Goal: Task Accomplishment & Management: Manage account settings

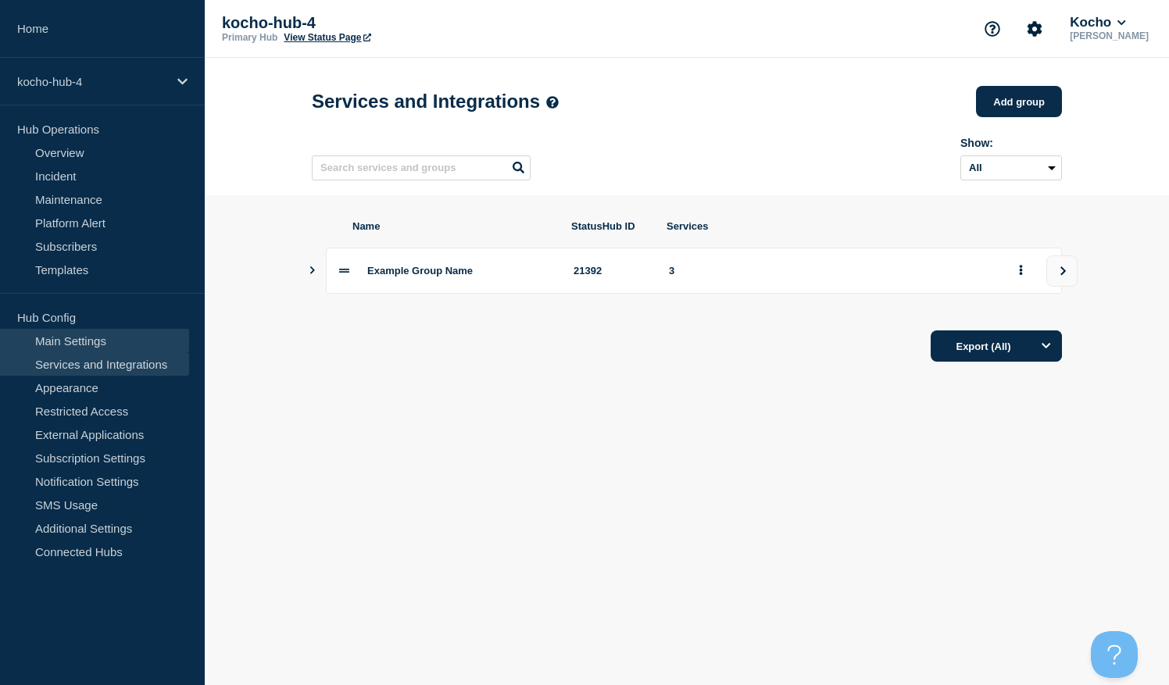
click at [122, 347] on link "Main Settings" at bounding box center [94, 340] width 189 height 23
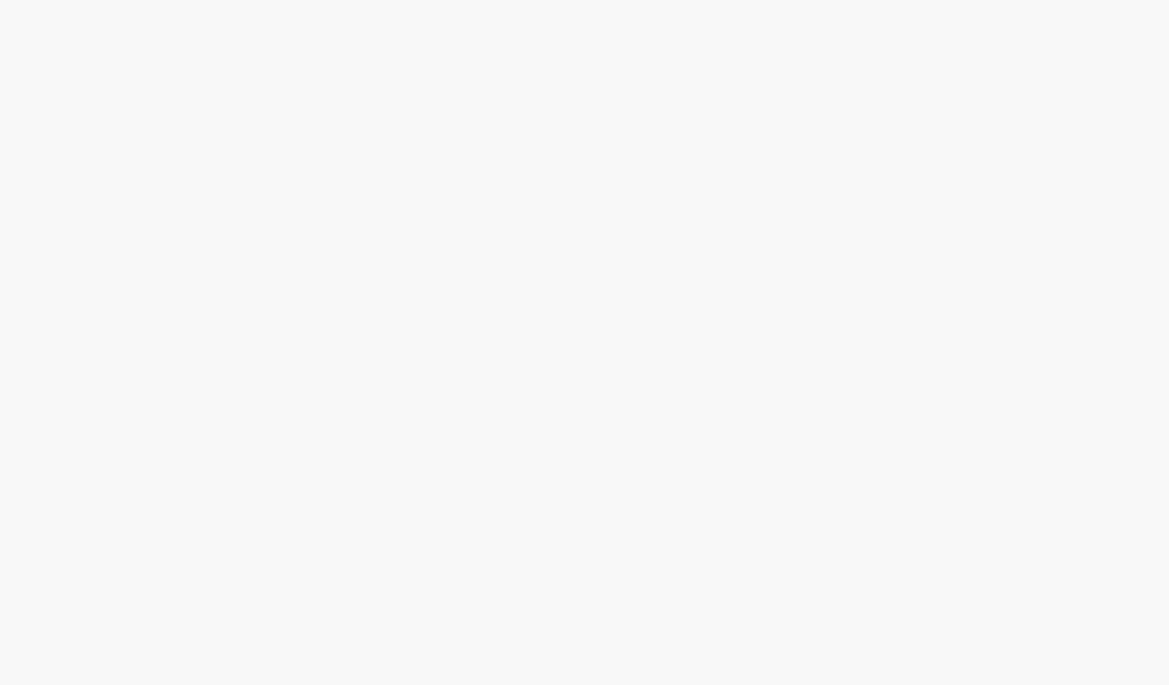
click at [80, 153] on body at bounding box center [584, 342] width 1169 height 685
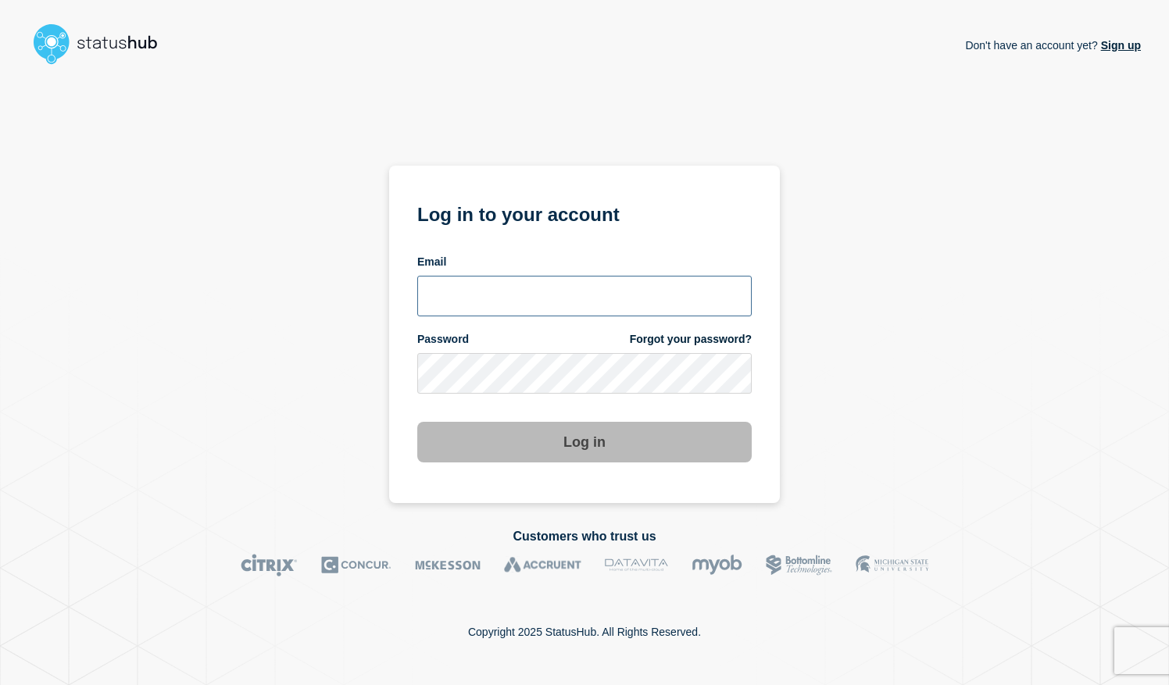
click at [480, 299] on input "email input" at bounding box center [584, 296] width 334 height 41
click at [575, 287] on input "email input" at bounding box center [584, 296] width 334 height 41
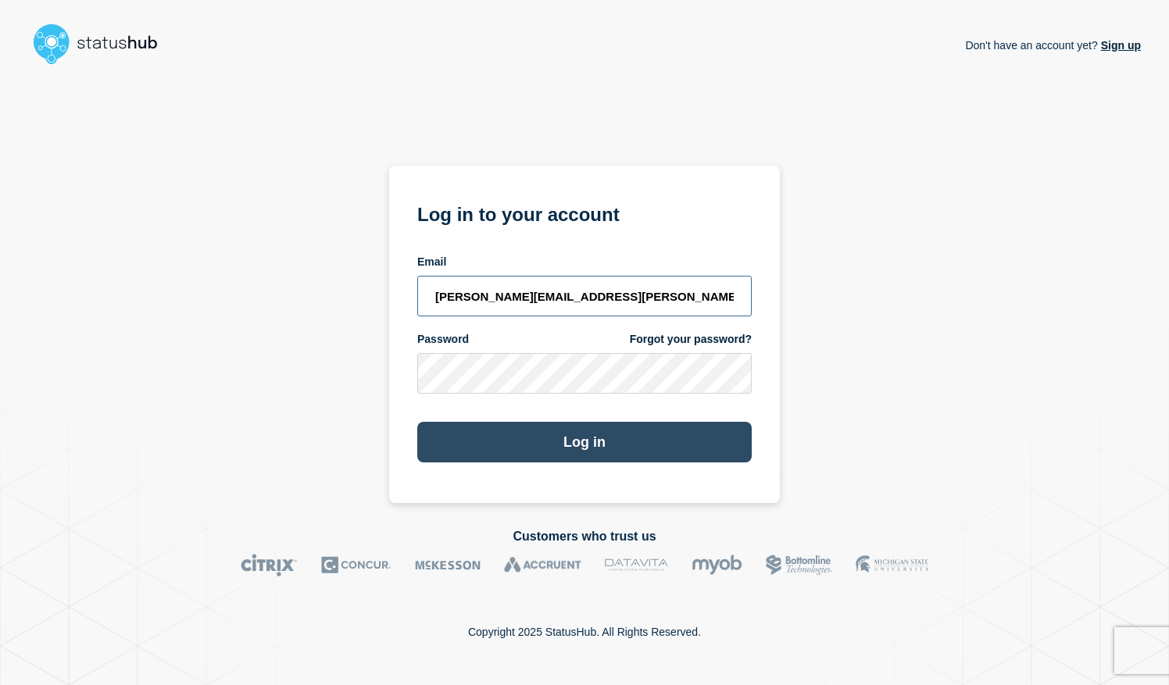
type input "[PERSON_NAME][EMAIL_ADDRESS][PERSON_NAME][DOMAIN_NAME]"
click at [539, 437] on button "Log in" at bounding box center [584, 442] width 334 height 41
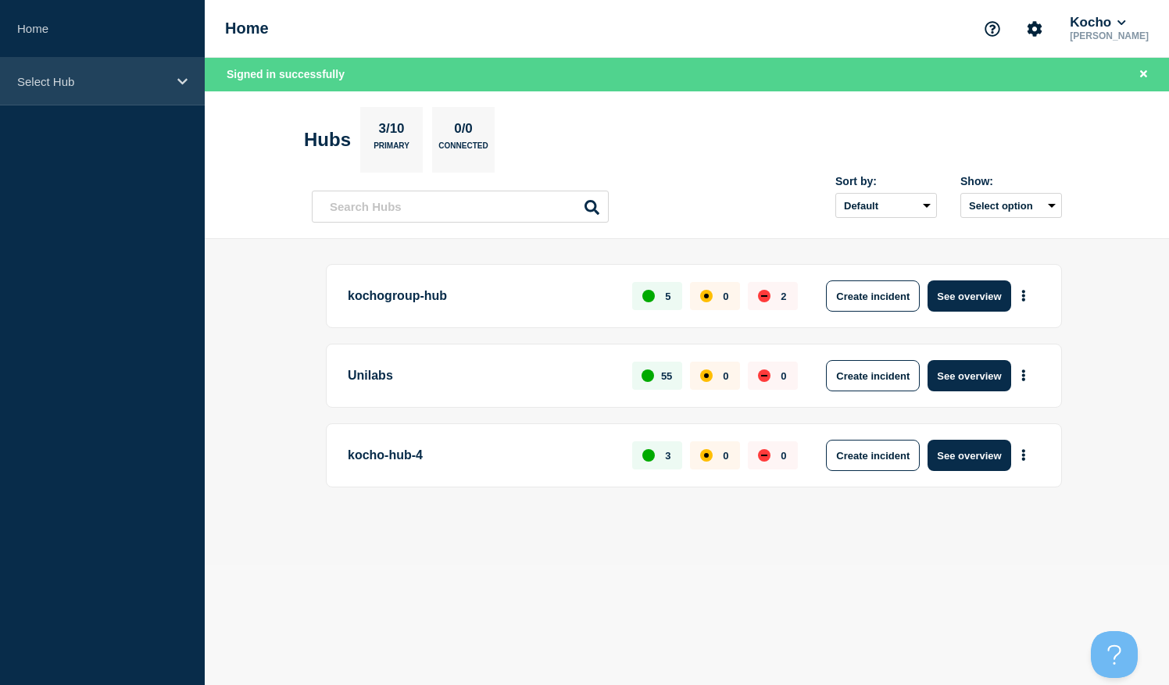
click at [98, 86] on p "Select Hub" at bounding box center [92, 81] width 150 height 13
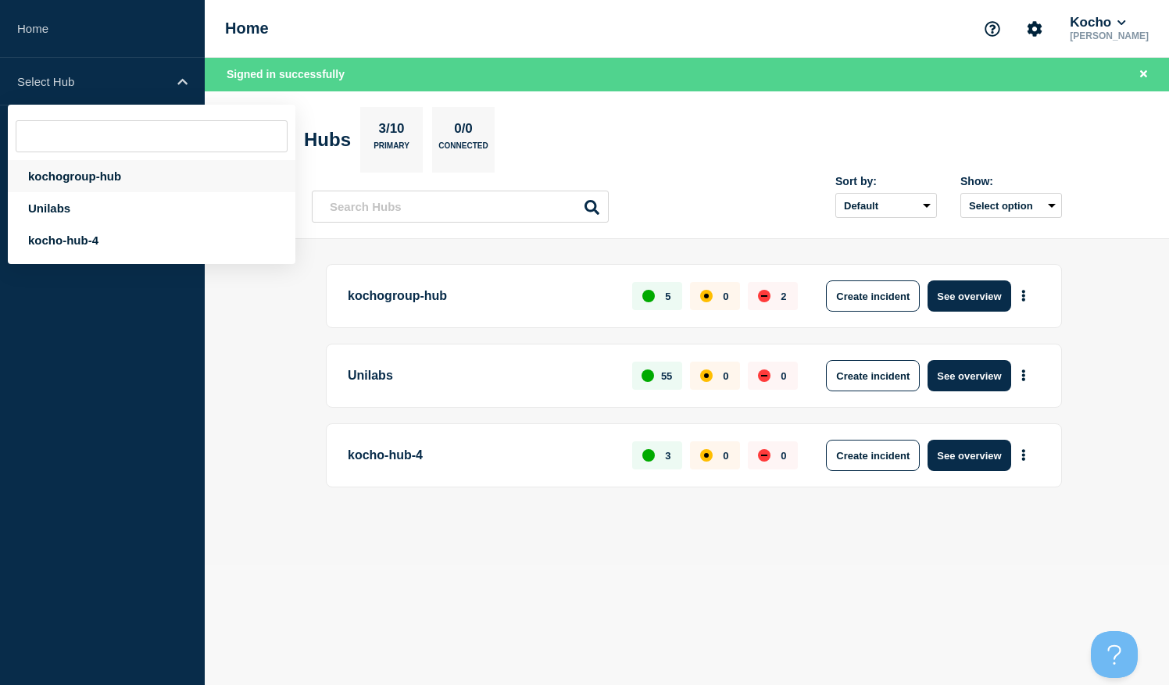
click at [92, 170] on div "kochogroup-hub" at bounding box center [151, 176] width 287 height 32
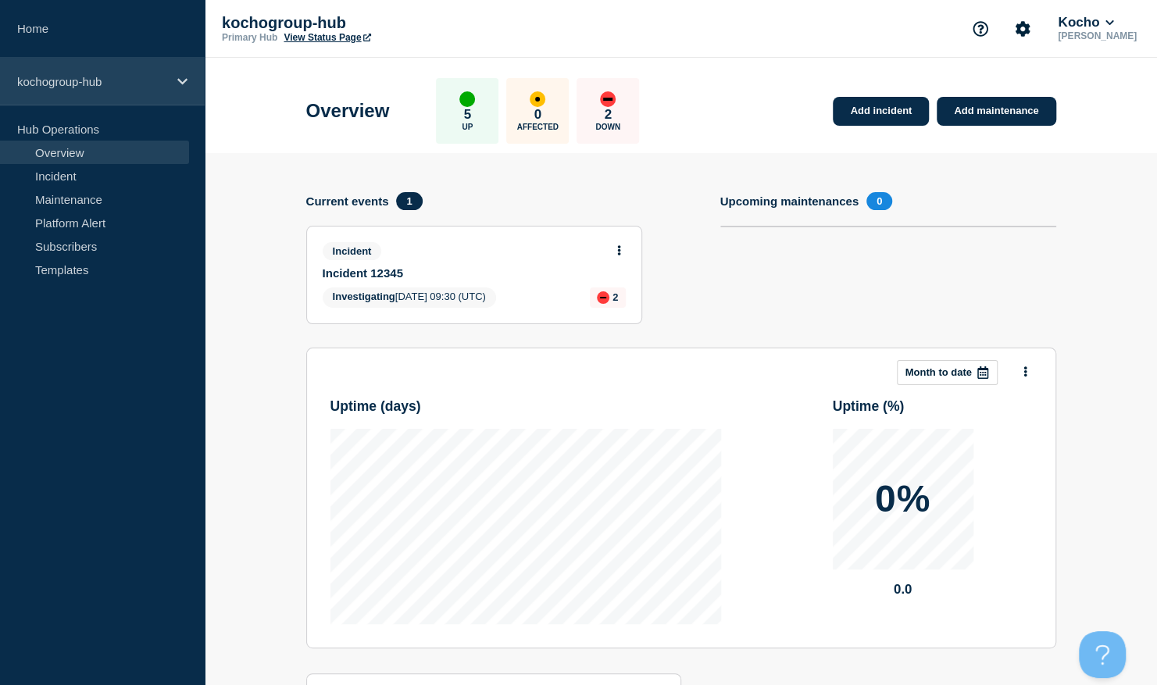
click at [132, 94] on div "kochogroup-hub" at bounding box center [102, 82] width 205 height 48
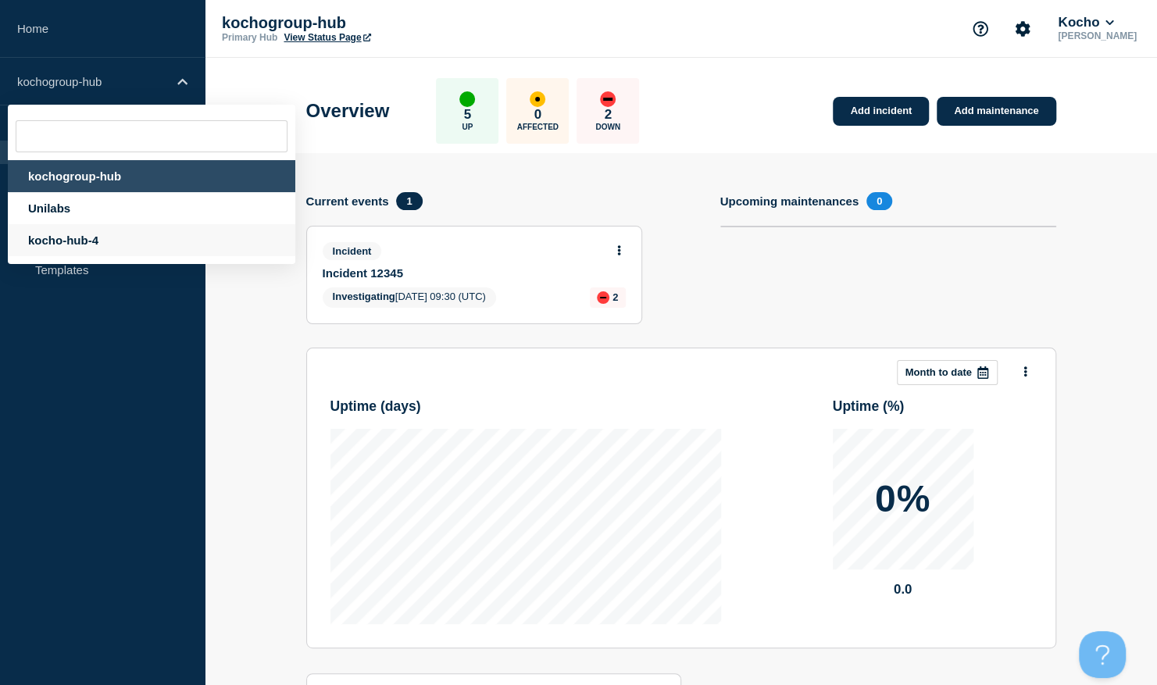
click at [133, 248] on div "kocho-hub-4" at bounding box center [151, 240] width 287 height 32
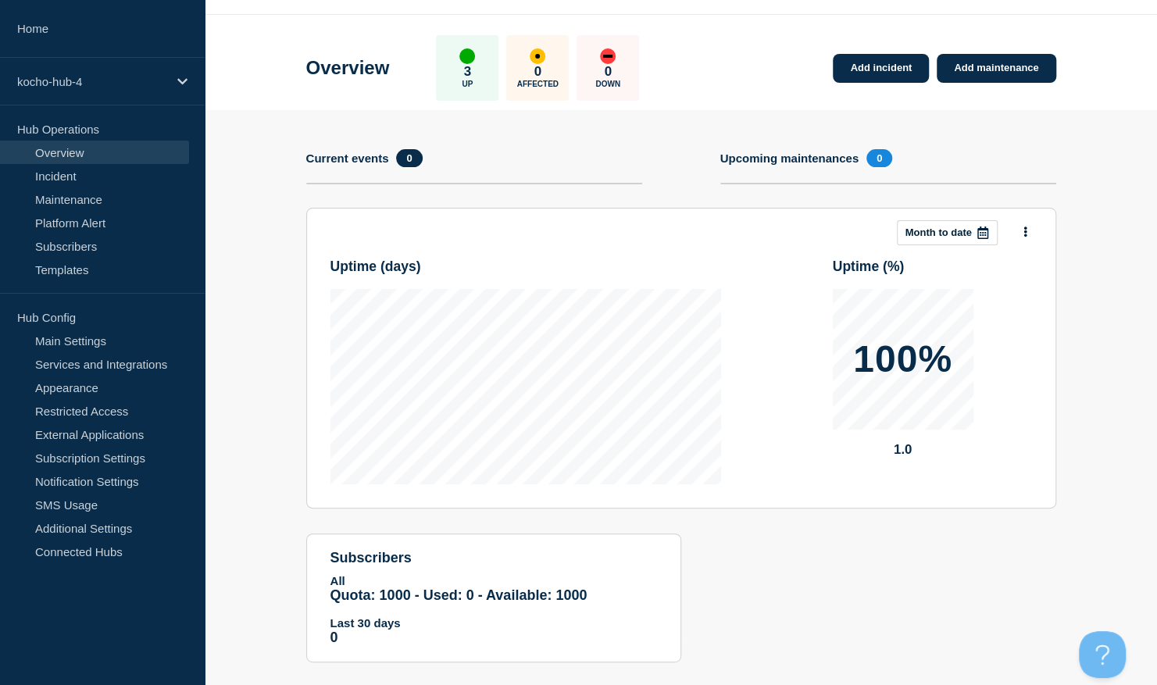
scroll to position [46, 0]
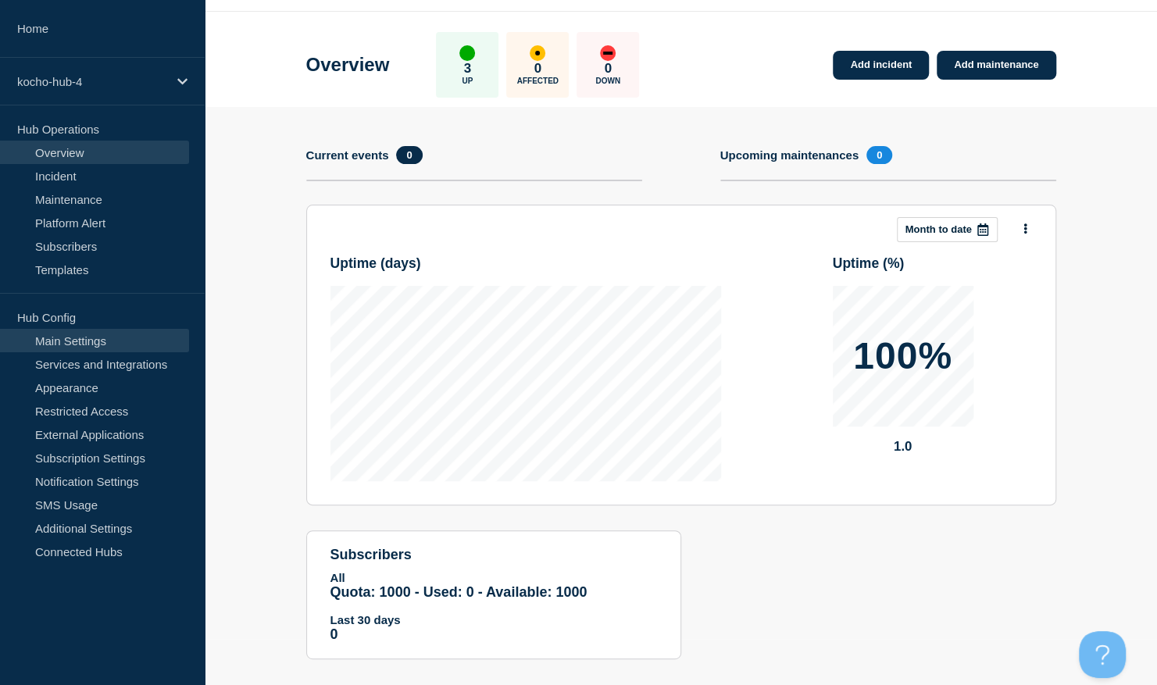
click at [121, 335] on link "Main Settings" at bounding box center [94, 340] width 189 height 23
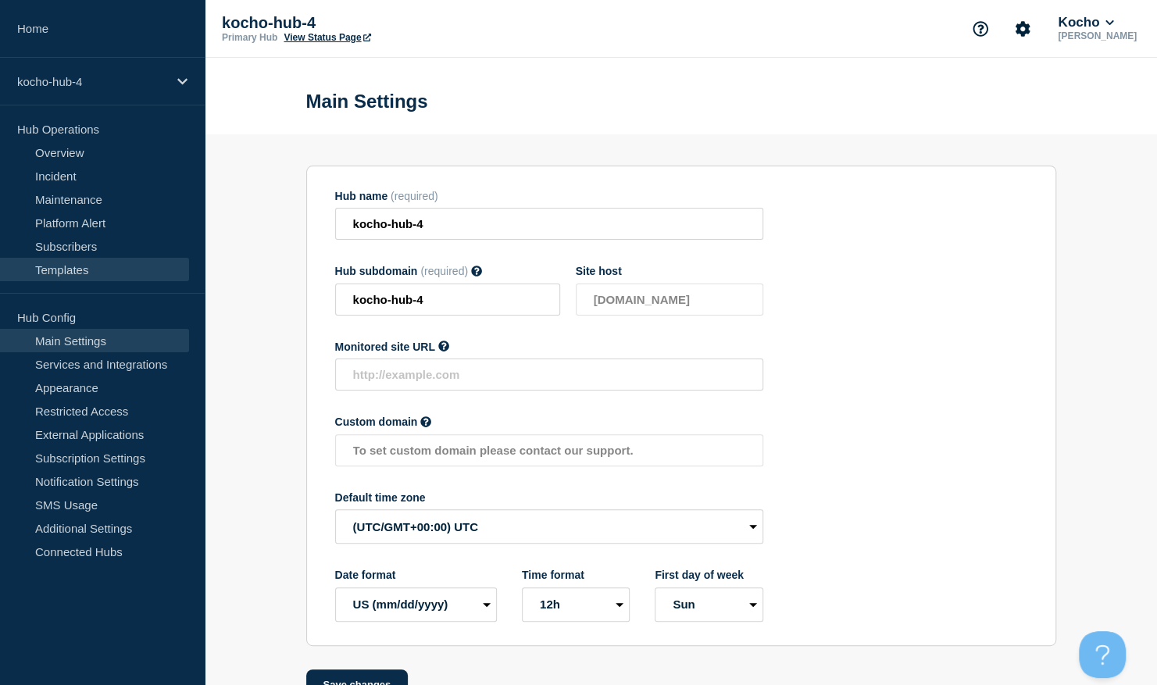
click at [99, 266] on link "Templates" at bounding box center [94, 269] width 189 height 23
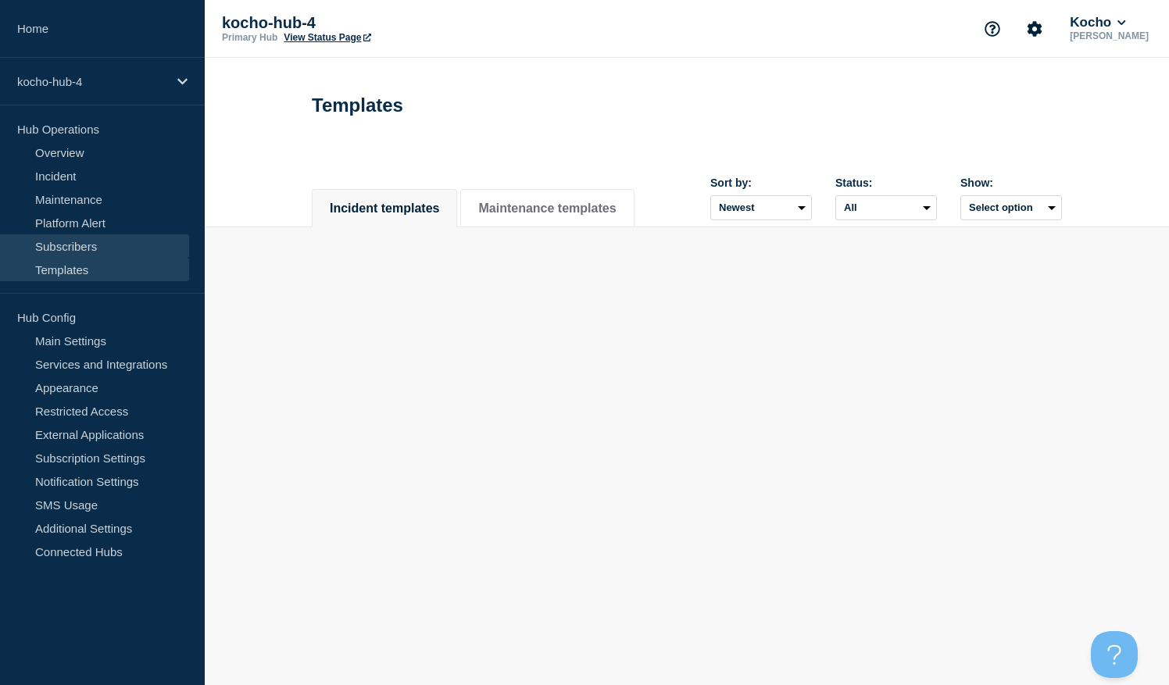
click at [92, 241] on link "Subscribers" at bounding box center [94, 245] width 189 height 23
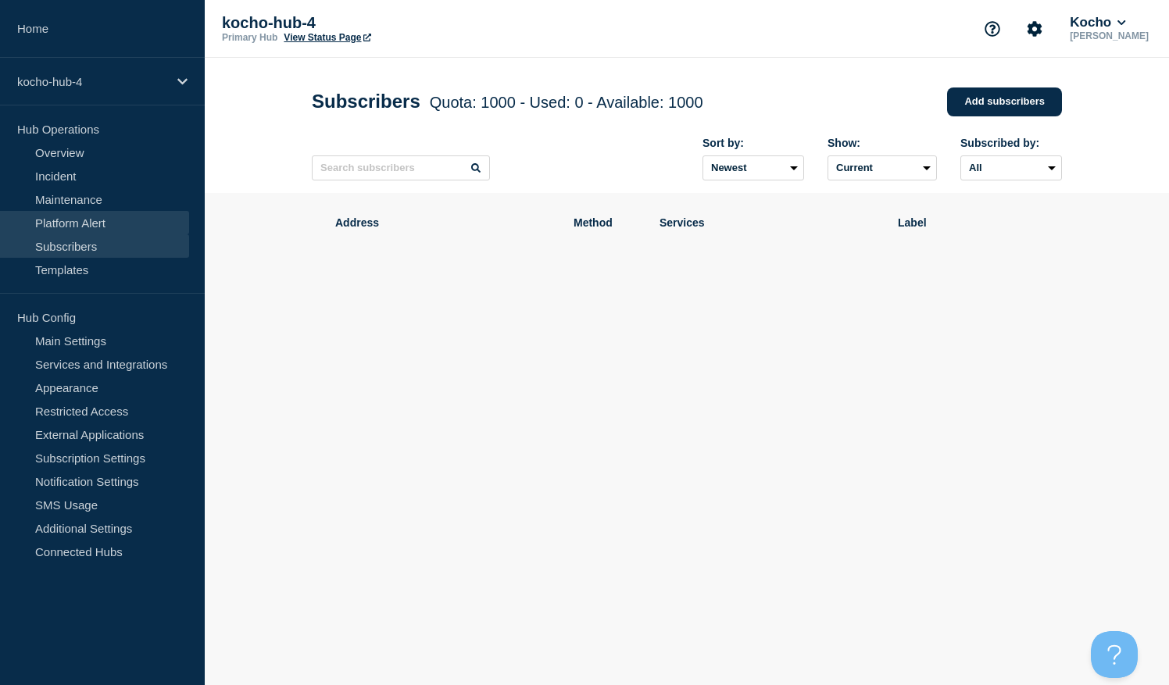
click at [92, 218] on link "Platform Alert" at bounding box center [94, 222] width 189 height 23
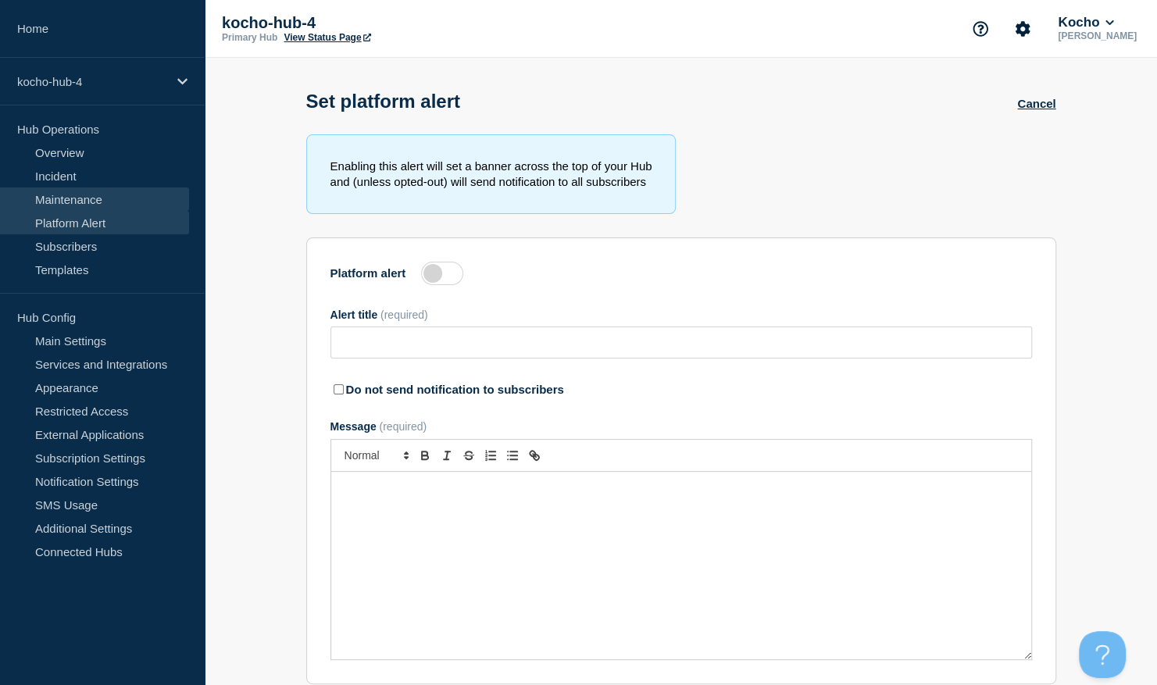
click at [91, 195] on link "Maintenance" at bounding box center [94, 198] width 189 height 23
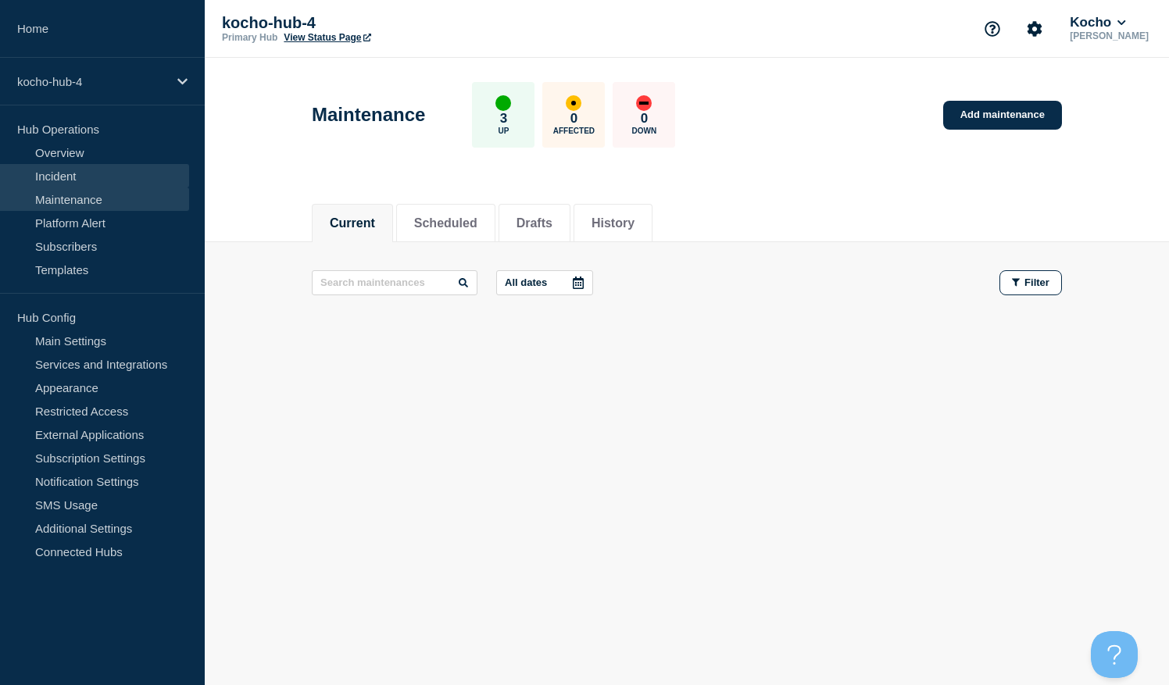
click at [89, 182] on link "Incident" at bounding box center [94, 175] width 189 height 23
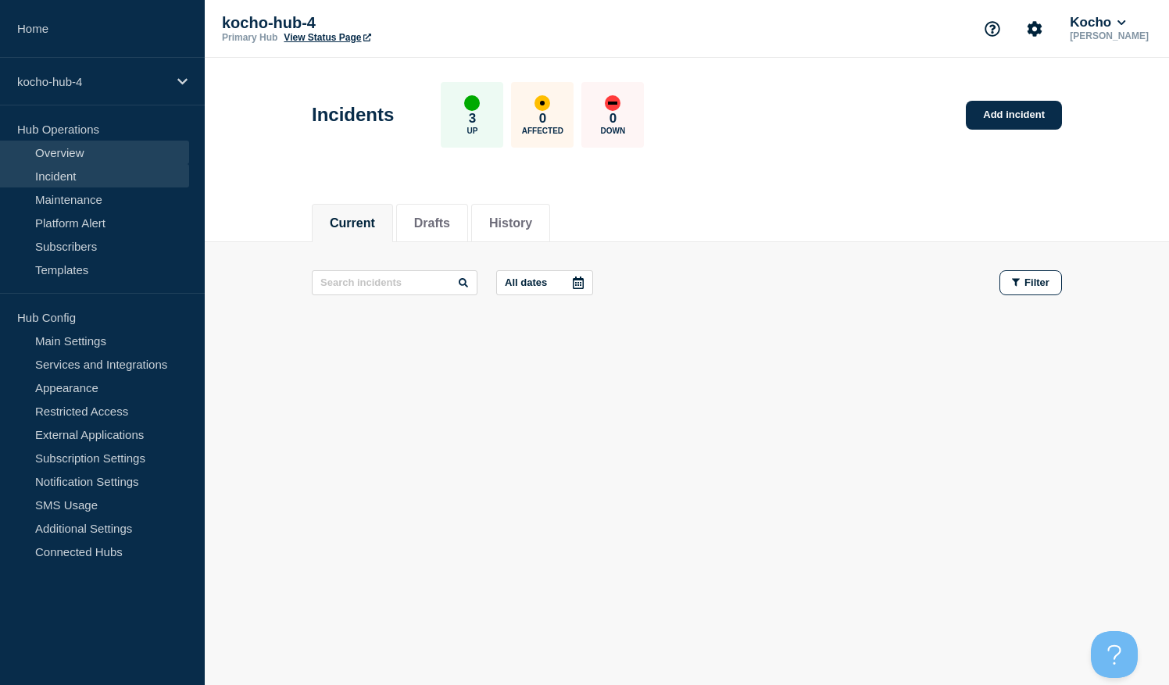
click at [92, 155] on link "Overview" at bounding box center [94, 152] width 189 height 23
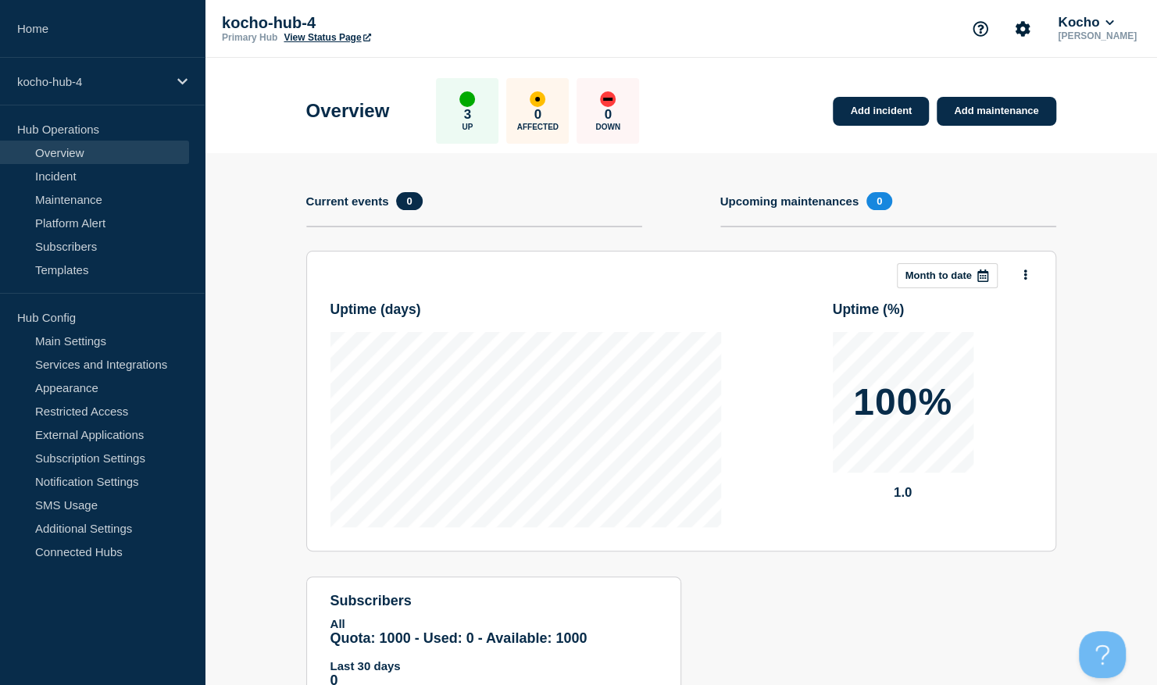
click at [461, 106] on div "3 Up" at bounding box center [467, 111] width 62 height 66
click at [471, 107] on p "3" at bounding box center [467, 115] width 7 height 16
click at [116, 356] on link "Services and Integrations" at bounding box center [94, 363] width 189 height 23
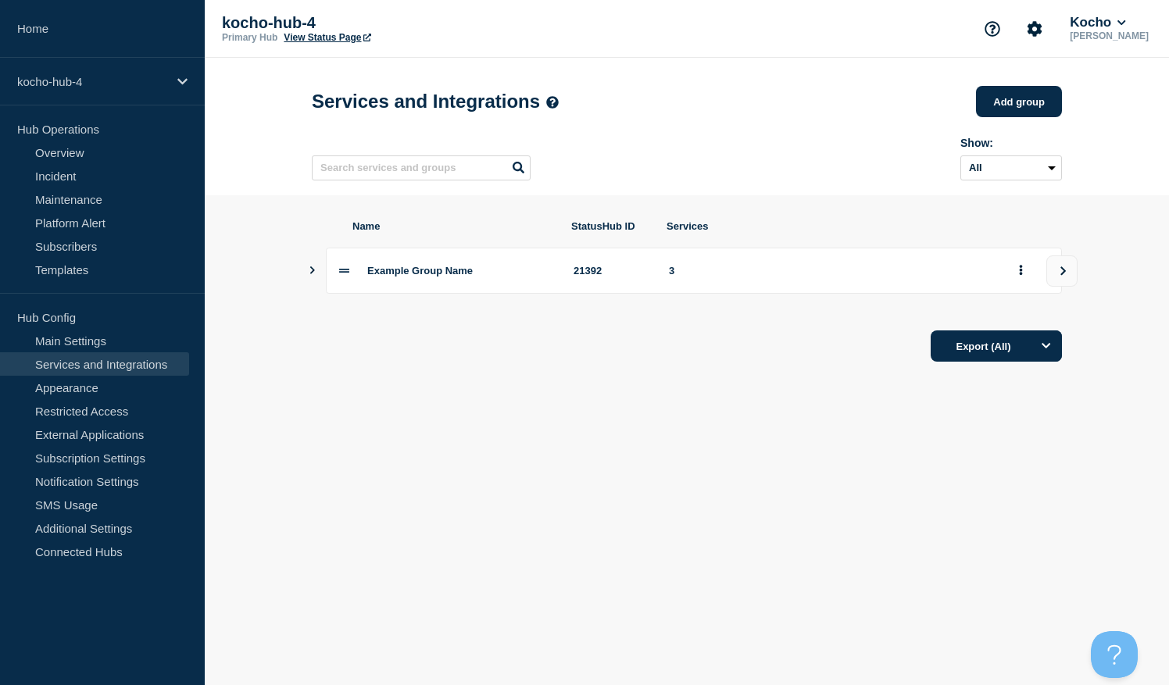
click at [313, 274] on icon "Show services" at bounding box center [312, 270] width 5 height 8
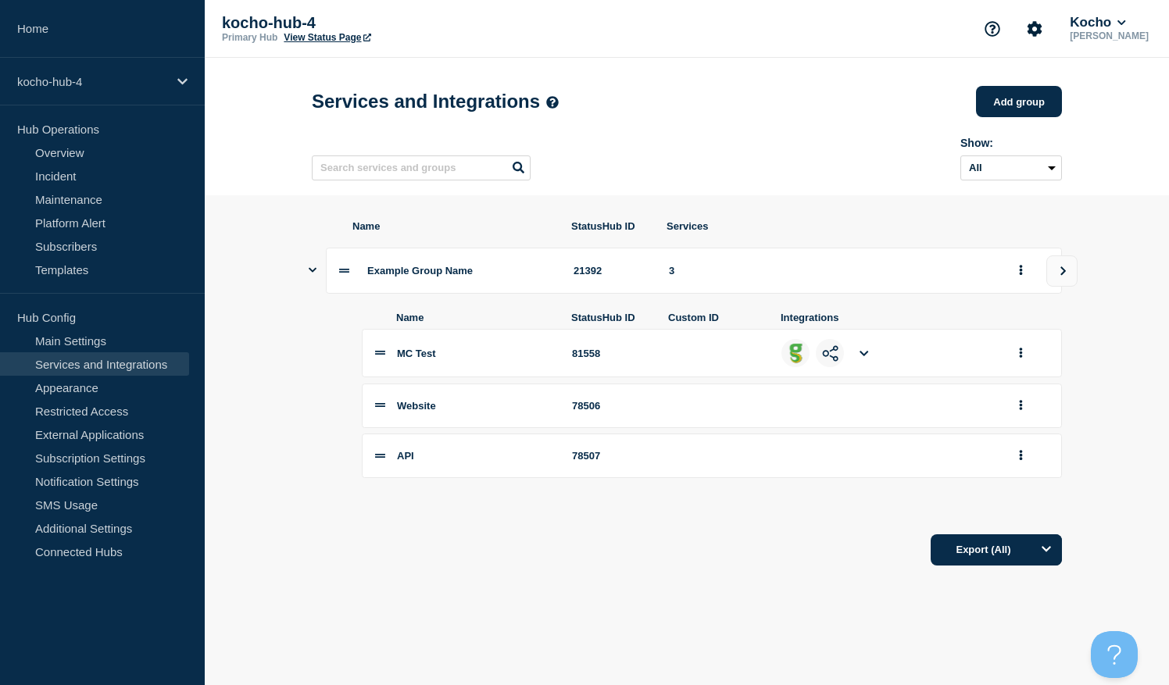
click at [313, 273] on icon "Show services" at bounding box center [313, 270] width 8 height 5
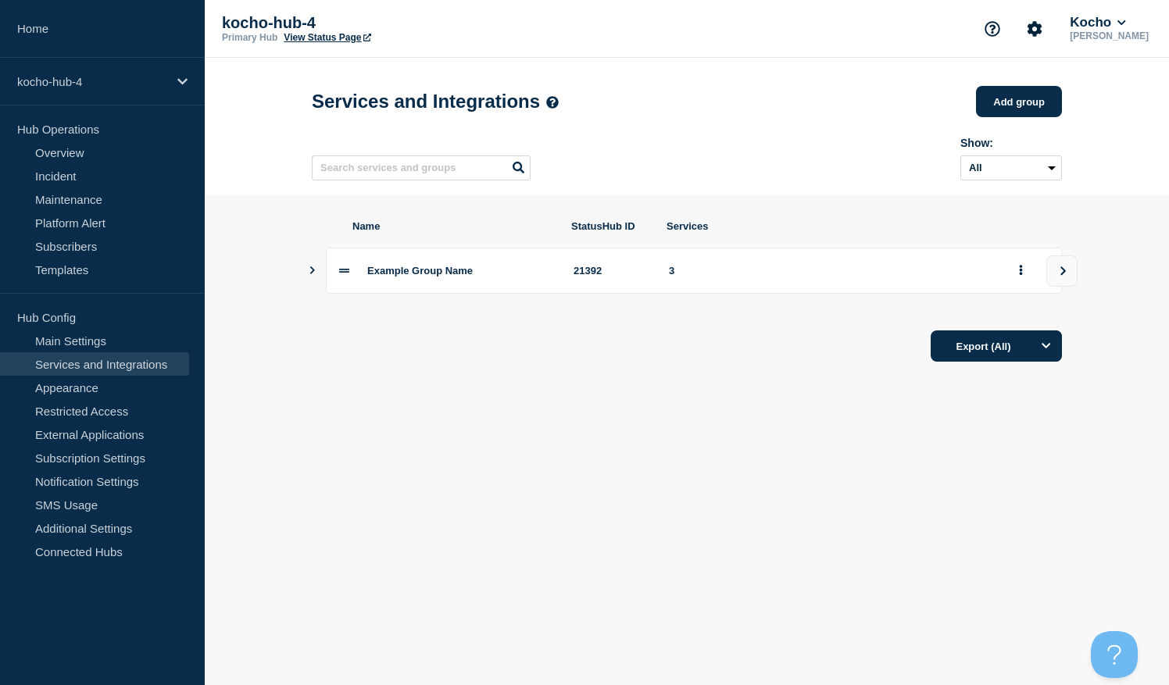
click at [313, 274] on icon "Show services" at bounding box center [312, 270] width 5 height 8
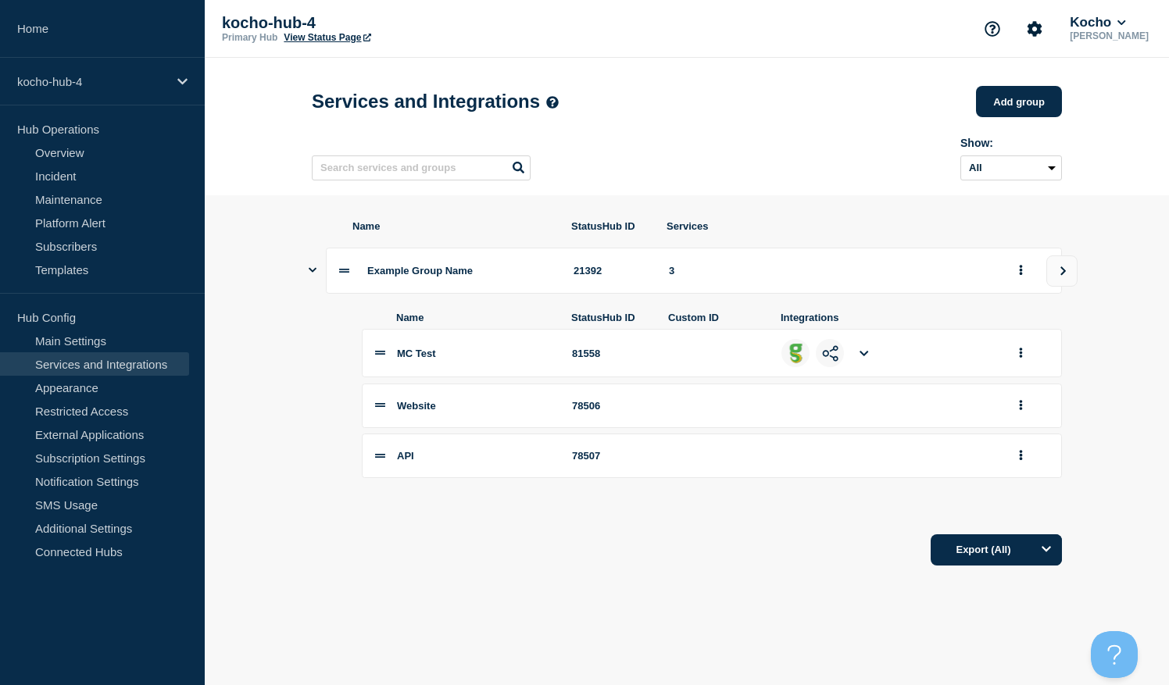
click at [864, 359] on icon at bounding box center [863, 353] width 9 height 10
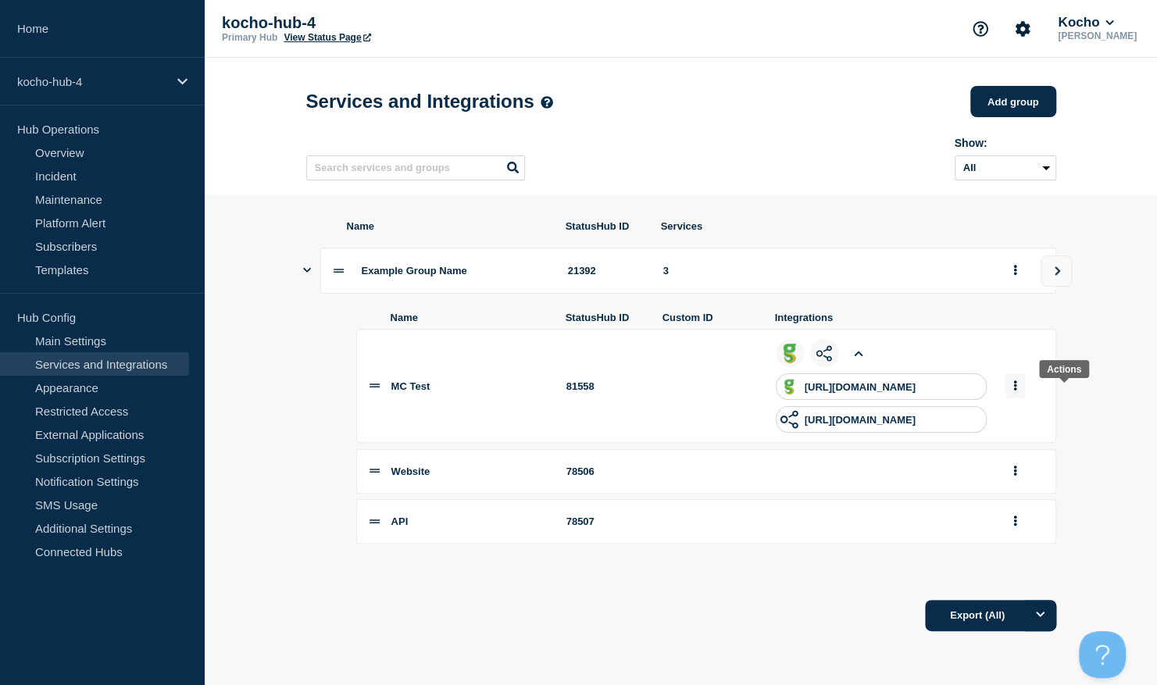
click at [1016, 391] on icon "group actions" at bounding box center [1014, 385] width 3 height 10
click at [1060, 426] on button "Edit" at bounding box center [1073, 414] width 78 height 24
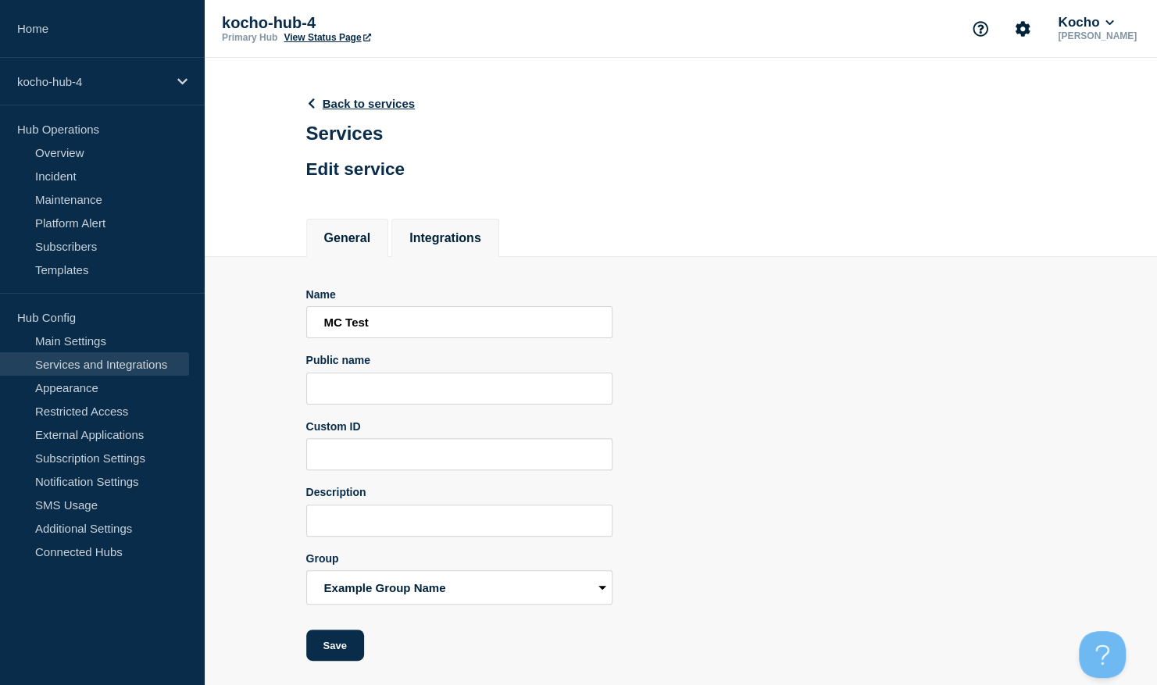
click at [459, 230] on li "Integrations" at bounding box center [445, 238] width 108 height 38
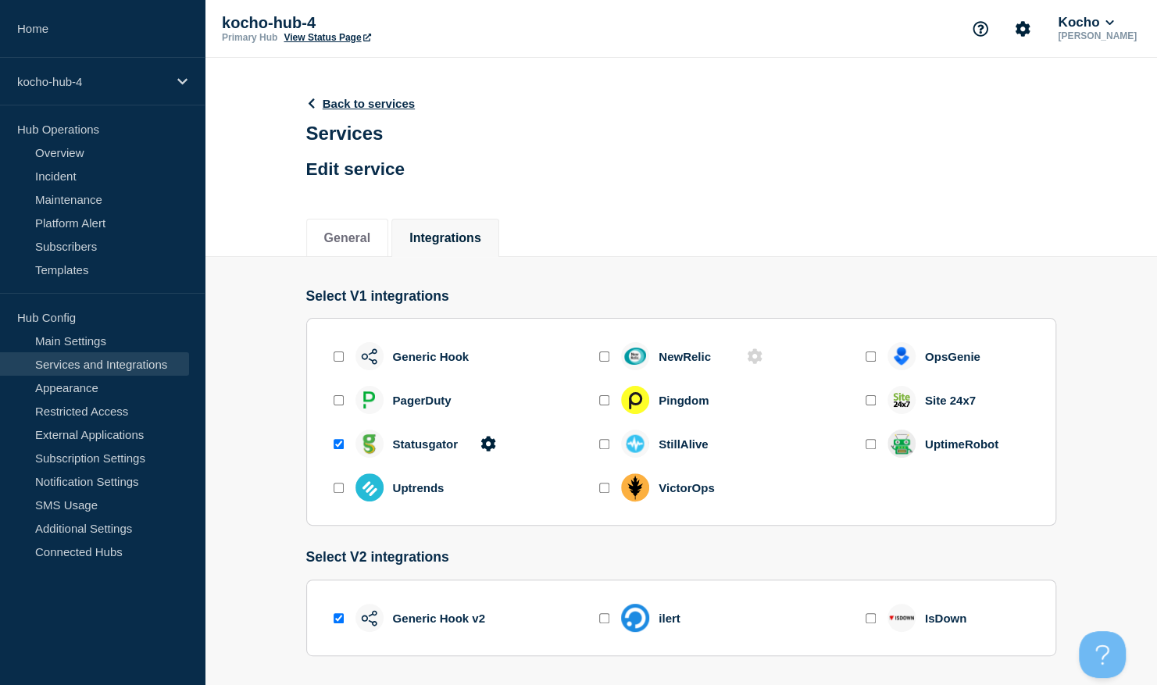
click at [336, 443] on input "enable statusgator" at bounding box center [339, 444] width 10 height 10
checkbox input "false"
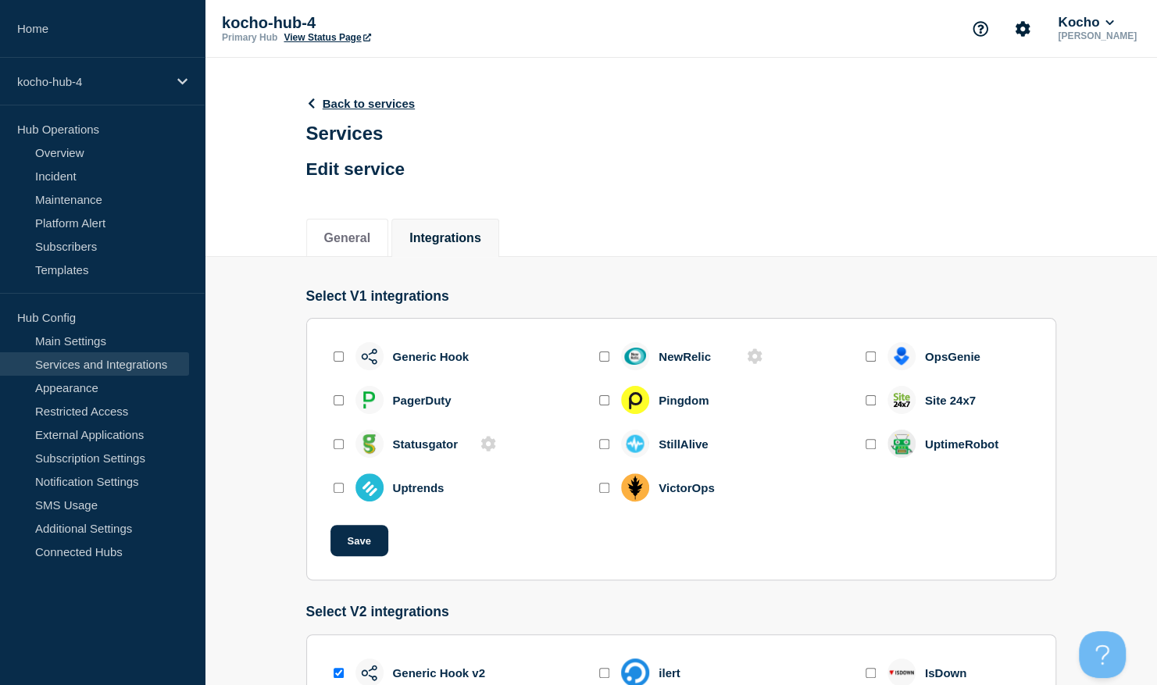
scroll to position [119, 0]
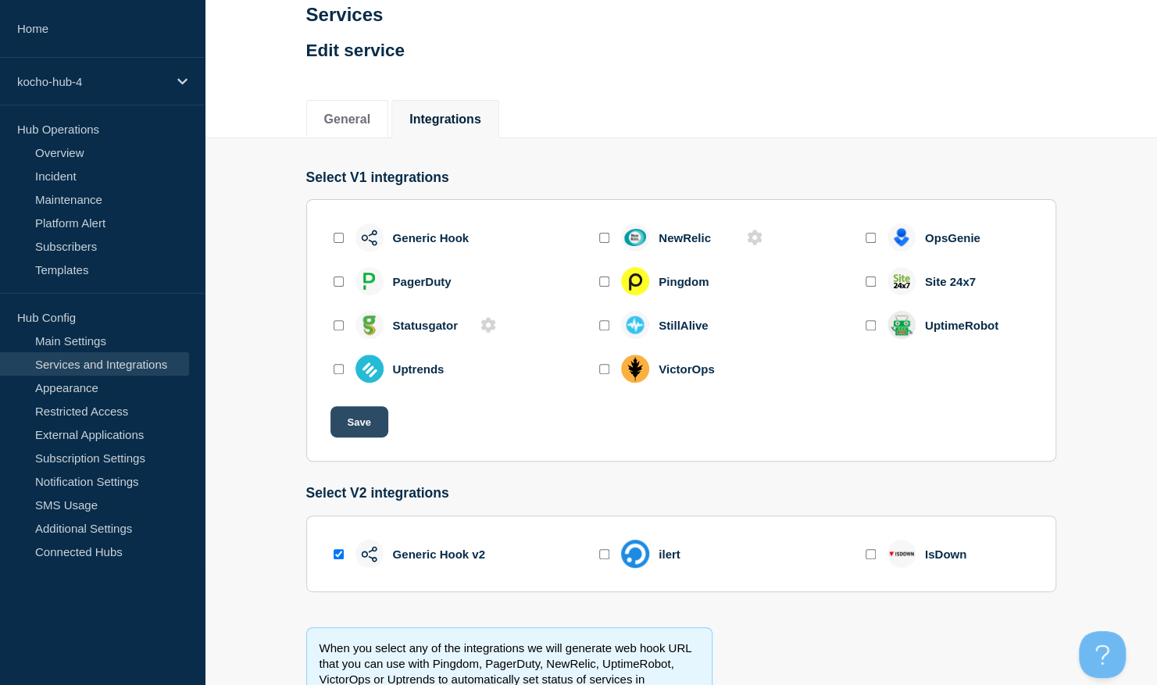
click at [373, 428] on button "Save" at bounding box center [359, 421] width 58 height 31
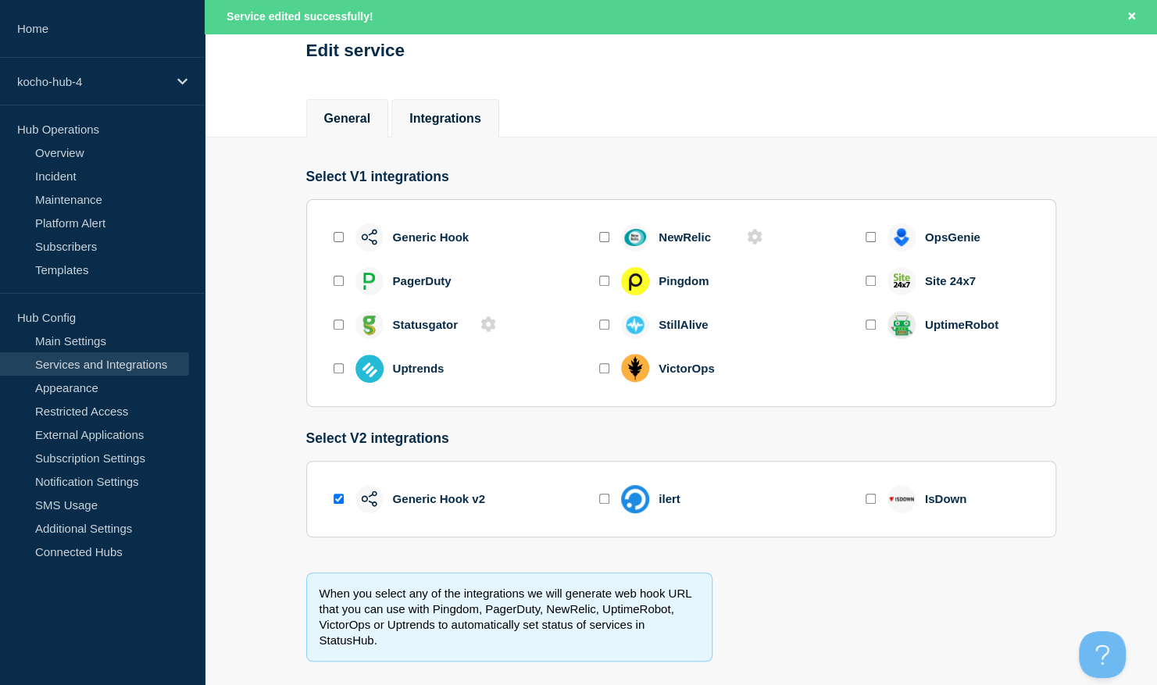
click at [359, 126] on button "General" at bounding box center [347, 119] width 47 height 14
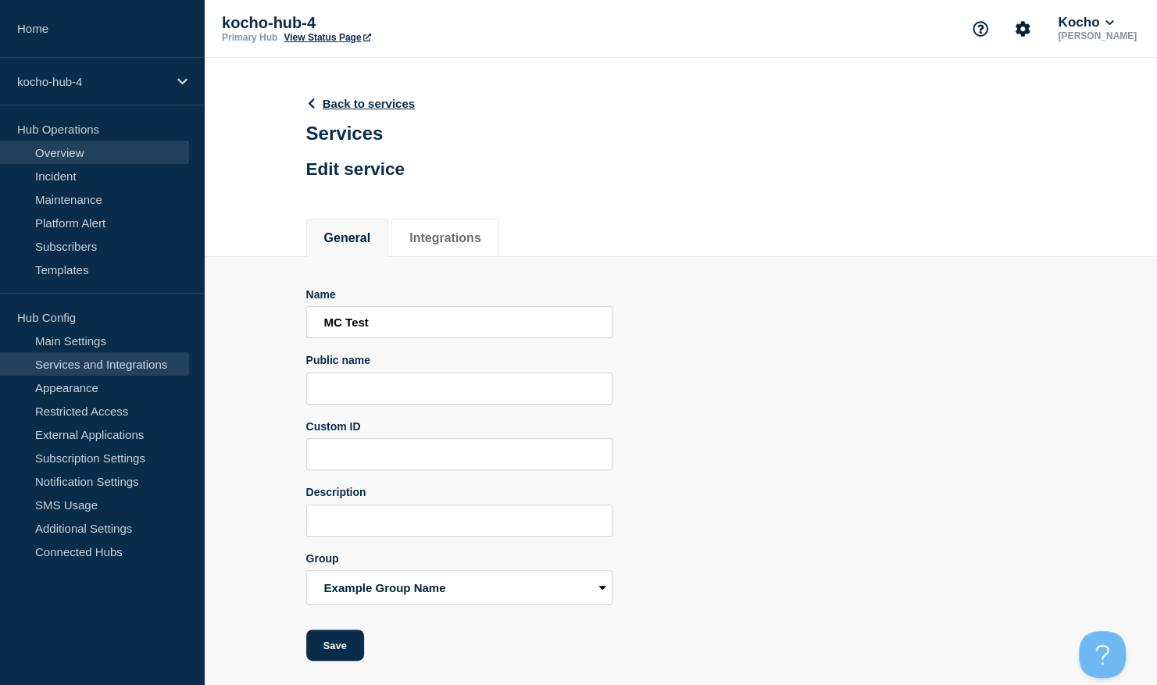
click at [106, 157] on link "Overview" at bounding box center [94, 152] width 189 height 23
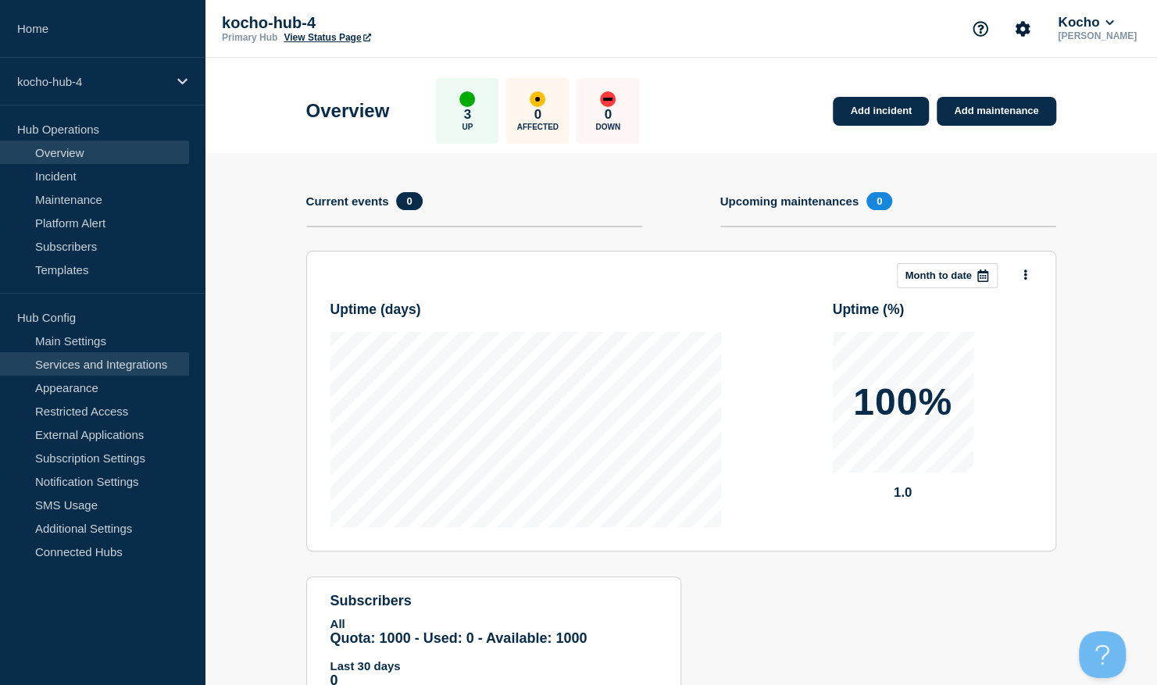
click at [103, 364] on link "Services and Integrations" at bounding box center [94, 363] width 189 height 23
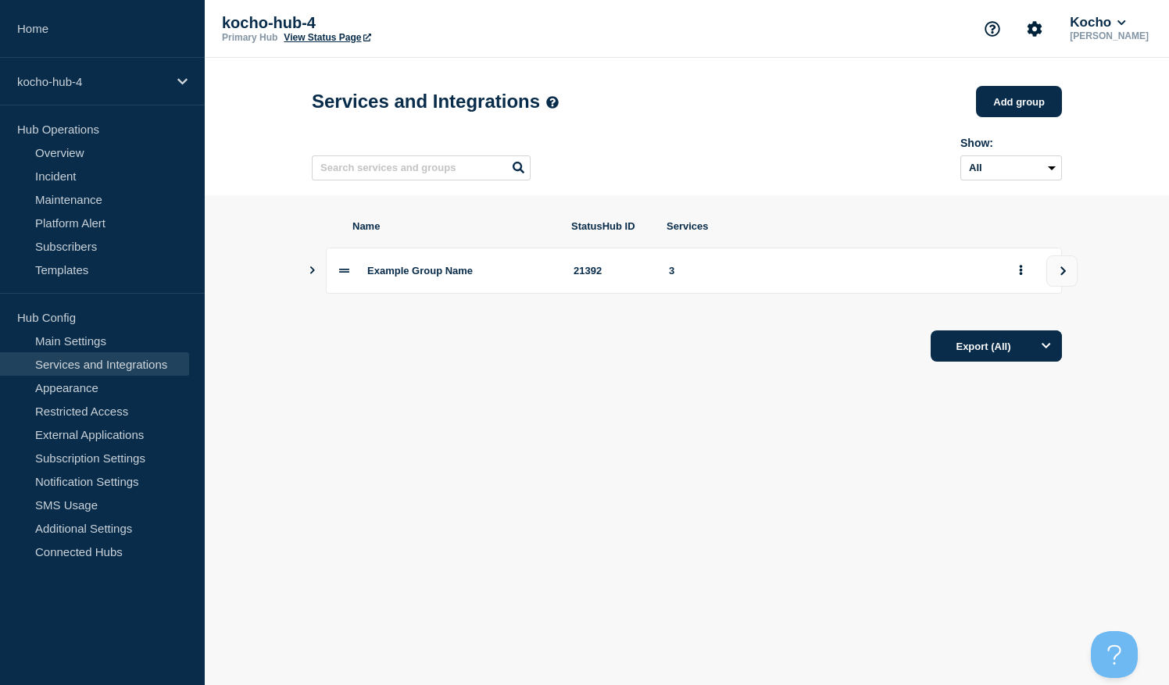
click at [333, 278] on div "Example Group Name 21392 3" at bounding box center [694, 271] width 736 height 46
click at [317, 274] on icon "Show services" at bounding box center [312, 270] width 10 height 8
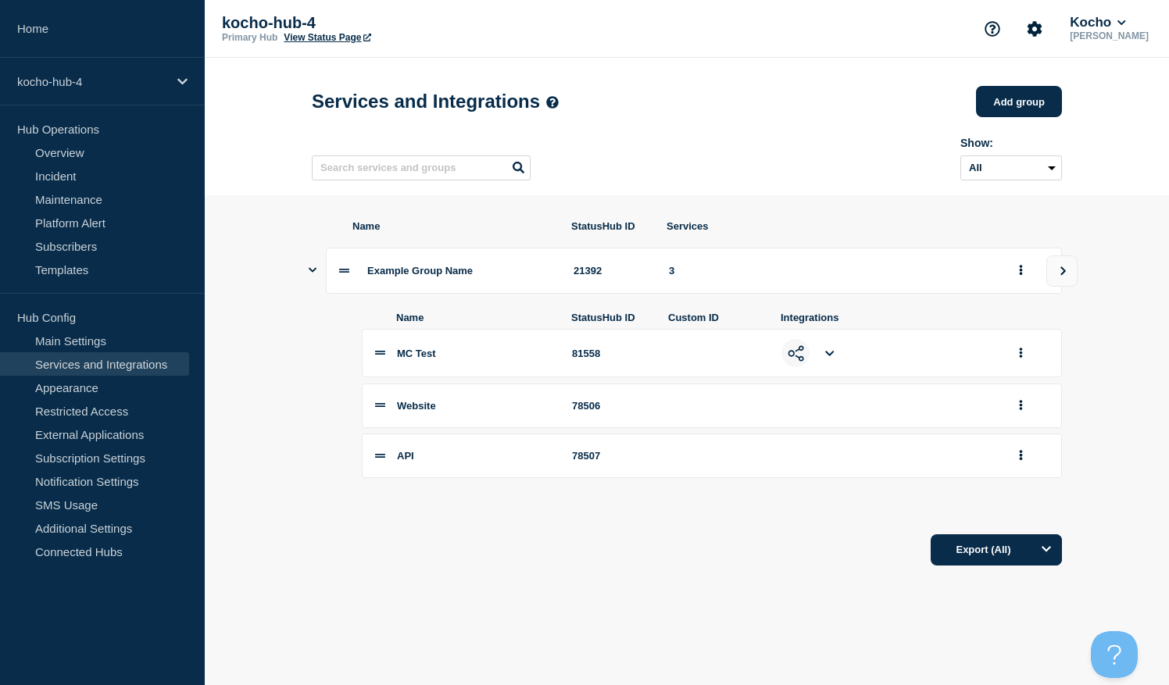
click at [420, 359] on span "MC Test" at bounding box center [416, 354] width 39 height 12
click at [828, 356] on icon at bounding box center [829, 353] width 9 height 10
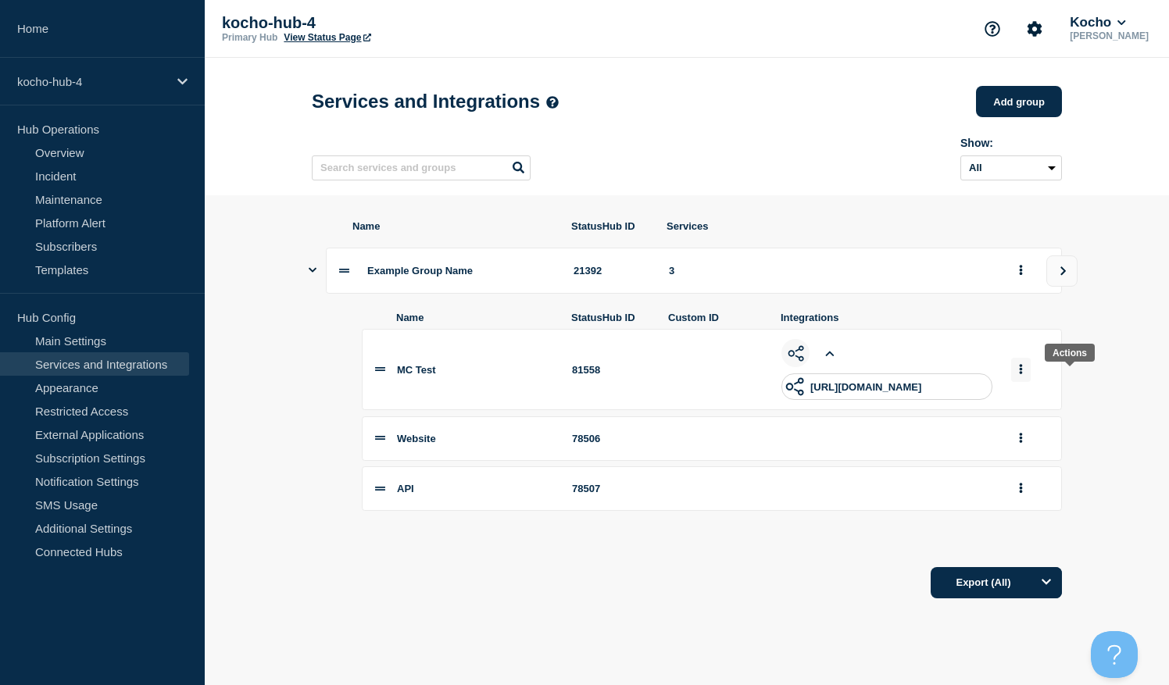
click at [1030, 382] on button "group actions" at bounding box center [1021, 370] width 20 height 24
click at [869, 367] on ul at bounding box center [886, 353] width 211 height 28
click at [1030, 378] on button "group actions" at bounding box center [1021, 370] width 20 height 24
click at [1087, 409] on button "Edit" at bounding box center [1079, 397] width 78 height 24
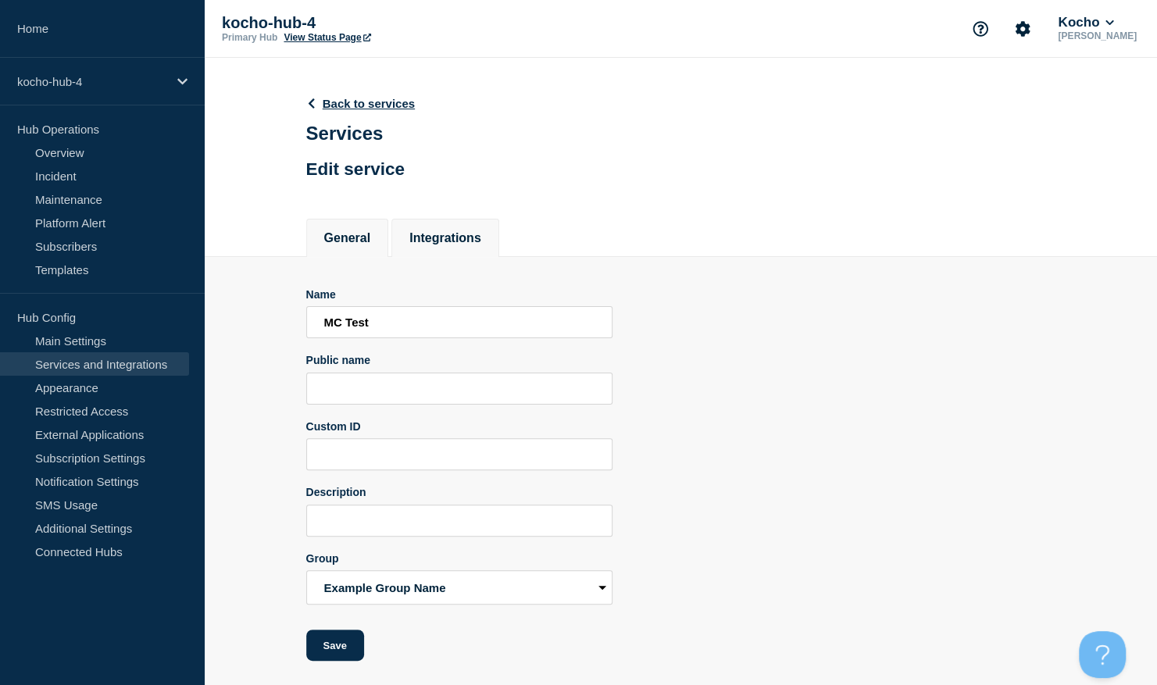
click at [477, 255] on li "Integrations" at bounding box center [445, 238] width 108 height 38
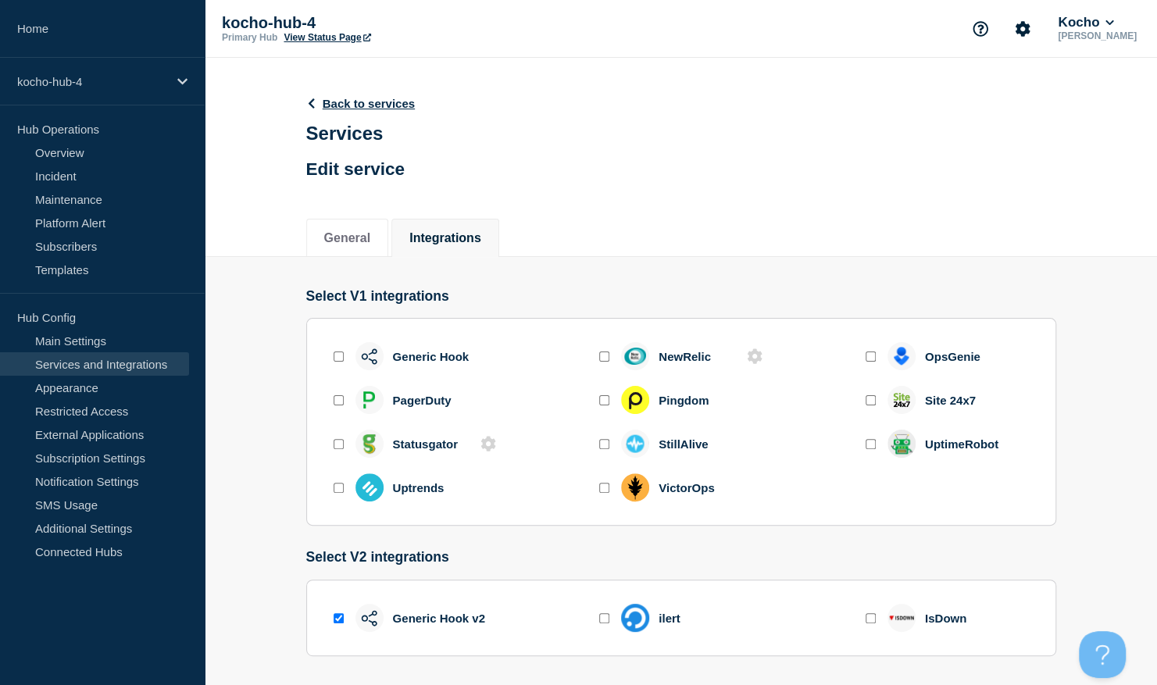
click at [334, 359] on input "enable generic_hook" at bounding box center [339, 357] width 10 height 10
checkbox input "true"
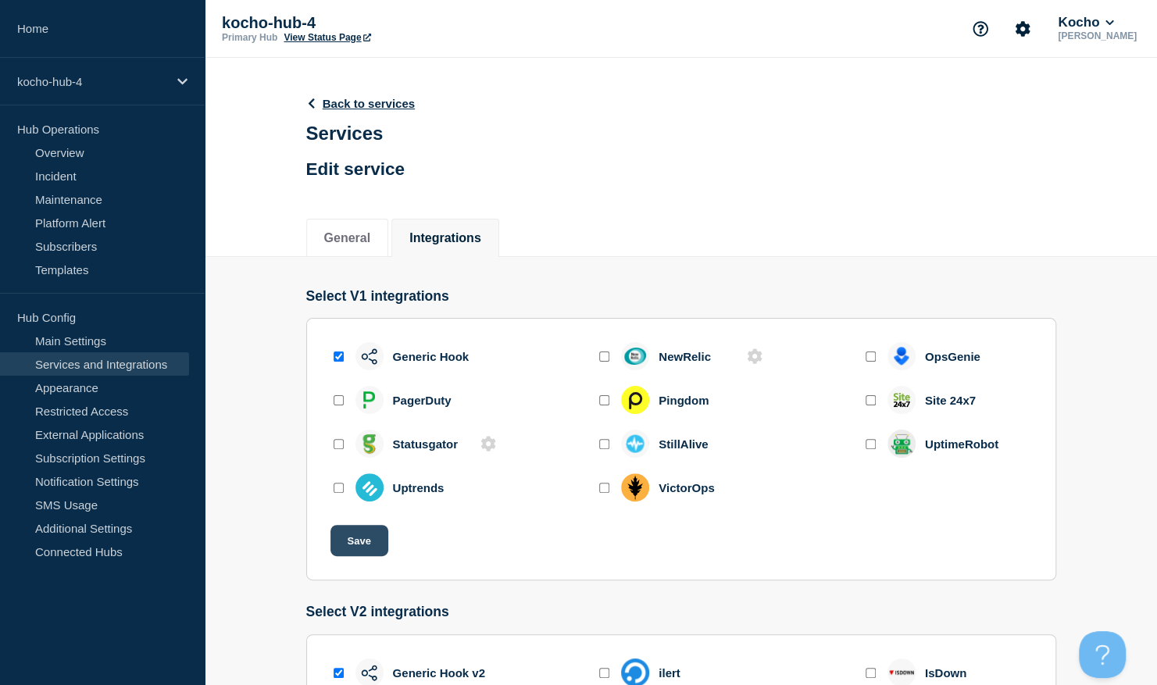
click at [369, 544] on button "Save" at bounding box center [359, 540] width 58 height 31
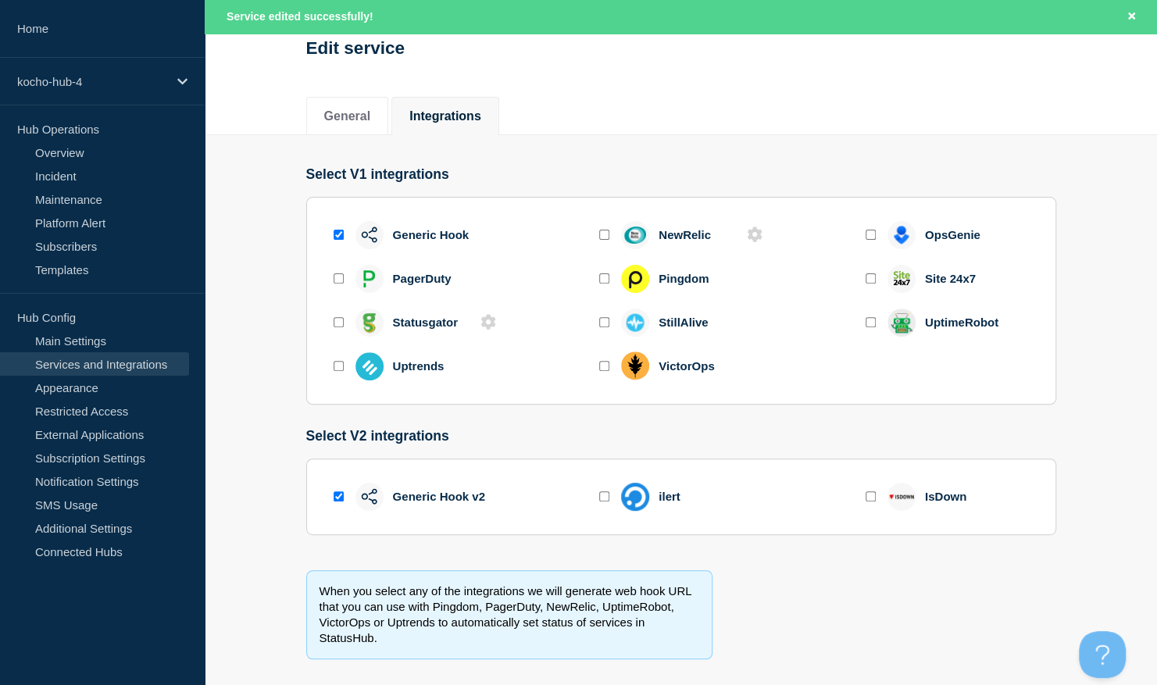
scroll to position [177, 0]
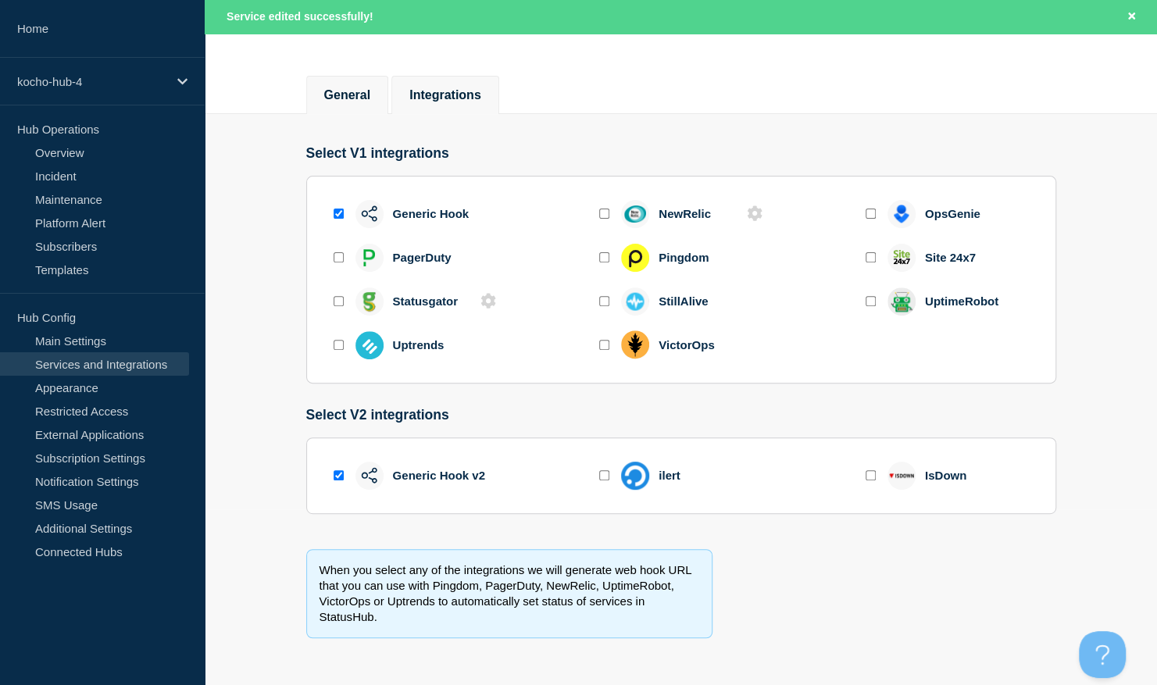
click at [350, 102] on button "General" at bounding box center [347, 95] width 47 height 14
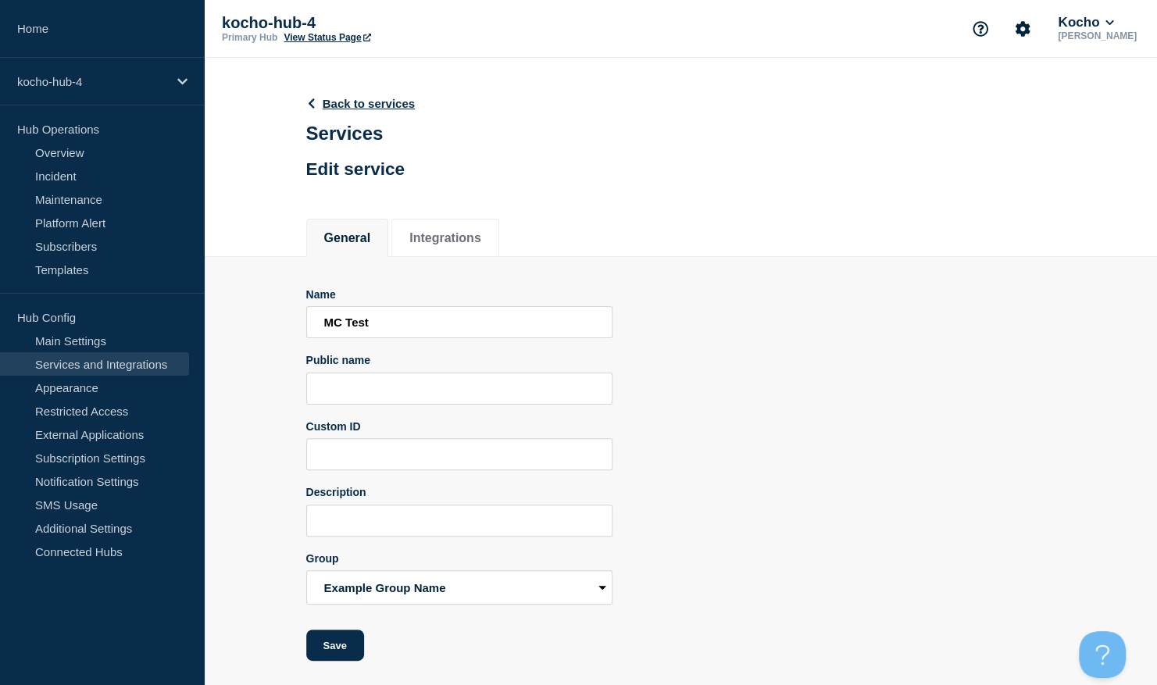
scroll to position [2, 0]
click at [511, 594] on select "Example Group Name" at bounding box center [459, 587] width 306 height 34
click at [342, 104] on link "Back to services" at bounding box center [360, 103] width 109 height 13
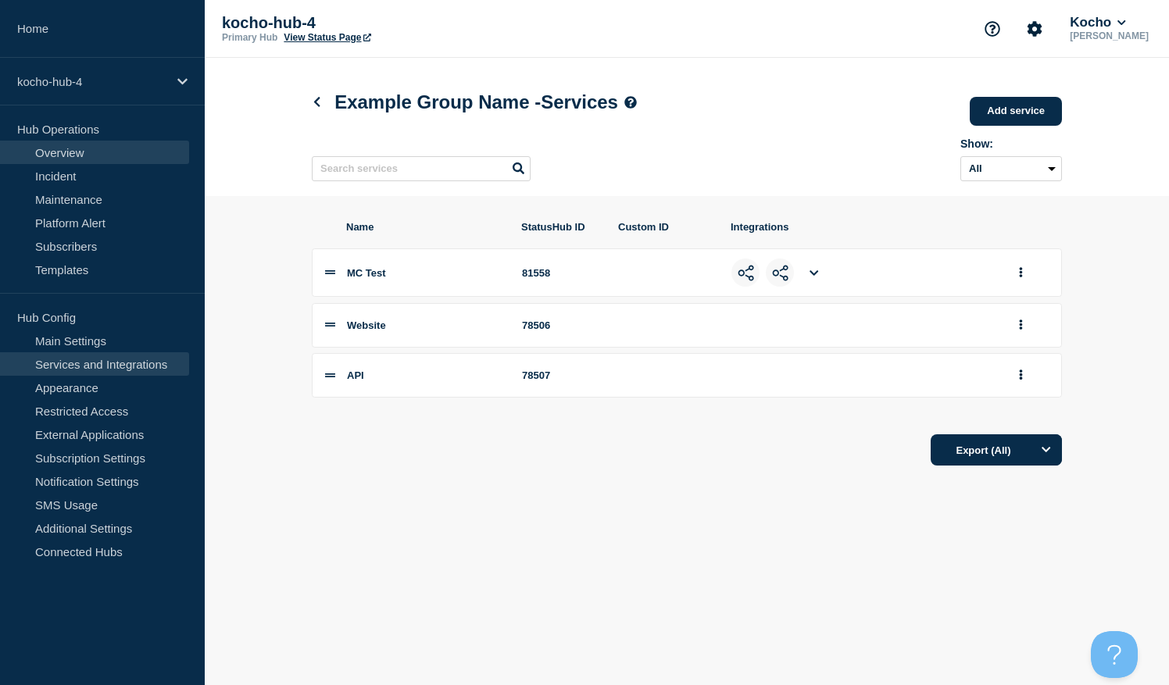
click at [92, 145] on link "Overview" at bounding box center [94, 152] width 189 height 23
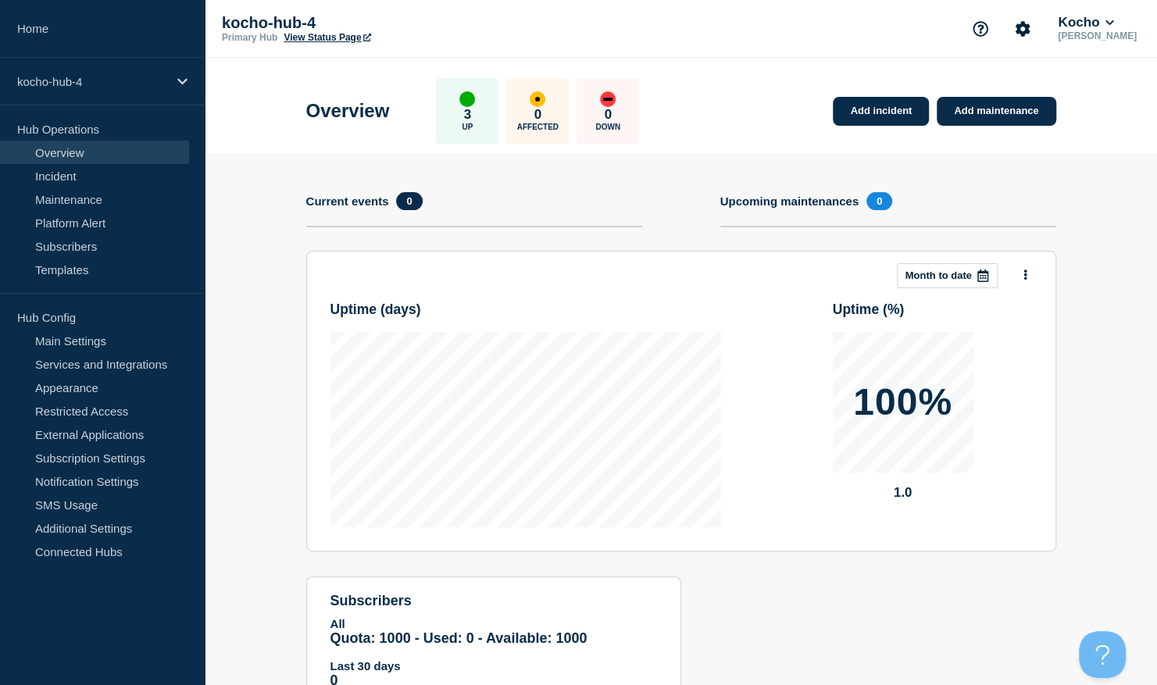
scroll to position [41, 0]
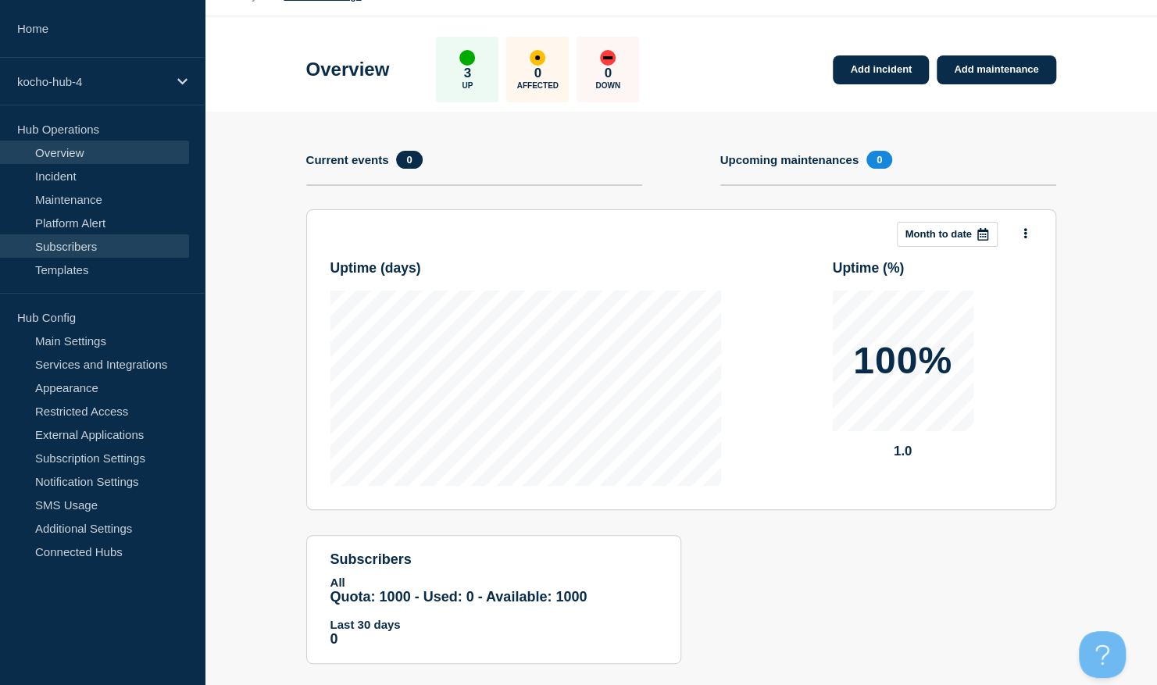
click at [87, 234] on link "Subscribers" at bounding box center [94, 245] width 189 height 23
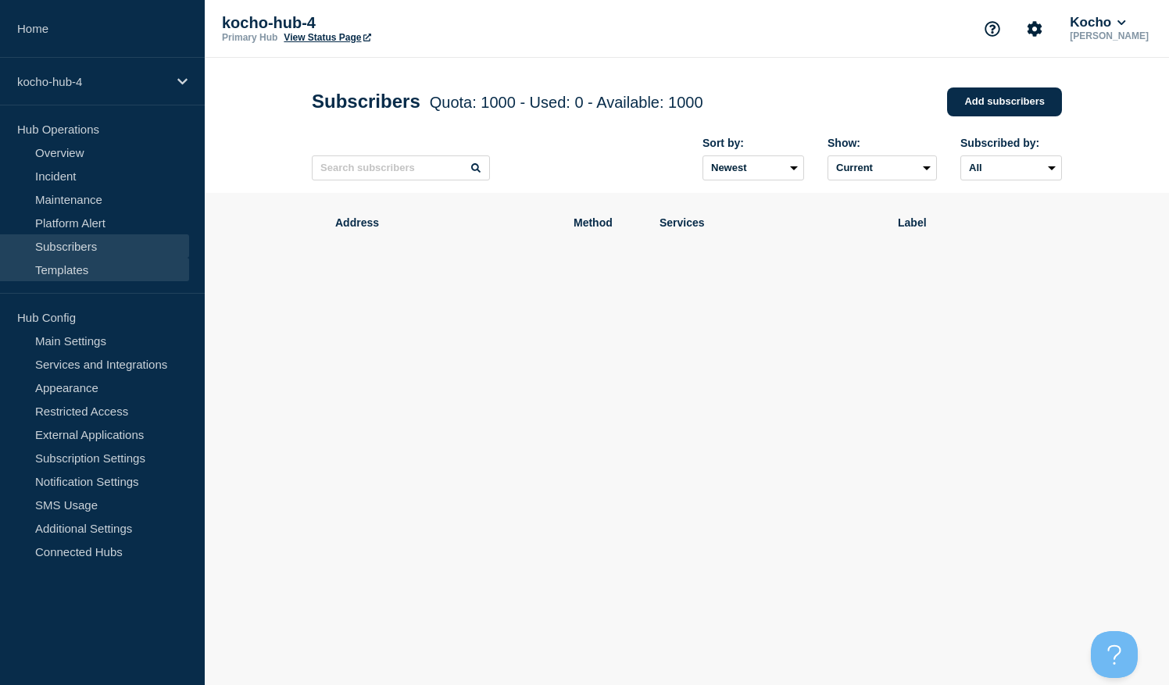
click at [147, 268] on link "Templates" at bounding box center [94, 269] width 189 height 23
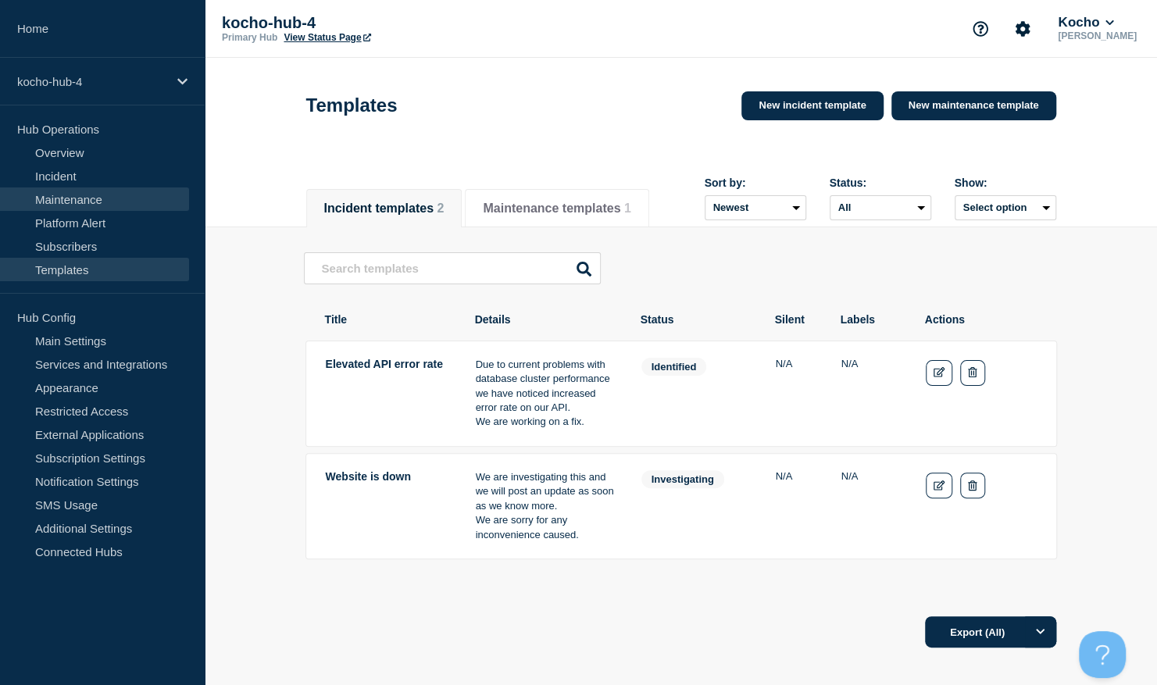
click at [142, 208] on link "Maintenance" at bounding box center [94, 198] width 189 height 23
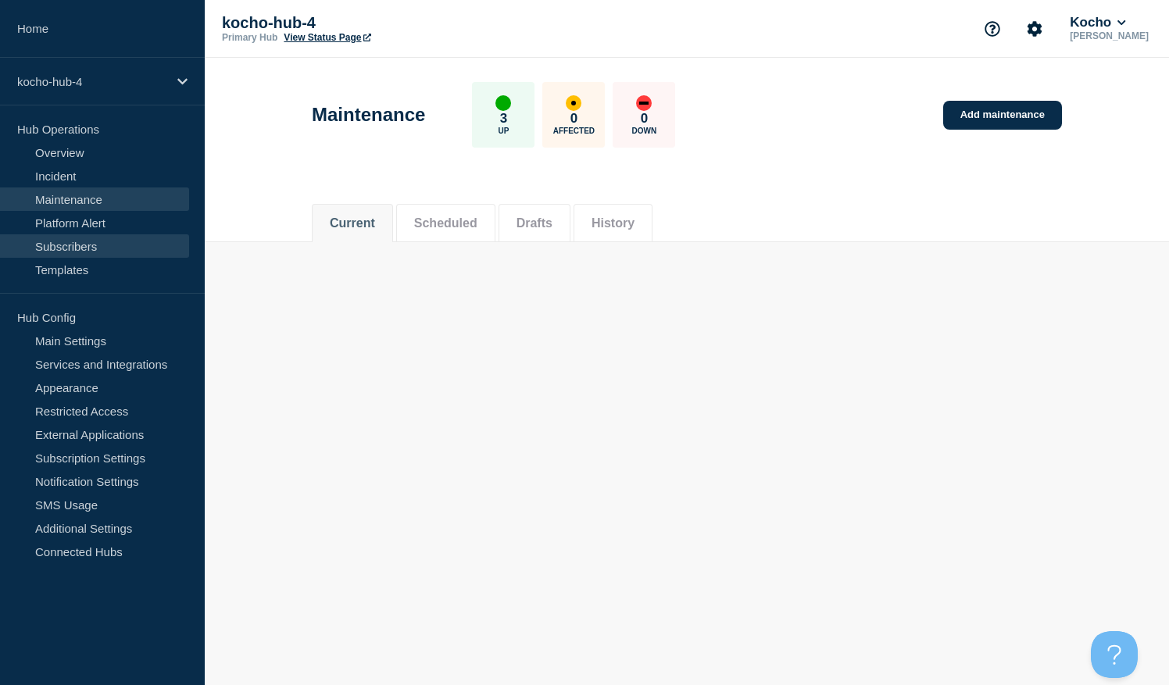
click at [116, 246] on link "Subscribers" at bounding box center [94, 245] width 189 height 23
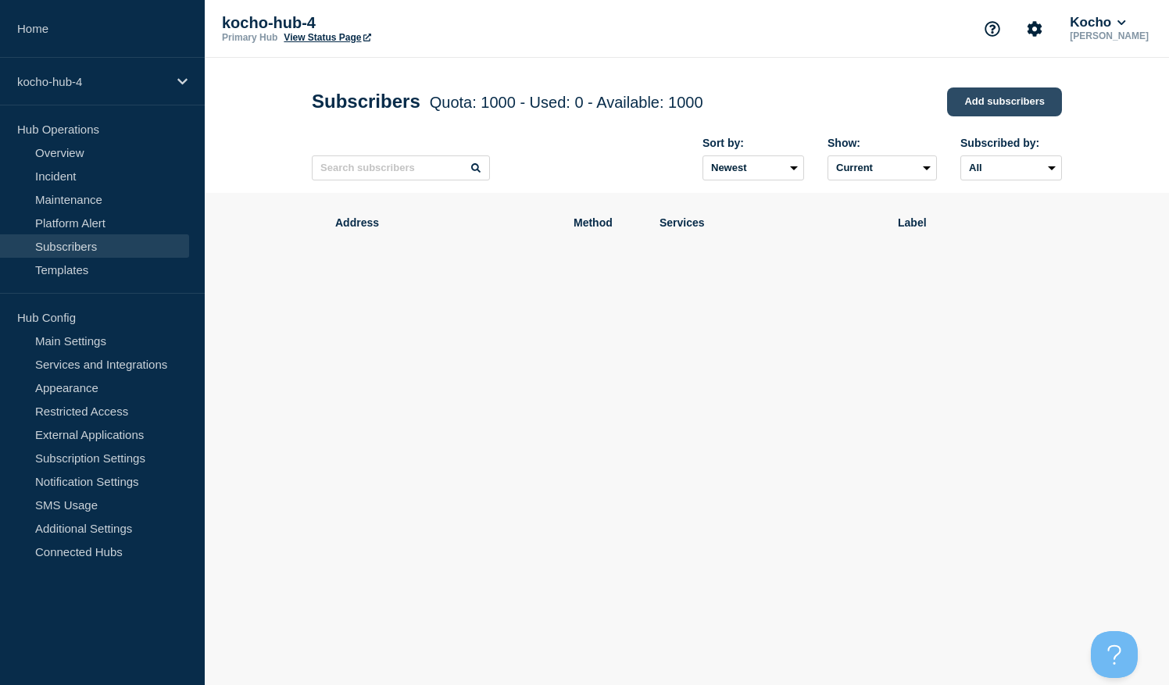
click at [1025, 102] on link "Add subscribers" at bounding box center [1004, 101] width 115 height 29
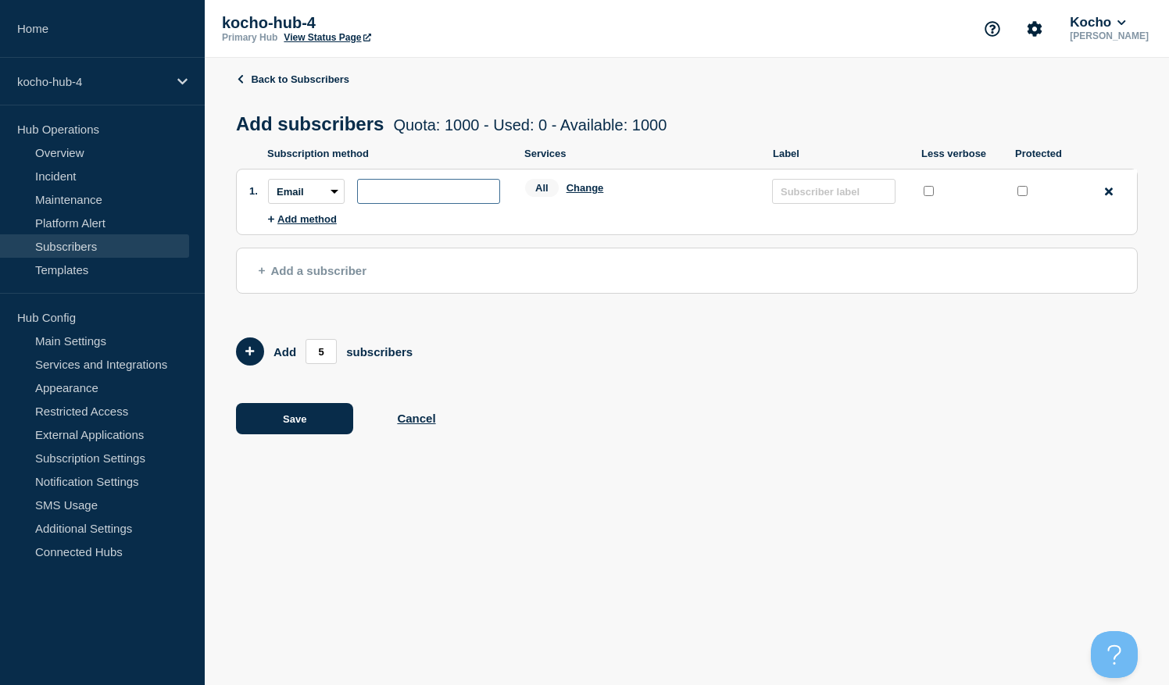
click at [410, 186] on input "subscription-address" at bounding box center [428, 191] width 143 height 25
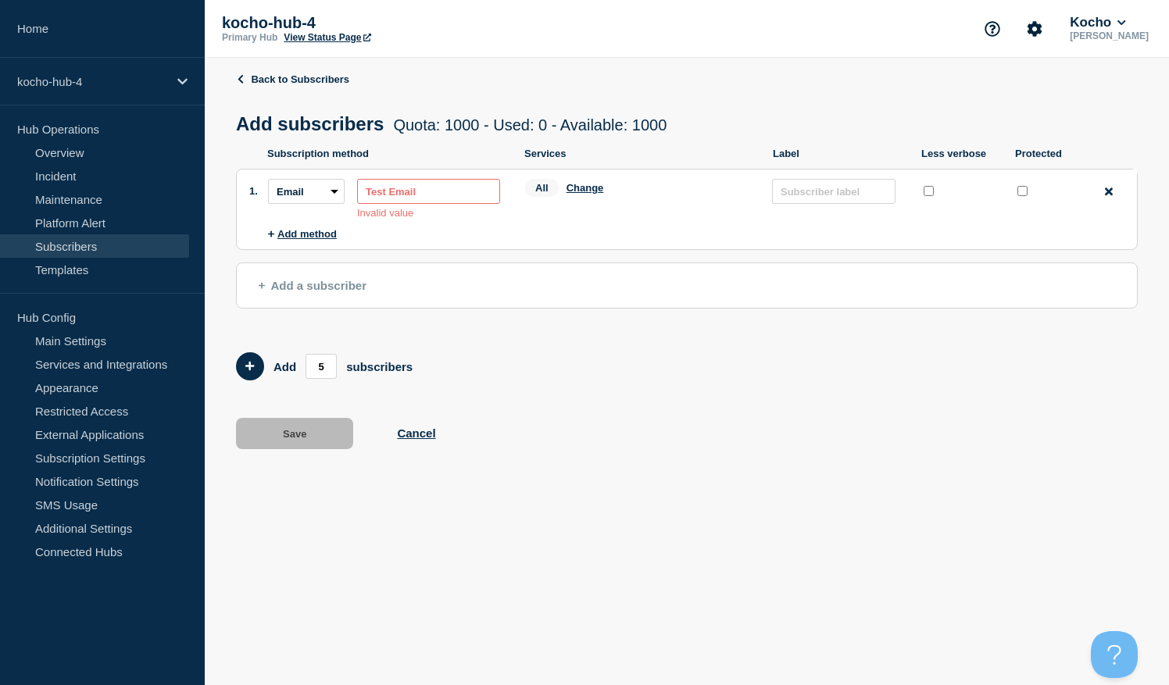
type input "Test Email"
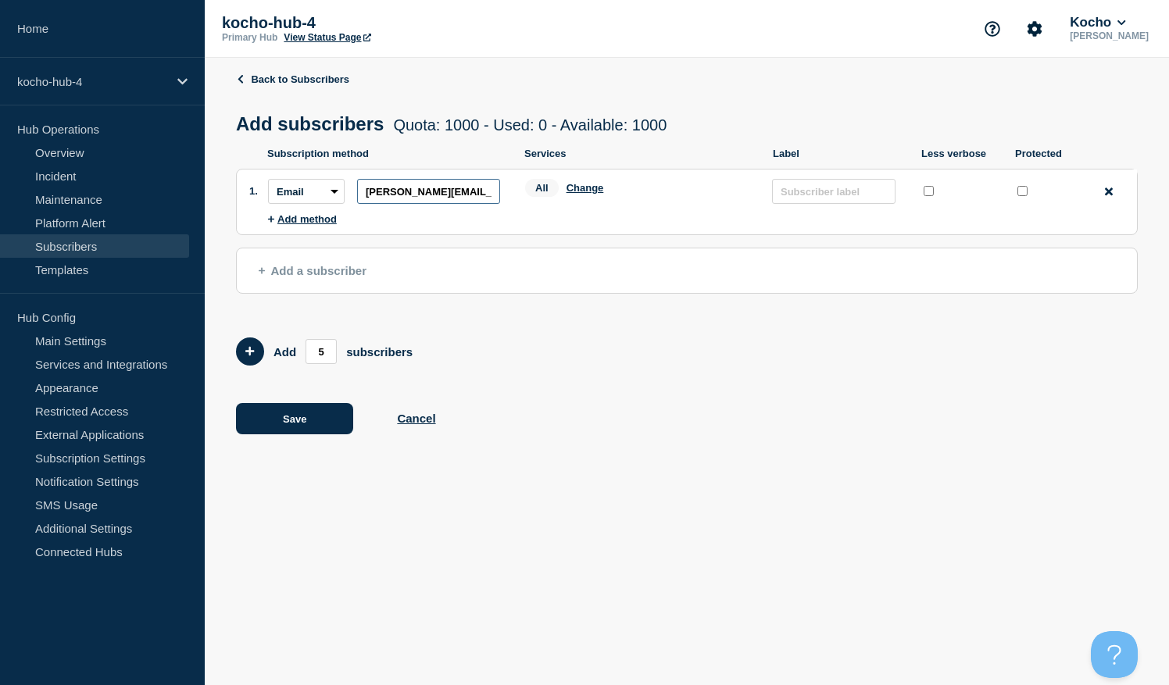
scroll to position [0, 9]
type input "[PERSON_NAME][EMAIL_ADDRESS][PERSON_NAME][DOMAIN_NAME]"
click at [378, 238] on ul "Subscription method Services Label Less verbose Protected 1. Subscription metho…" at bounding box center [687, 193] width 902 height 91
click at [821, 198] on input "text" at bounding box center [833, 191] width 123 height 25
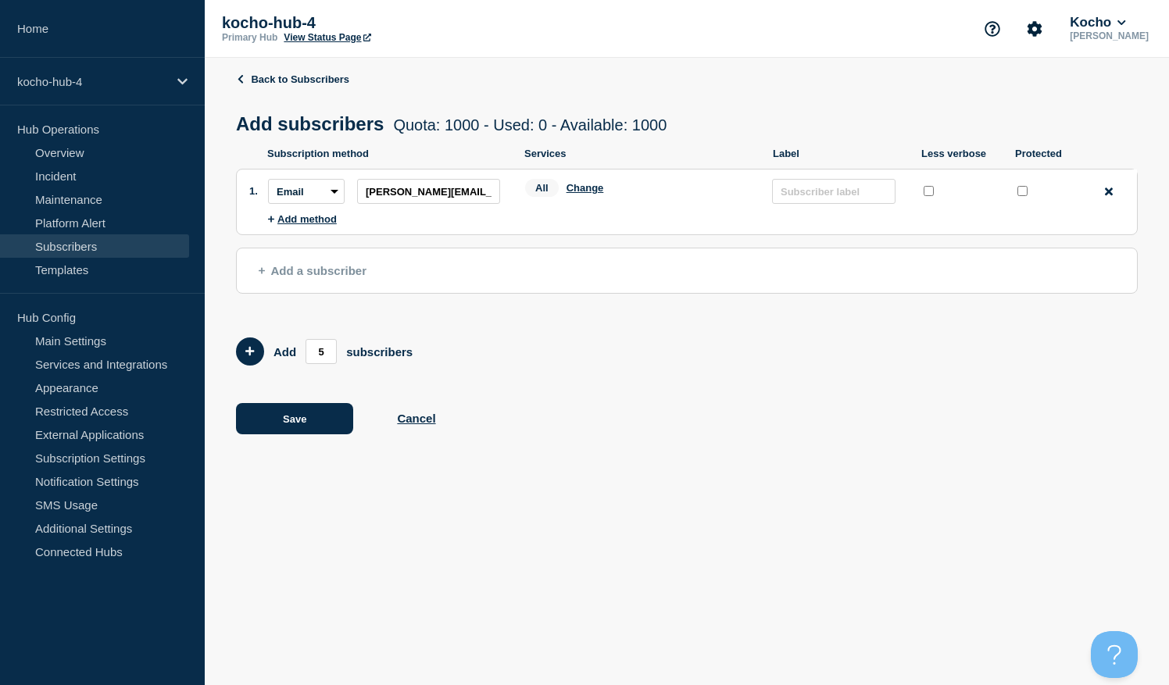
click at [330, 270] on span "Add a subscriber" at bounding box center [313, 270] width 108 height 13
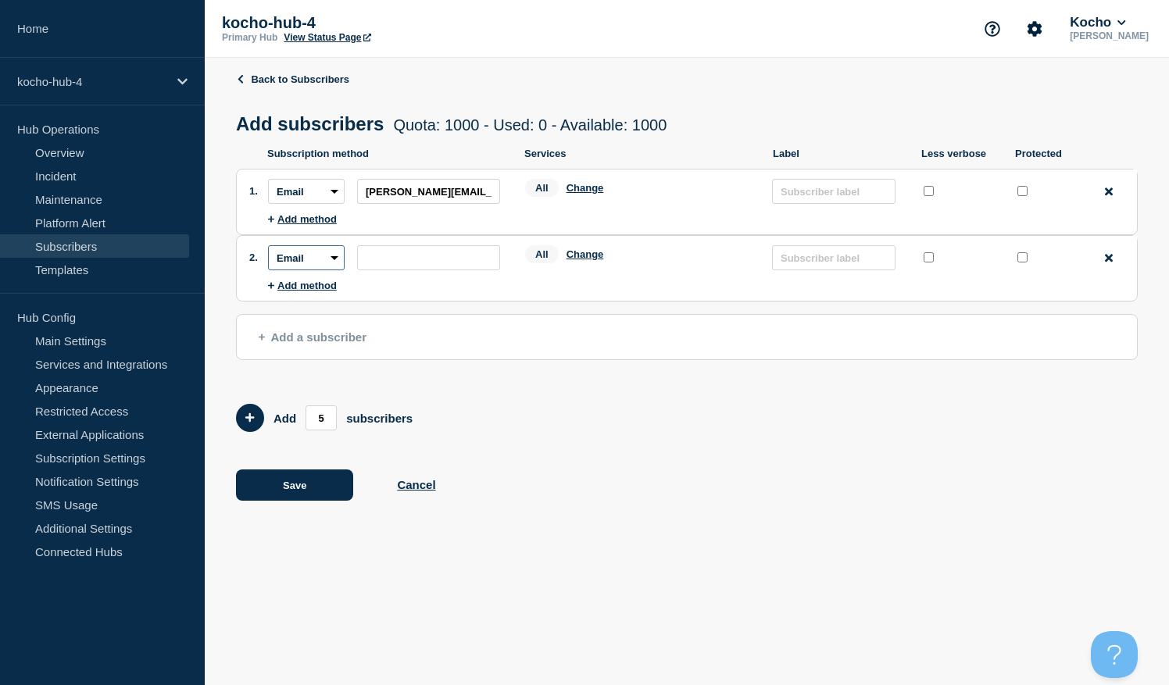
click at [331, 255] on select "Email SMS Webhook Slack Teams" at bounding box center [306, 257] width 77 height 25
click at [268, 249] on select "Email SMS Webhook Slack Teams" at bounding box center [306, 257] width 77 height 25
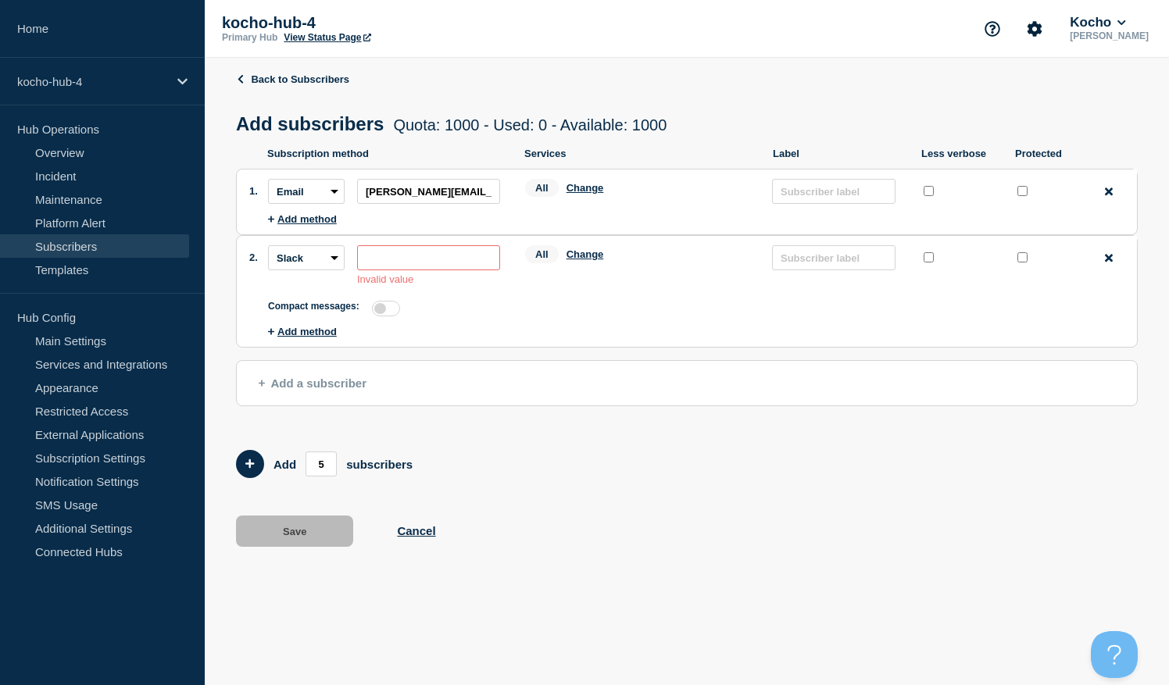
click at [315, 351] on ul "Subscription method Services Label Less verbose Protected 1. Subscription metho…" at bounding box center [687, 249] width 902 height 203
click at [329, 266] on select "Email SMS Webhook Slack Teams" at bounding box center [306, 257] width 77 height 25
select select "teams"
click at [268, 249] on select "Email SMS Webhook Slack Teams" at bounding box center [306, 257] width 77 height 25
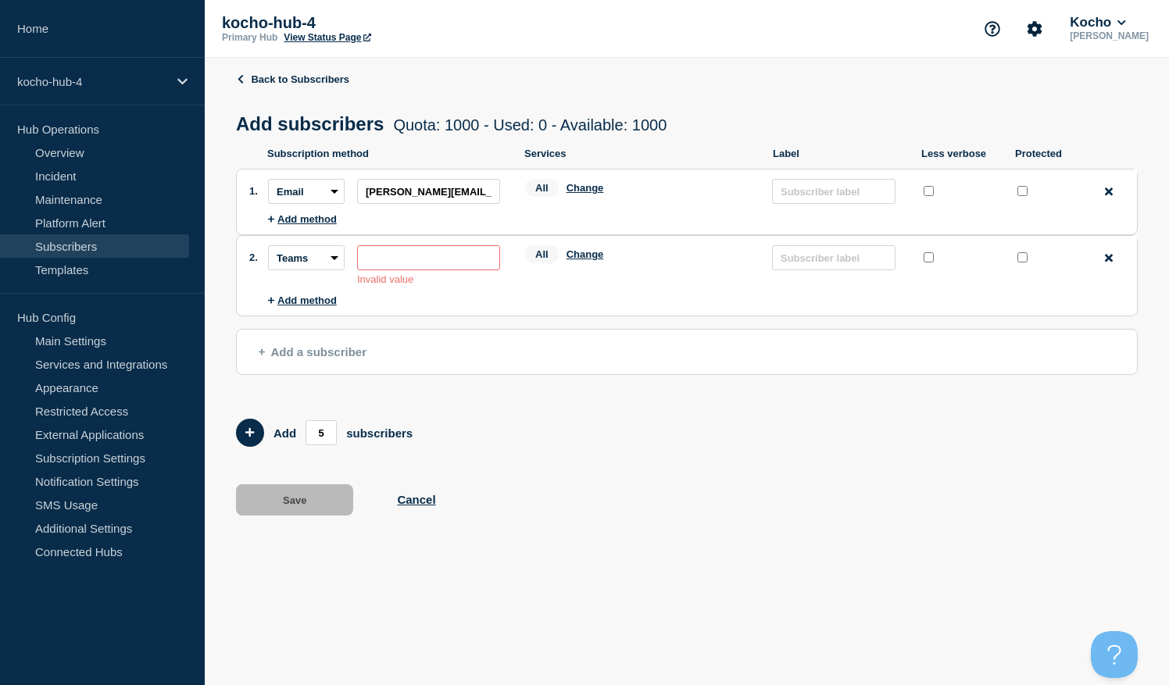
click at [398, 264] on input "subscription-address" at bounding box center [428, 257] width 143 height 25
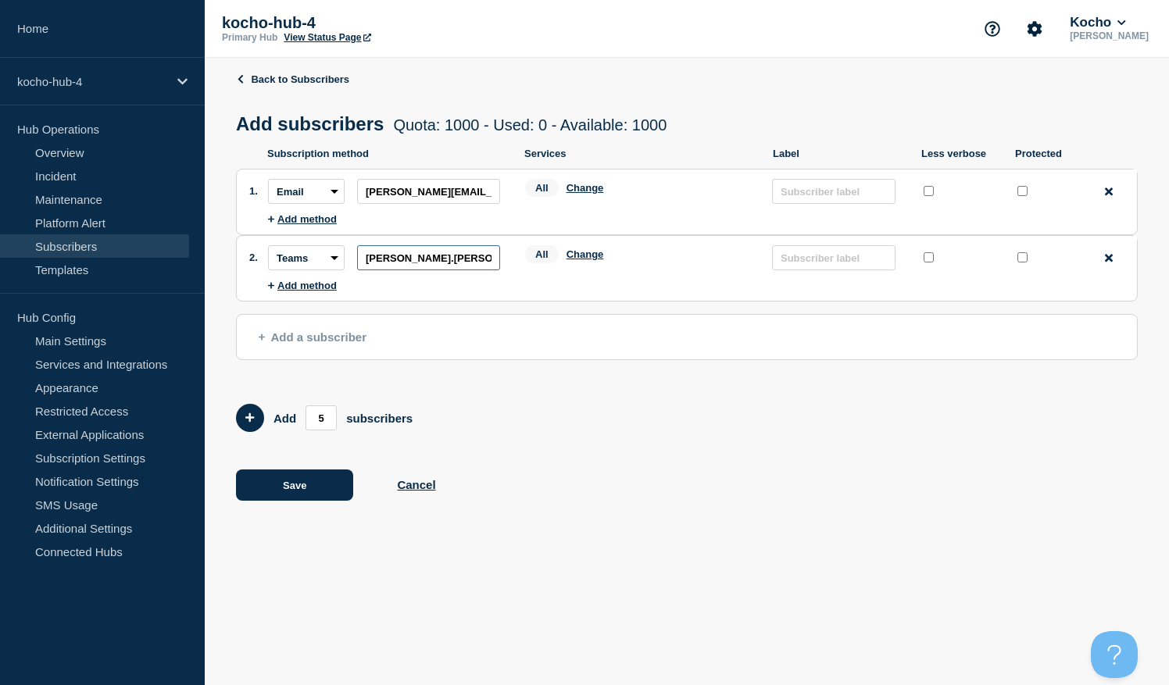
scroll to position [0, 9]
type input "[PERSON_NAME][EMAIL_ADDRESS][PERSON_NAME][DOMAIN_NAME]"
click at [324, 328] on button "Add a subscriber" at bounding box center [687, 337] width 902 height 46
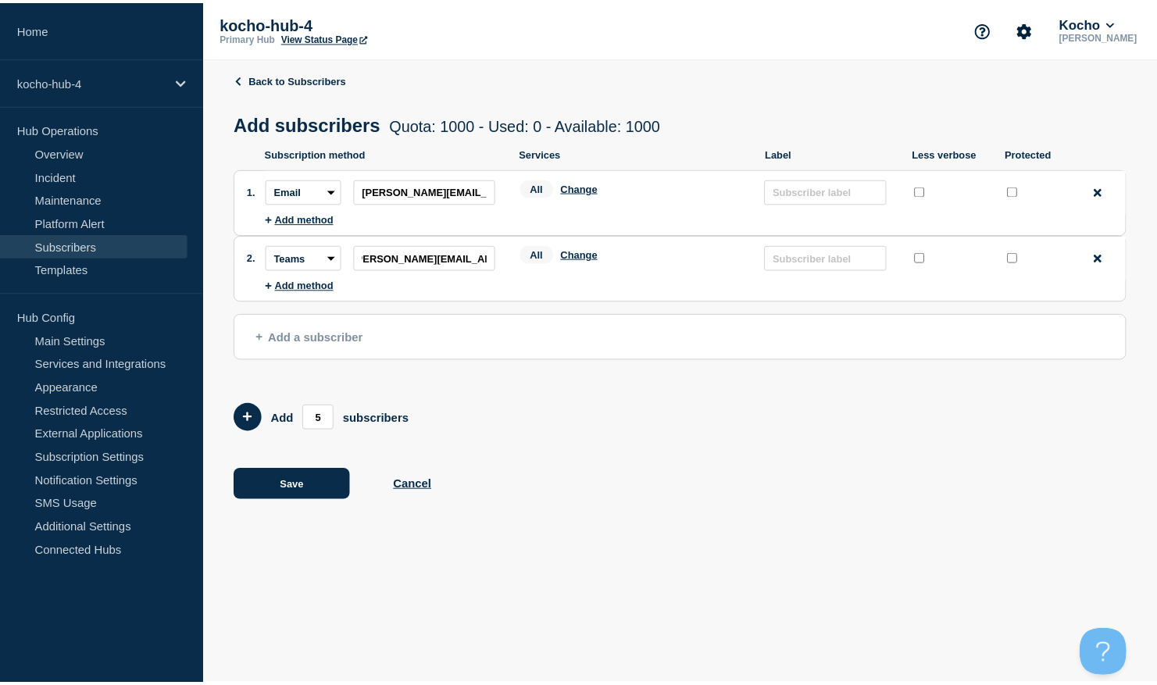
scroll to position [0, 0]
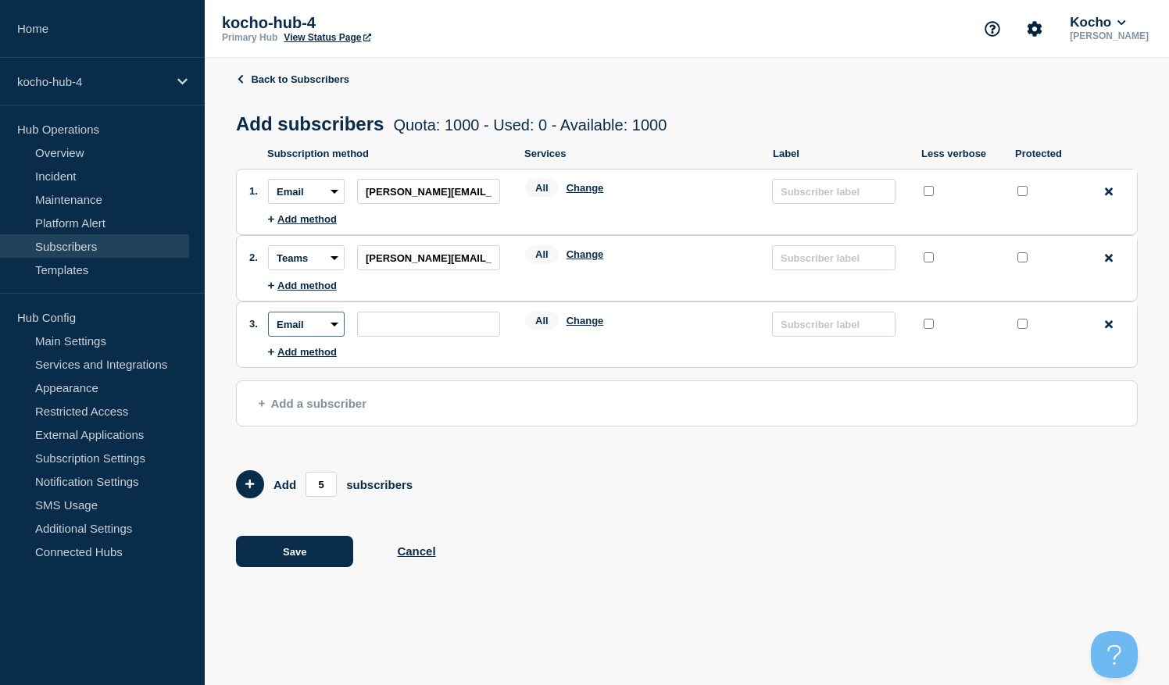
click at [331, 334] on select "Email SMS Webhook Slack Teams" at bounding box center [306, 324] width 77 height 25
select select "sms"
click at [268, 316] on select "Email SMS Webhook Slack Teams" at bounding box center [306, 324] width 77 height 25
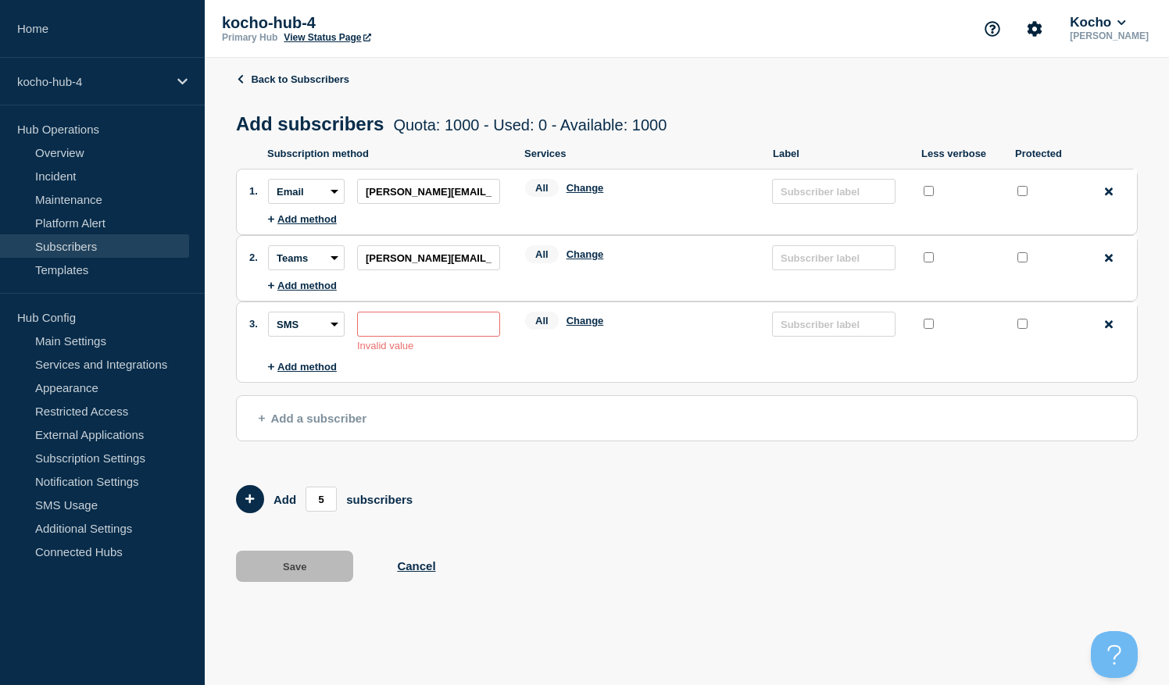
click at [394, 333] on input "subscription-address" at bounding box center [428, 324] width 143 height 25
type input "m"
type input "07787563645"
click at [411, 327] on input "00447787563645" at bounding box center [428, 324] width 143 height 25
drag, startPoint x: 373, startPoint y: 327, endPoint x: 333, endPoint y: 336, distance: 41.5
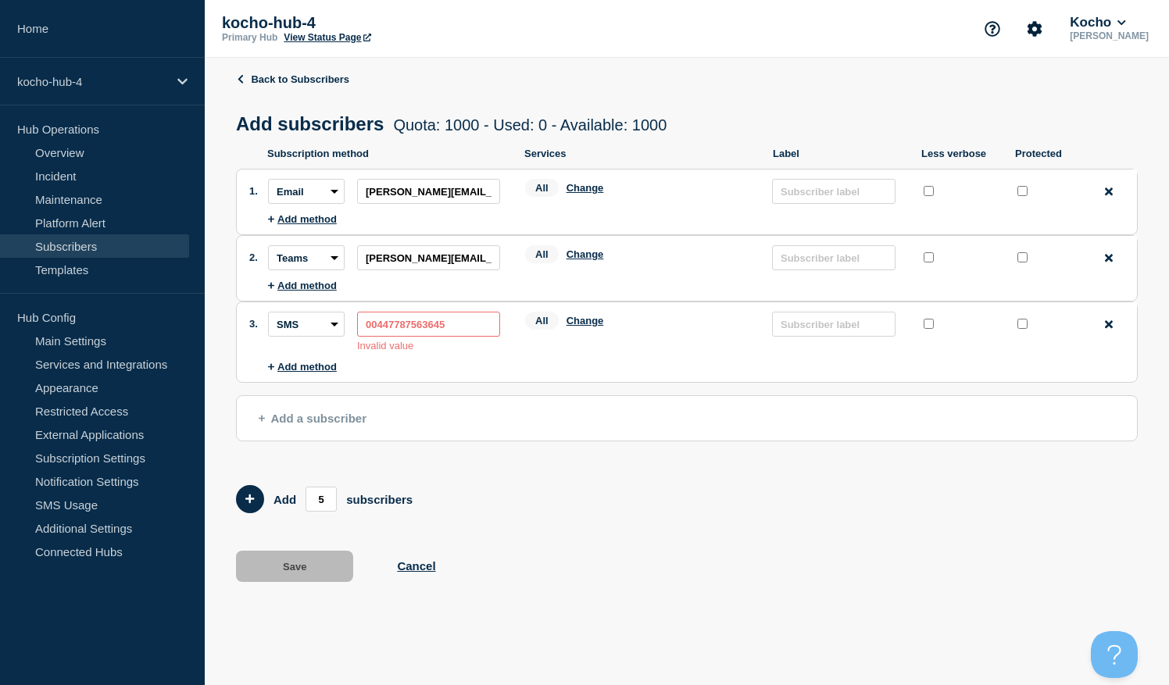
click at [333, 336] on div "Subscription method: Email SMS Webhook Slack Teams Address: 00447787563645 Inva…" at bounding box center [384, 332] width 232 height 40
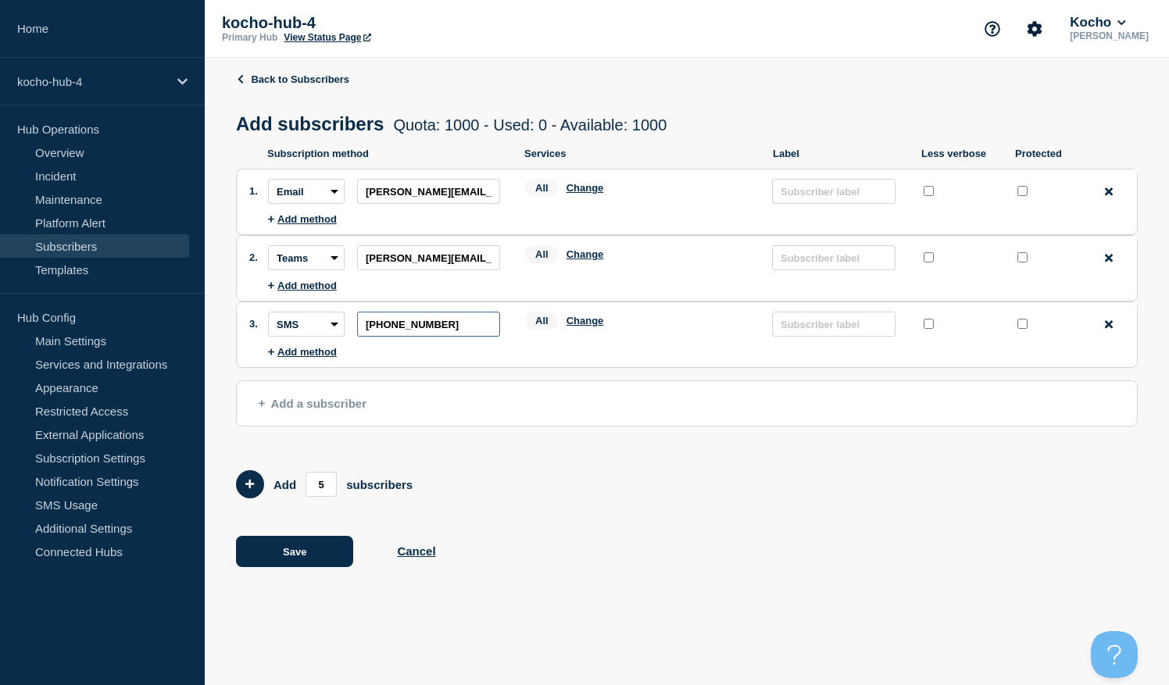
click at [445, 336] on input "[PHONE_NUMBER]" at bounding box center [428, 324] width 143 height 25
type input "[PHONE_NUMBER]"
click at [310, 356] on button "Add method" at bounding box center [302, 352] width 69 height 12
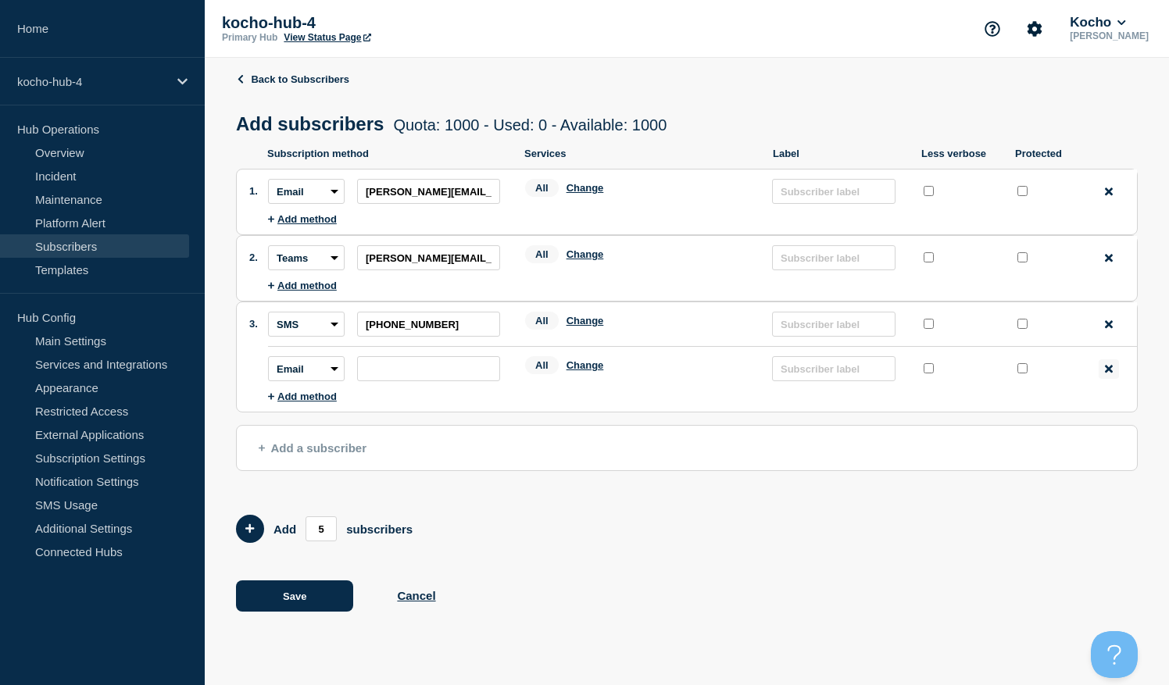
click at [1111, 370] on icon at bounding box center [1109, 369] width 8 height 8
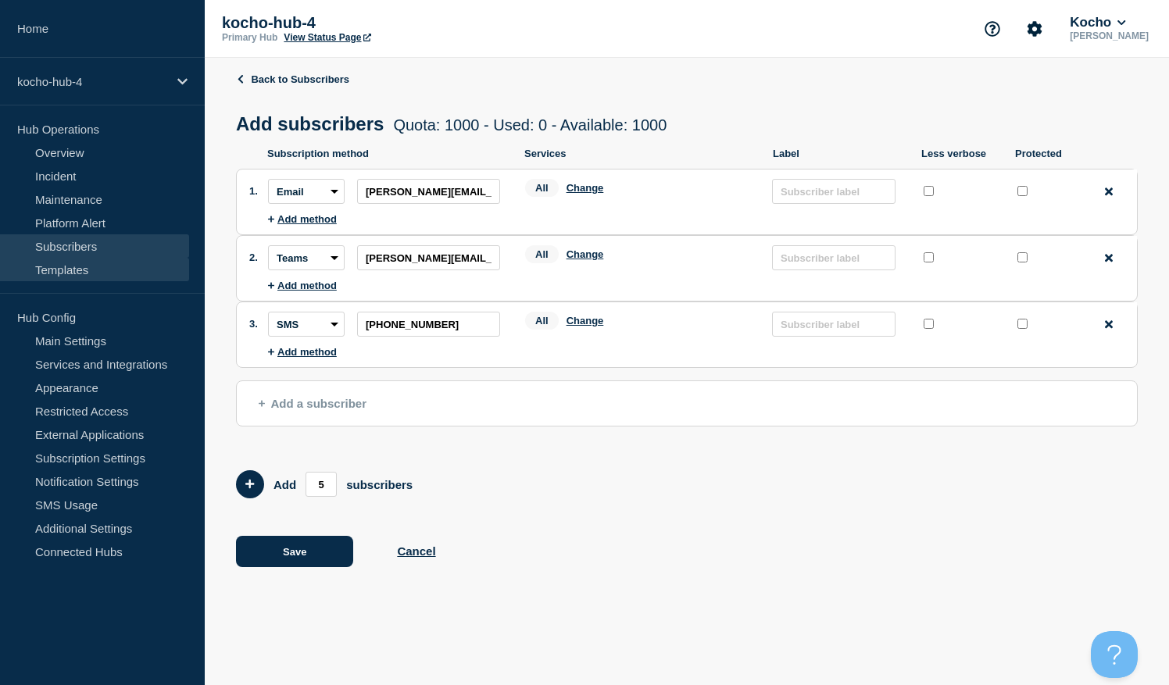
click at [120, 258] on link "Templates" at bounding box center [94, 269] width 189 height 23
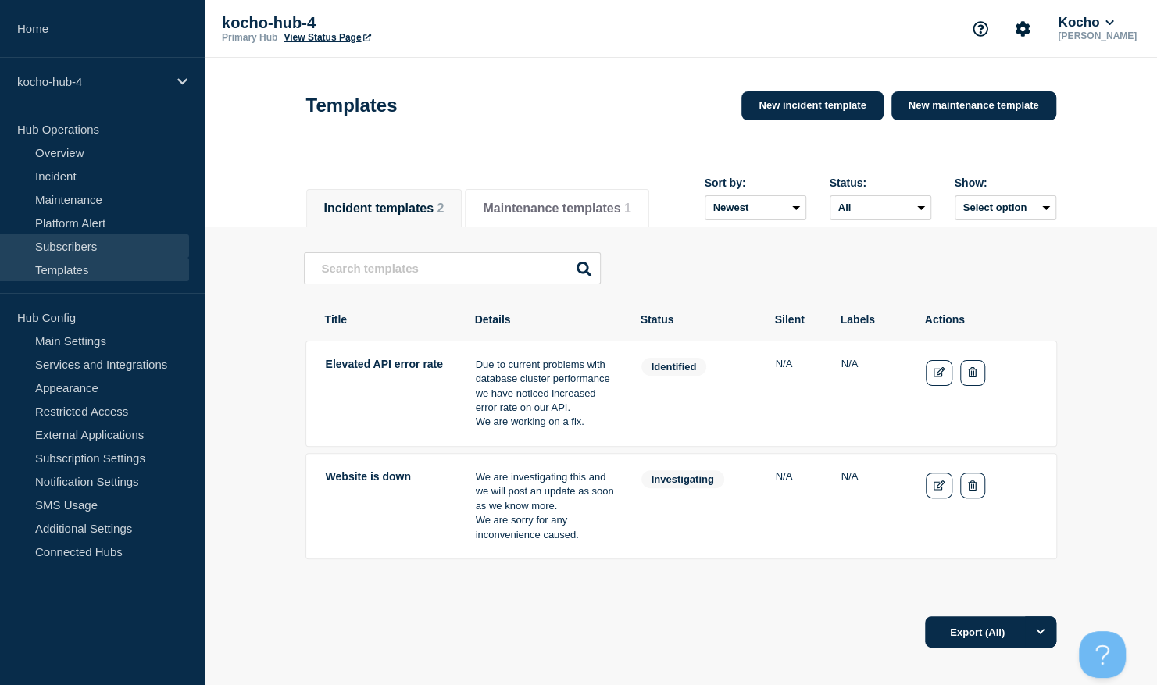
click at [114, 245] on link "Subscribers" at bounding box center [94, 245] width 189 height 23
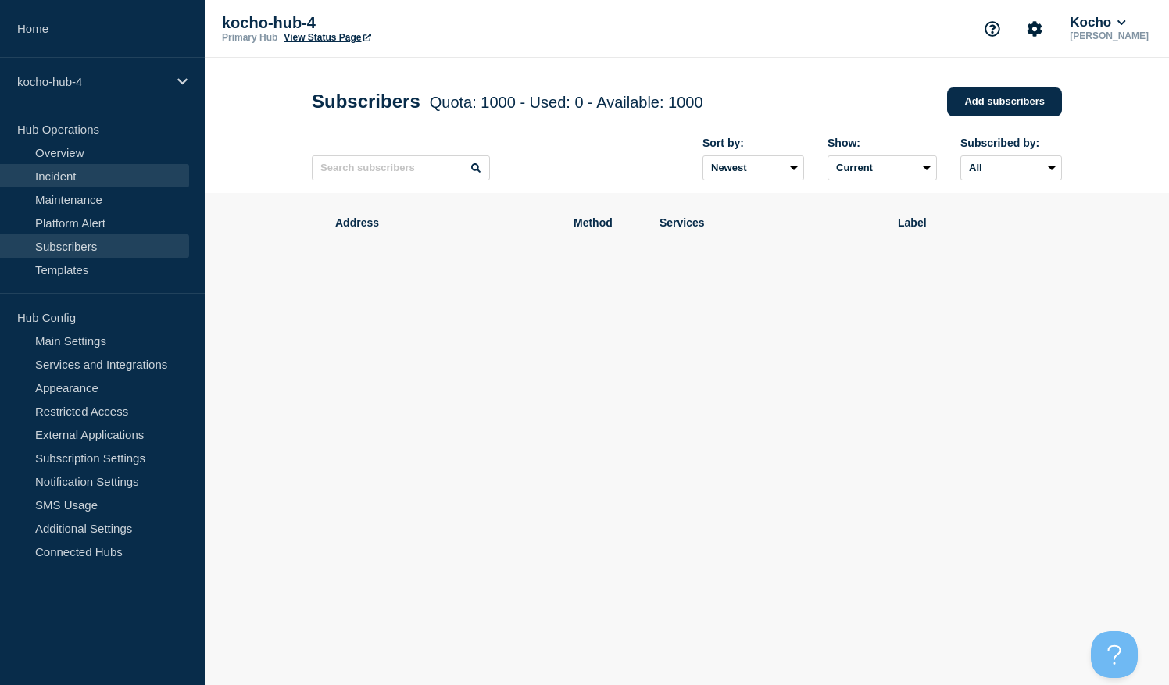
click at [85, 183] on link "Incident" at bounding box center [94, 175] width 189 height 23
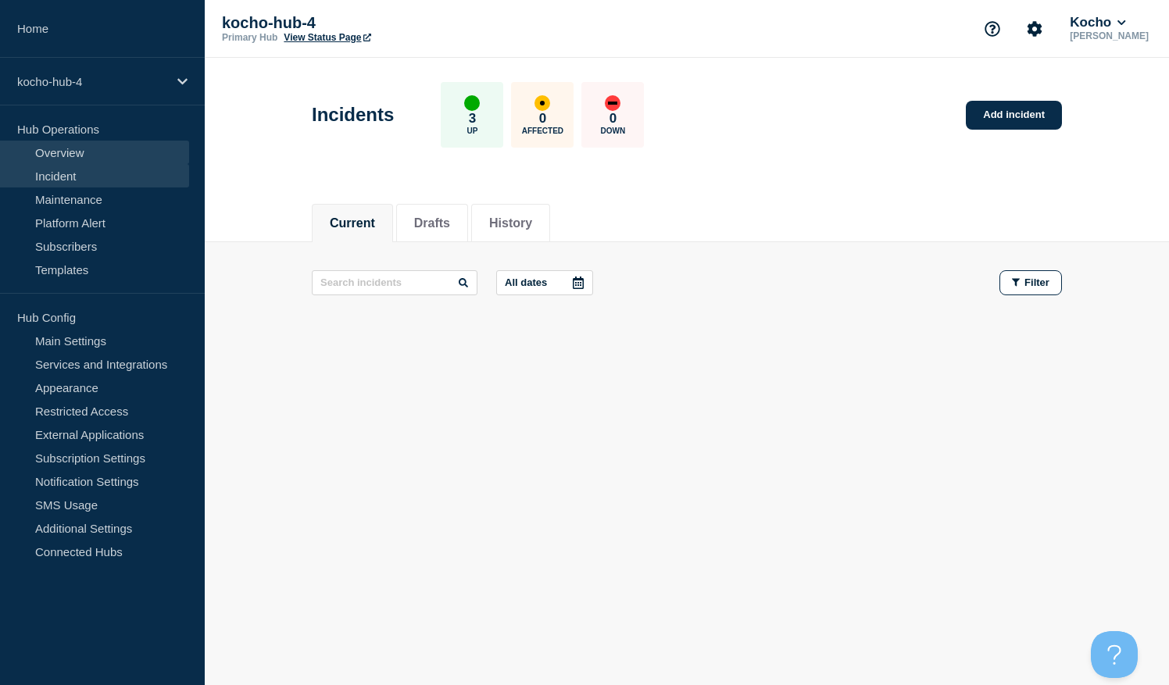
click at [83, 160] on link "Overview" at bounding box center [94, 152] width 189 height 23
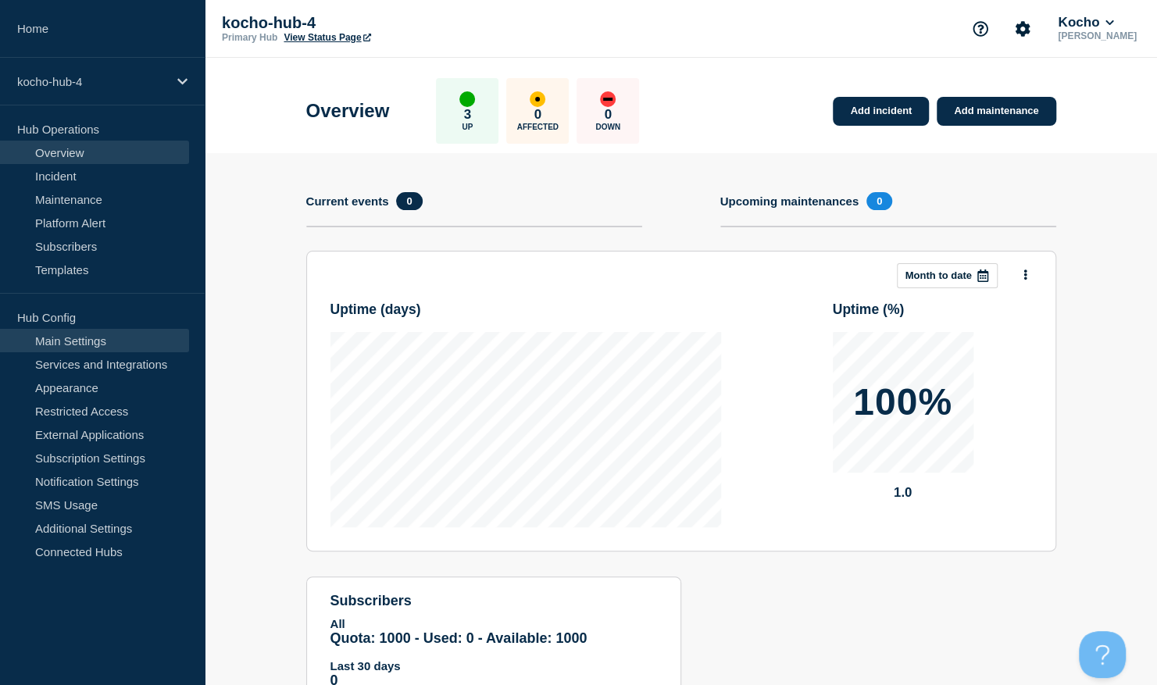
click at [112, 346] on link "Main Settings" at bounding box center [94, 340] width 189 height 23
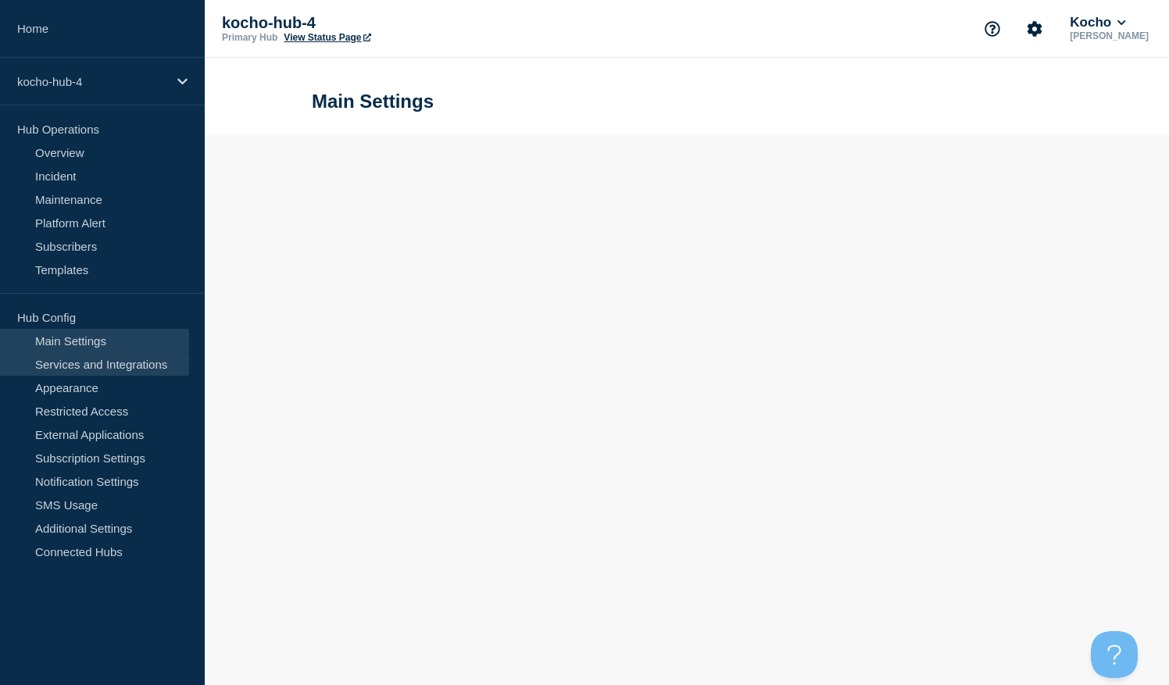
click at [114, 364] on link "Services and Integrations" at bounding box center [94, 363] width 189 height 23
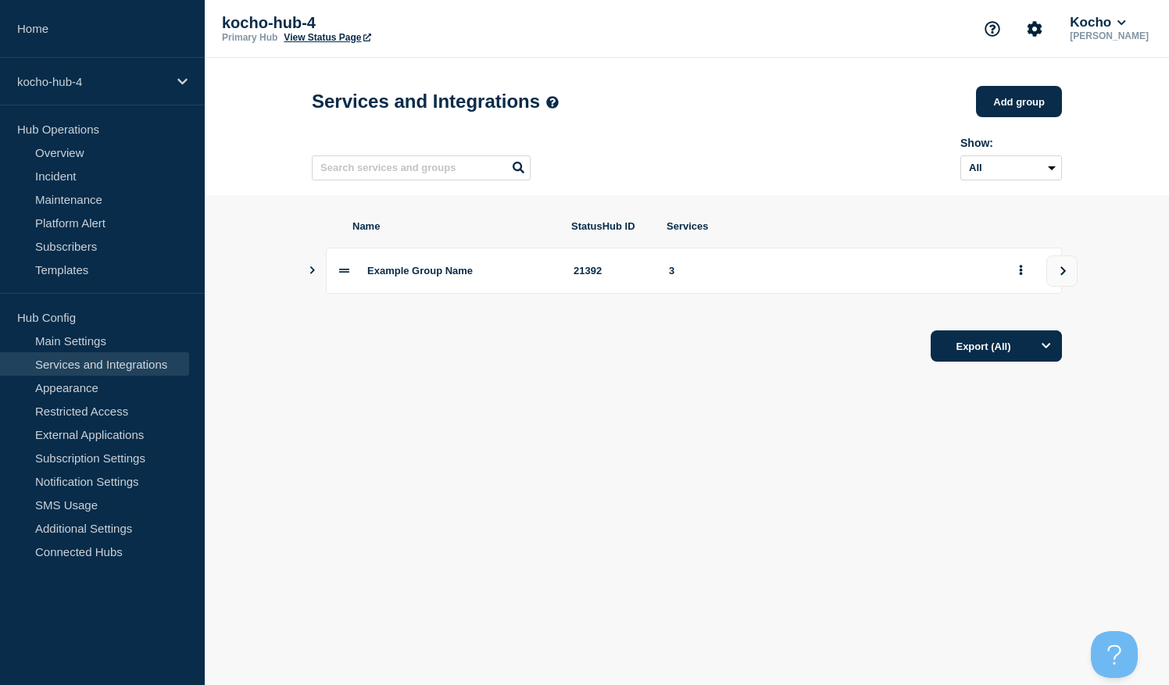
click at [395, 277] on span "Example Group Name" at bounding box center [419, 271] width 105 height 12
click at [320, 279] on div "Example Group Name 21392 3" at bounding box center [687, 271] width 750 height 46
click at [314, 274] on icon "Show services" at bounding box center [312, 270] width 10 height 8
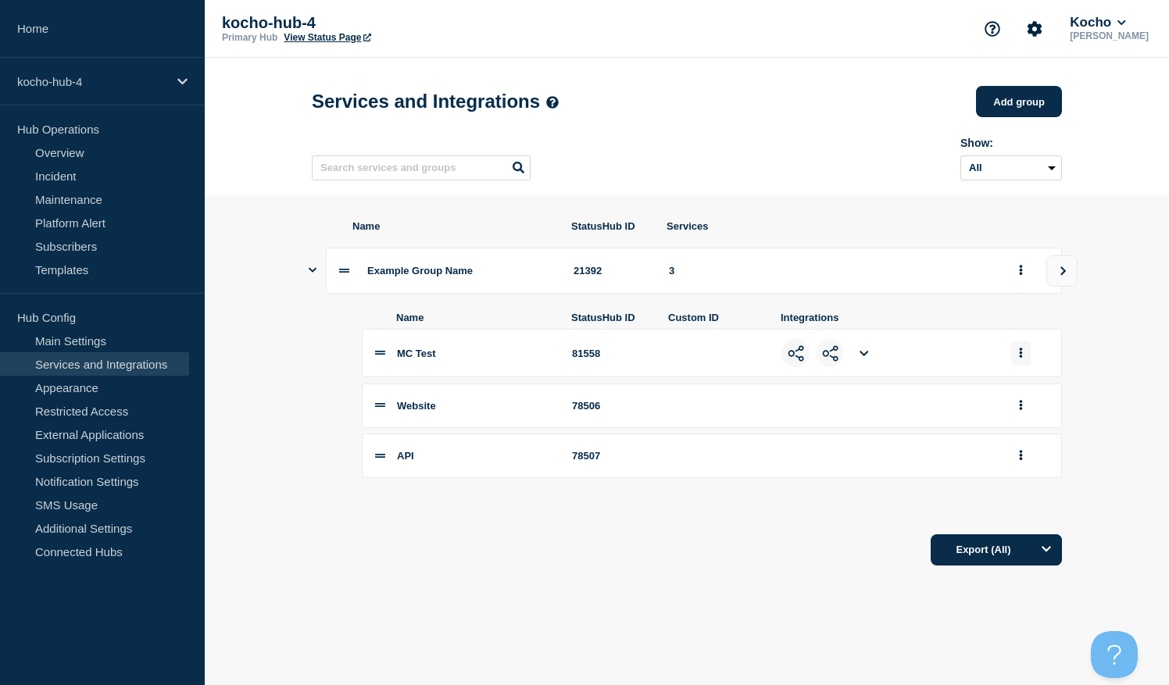
click at [1025, 366] on button "group actions" at bounding box center [1021, 353] width 20 height 24
click at [1018, 393] on button "Edit" at bounding box center [1030, 381] width 78 height 24
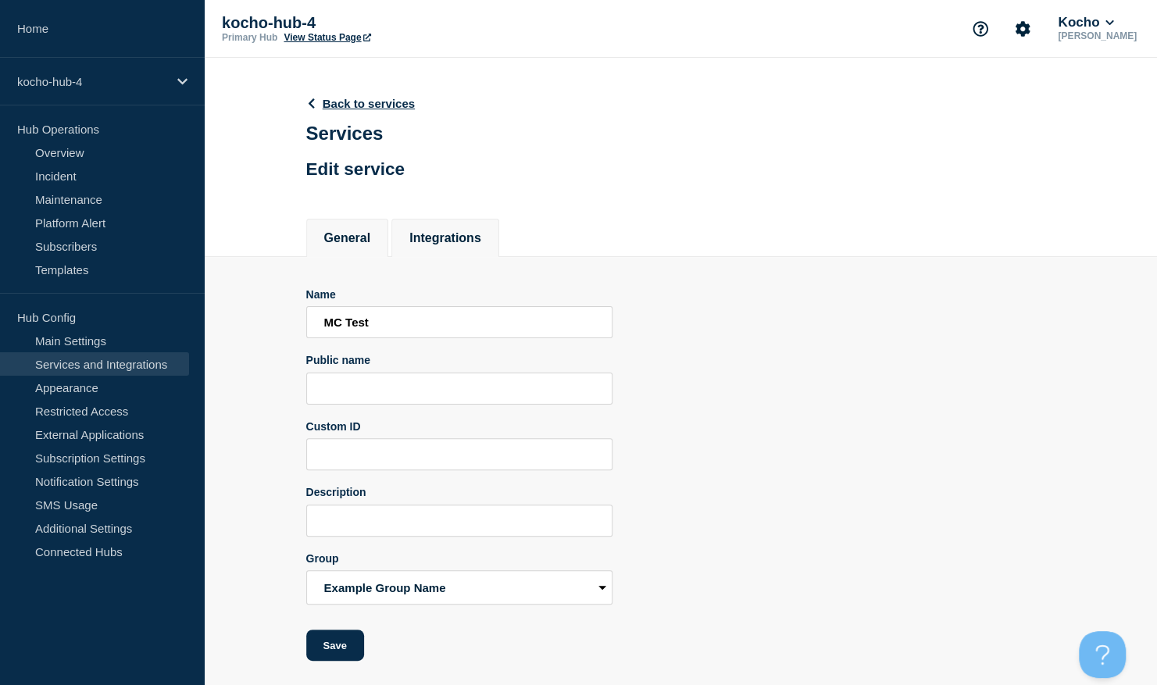
click at [481, 245] on button "Integrations" at bounding box center [445, 238] width 72 height 14
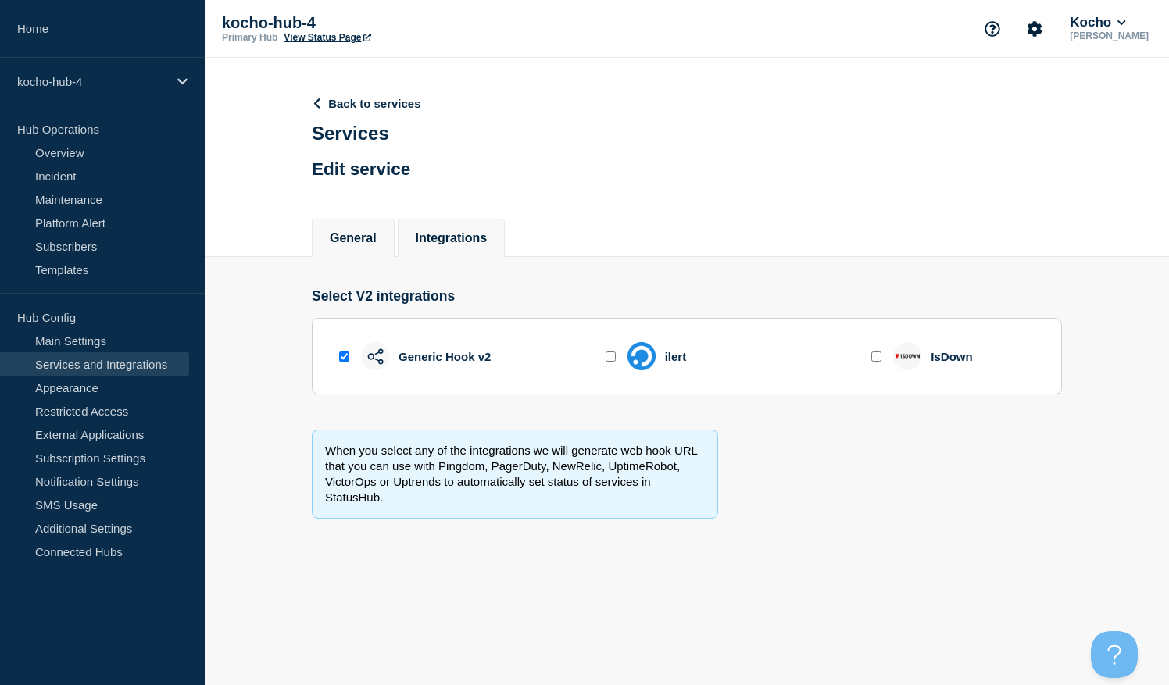
click at [384, 250] on li "General" at bounding box center [353, 238] width 83 height 38
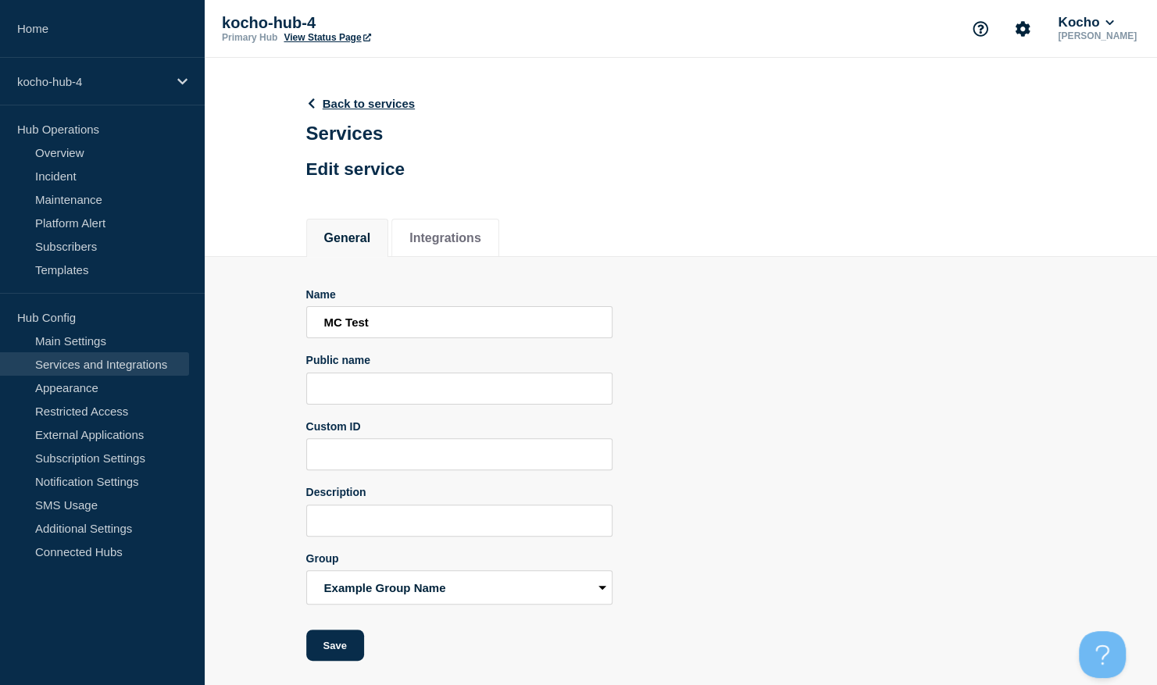
click at [382, 116] on header "Back to services Services Edit service" at bounding box center [360, 136] width 109 height 116
click at [382, 108] on link "Back to services" at bounding box center [360, 103] width 109 height 13
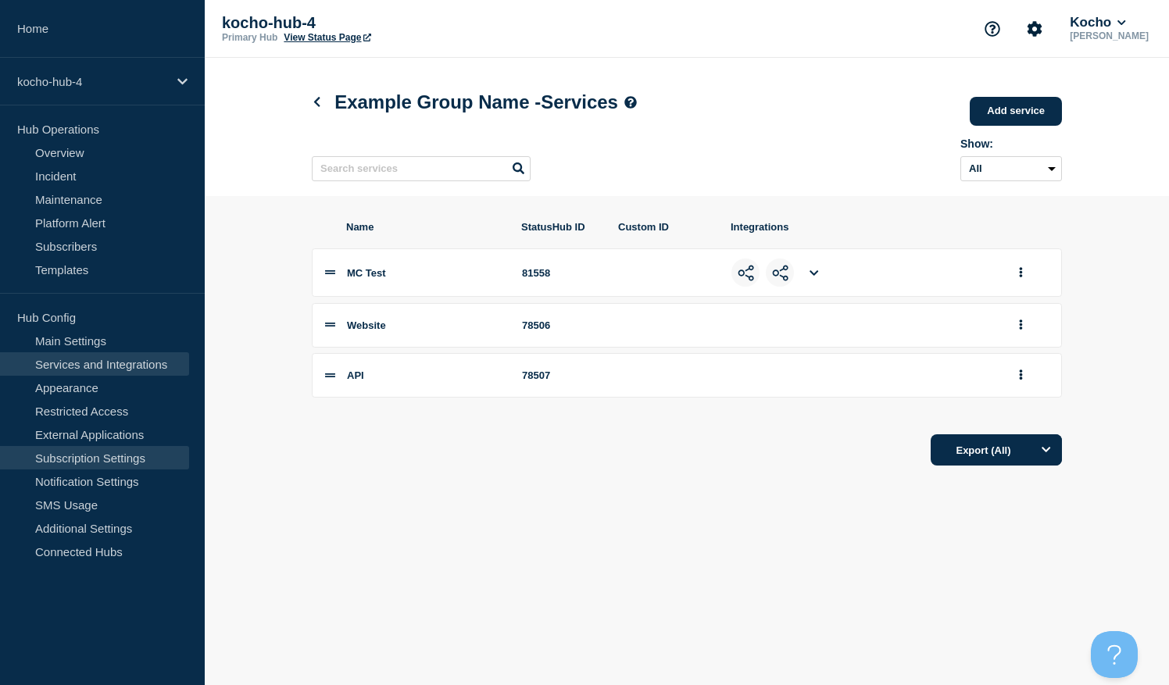
click at [135, 459] on link "Subscription Settings" at bounding box center [94, 457] width 189 height 23
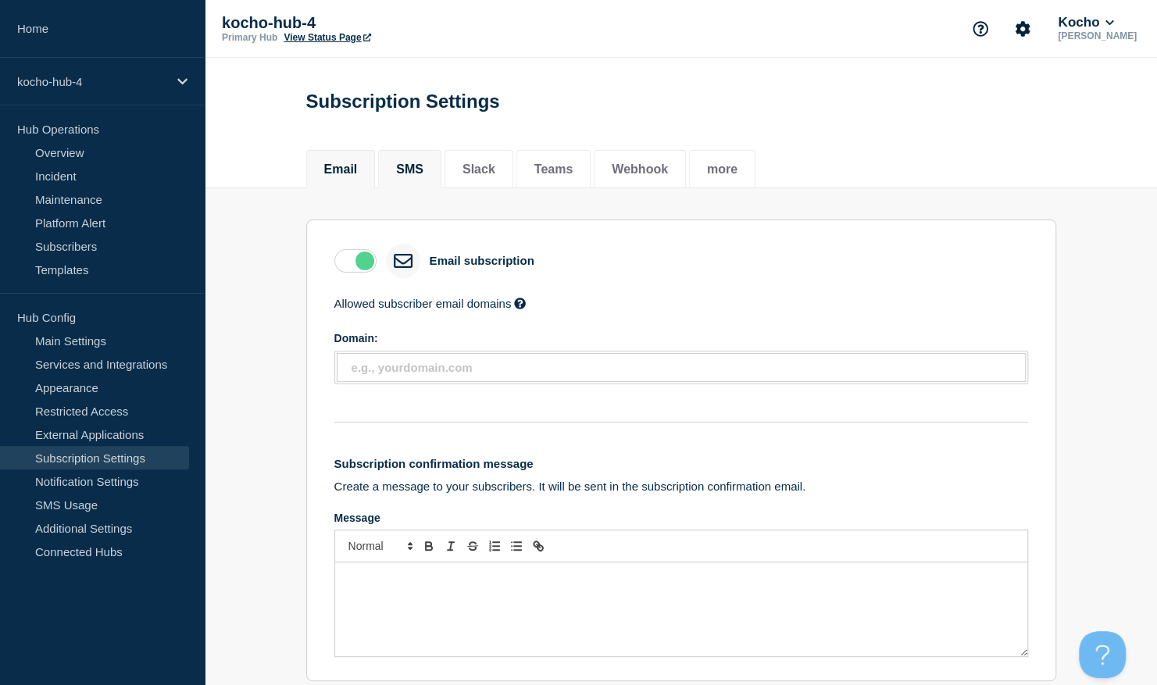
click at [439, 184] on li "SMS" at bounding box center [409, 169] width 63 height 38
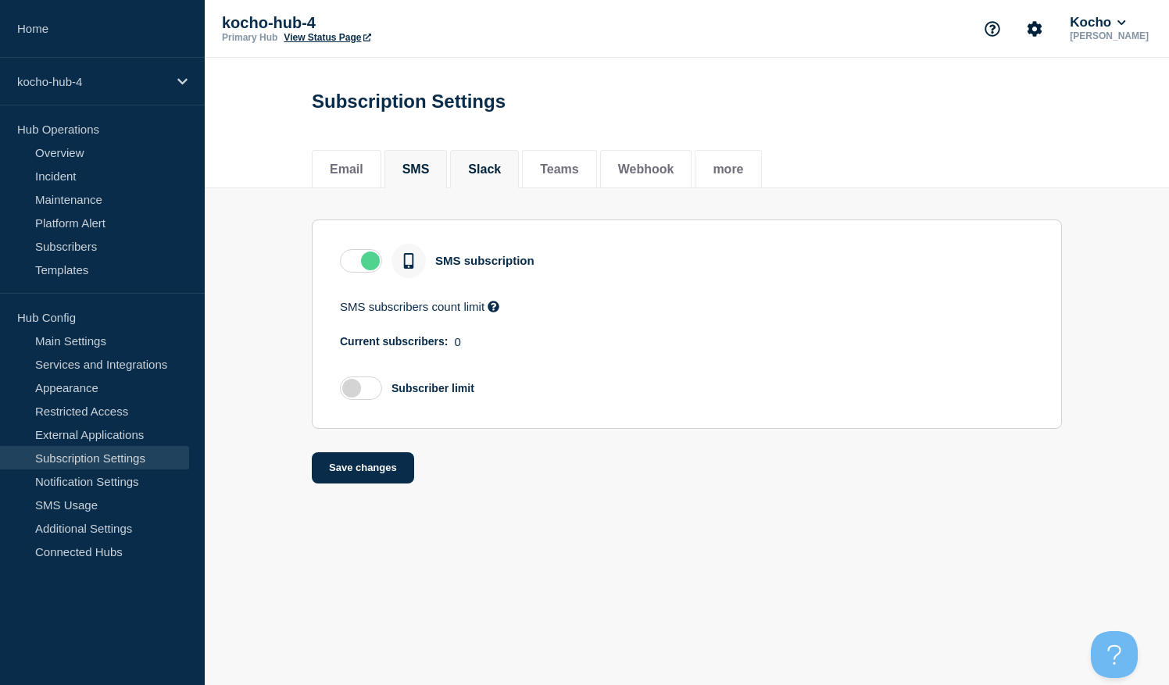
click at [484, 183] on li "Slack" at bounding box center [484, 169] width 69 height 38
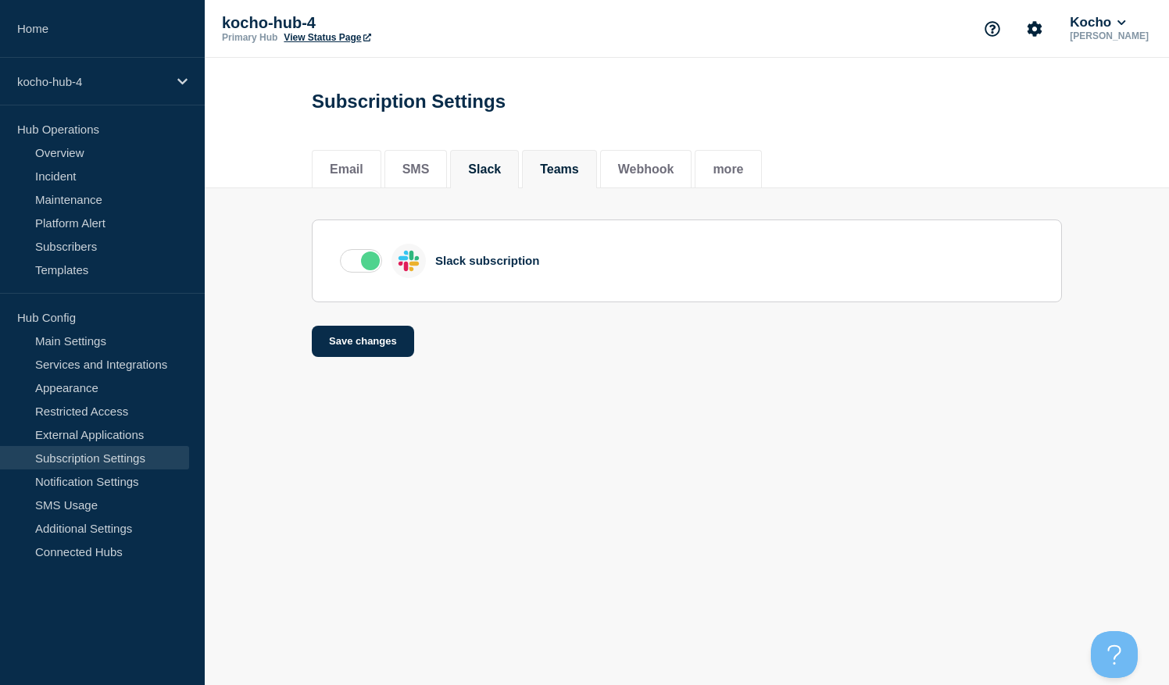
click at [552, 175] on button "Teams" at bounding box center [559, 169] width 39 height 14
click at [365, 266] on label at bounding box center [361, 260] width 42 height 23
click at [0, 0] on input "checkbox" at bounding box center [0, 0] width 0 height 0
click at [365, 266] on label at bounding box center [361, 260] width 42 height 23
click at [0, 0] on input "checkbox" at bounding box center [0, 0] width 0 height 0
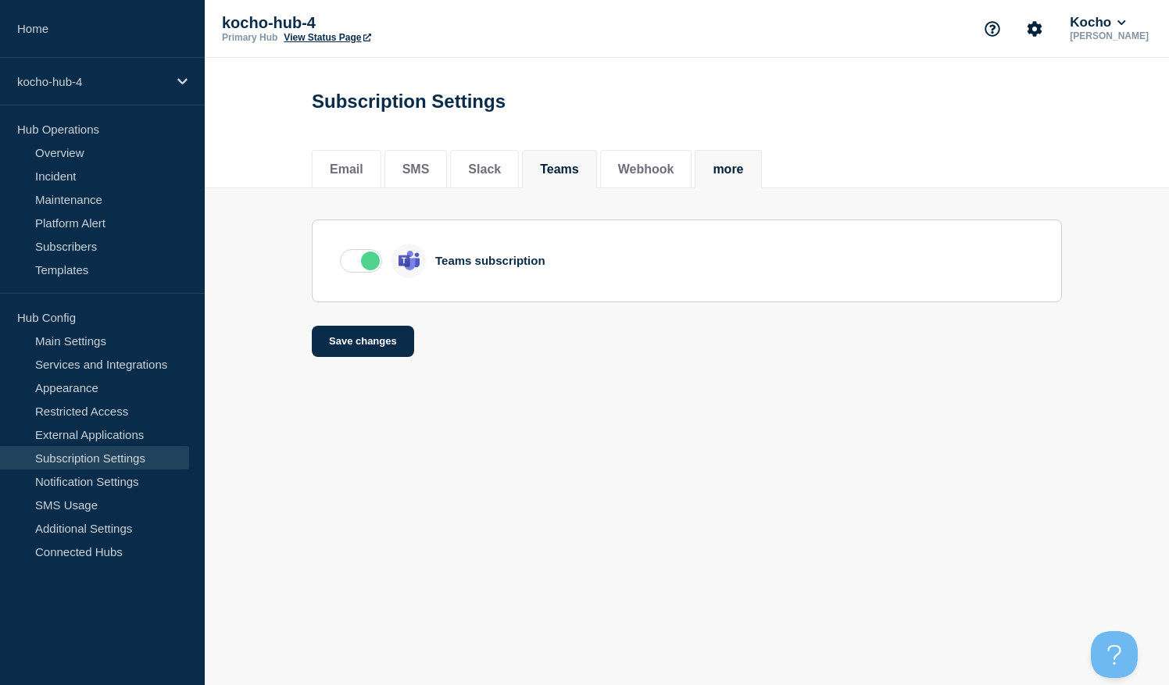
click at [743, 167] on button "more" at bounding box center [727, 169] width 30 height 14
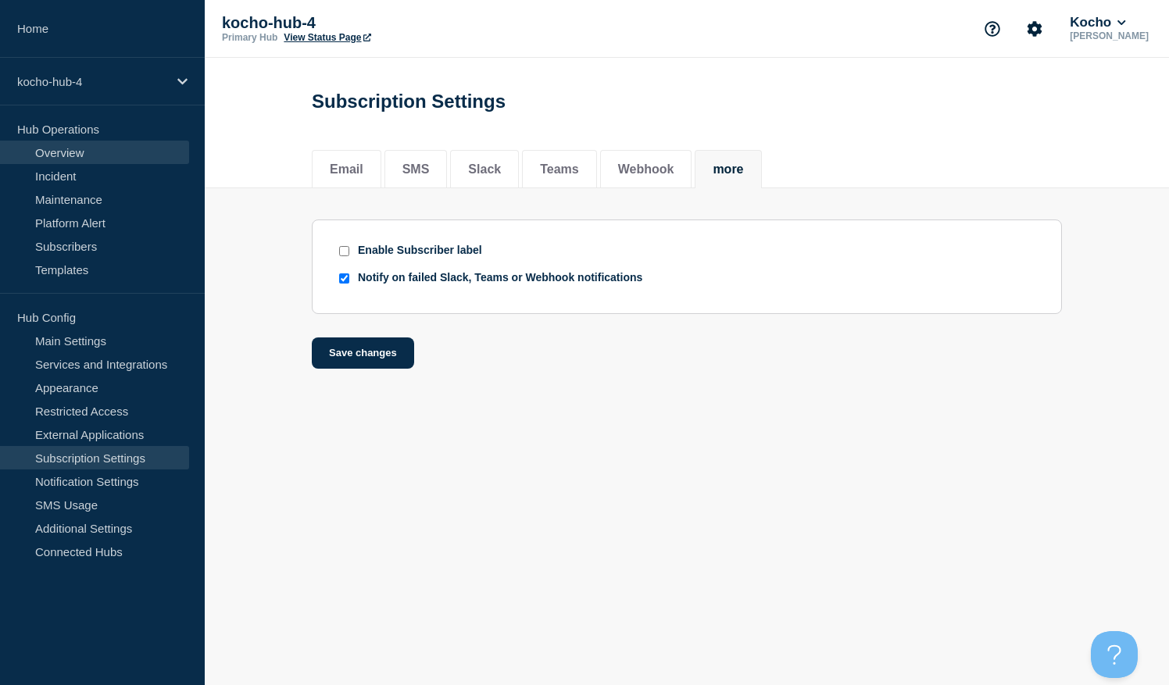
click at [117, 158] on link "Overview" at bounding box center [94, 152] width 189 height 23
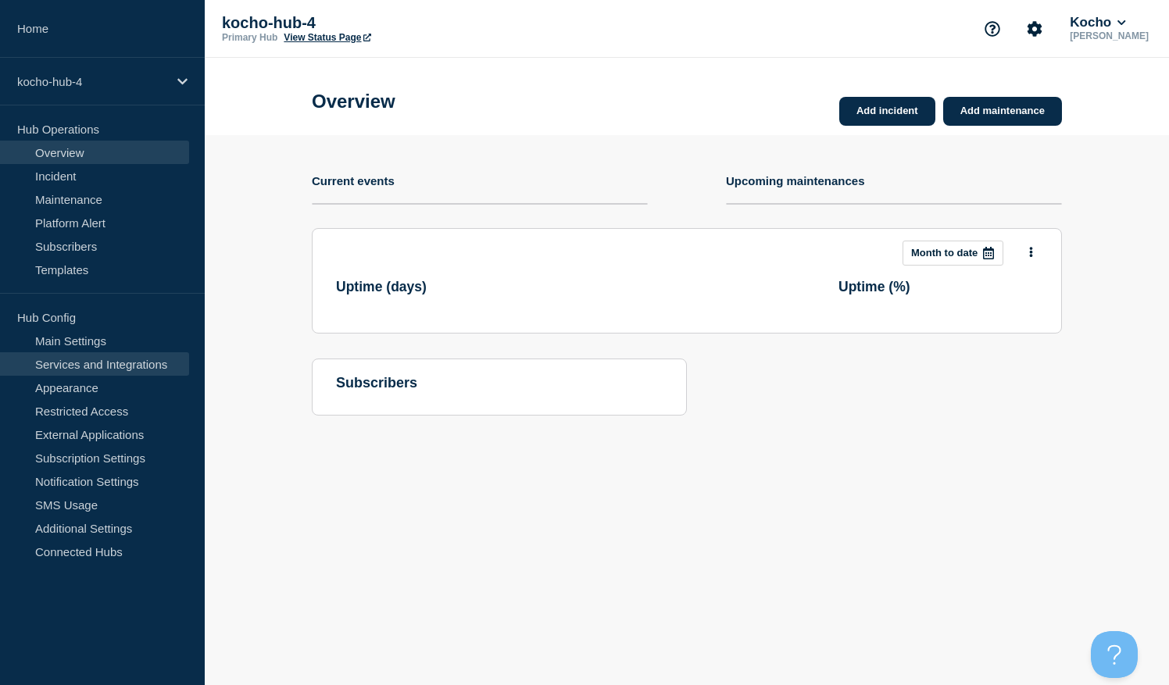
click at [107, 359] on link "Services and Integrations" at bounding box center [94, 363] width 189 height 23
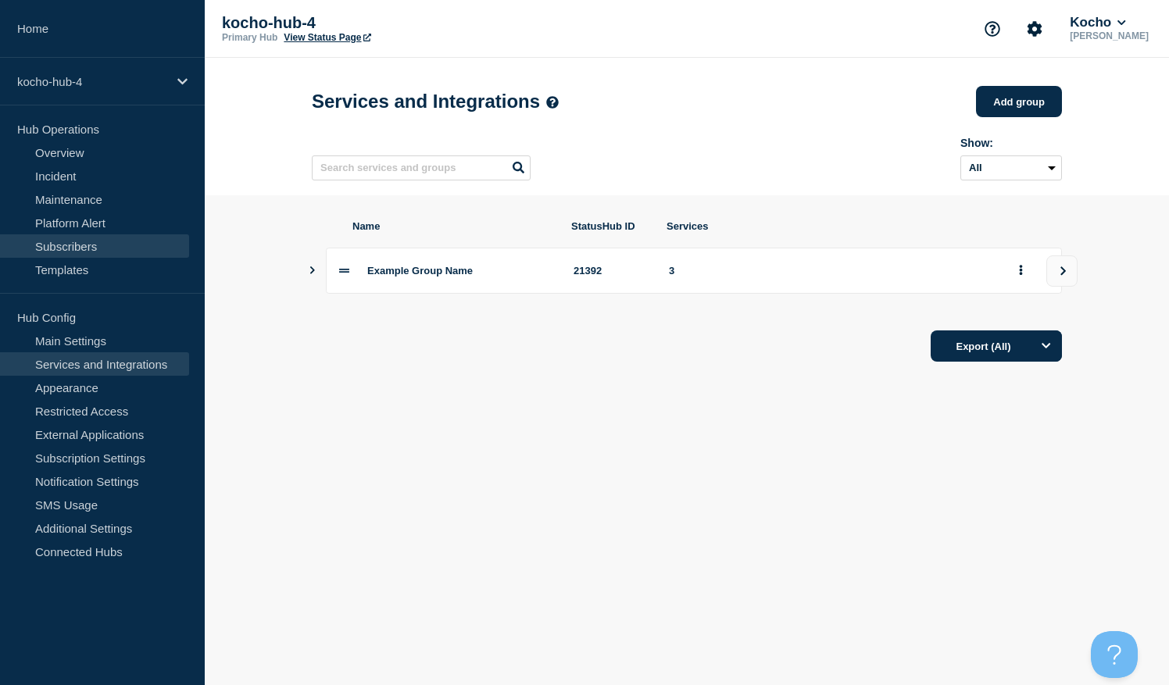
click at [150, 234] on link "Subscribers" at bounding box center [94, 245] width 189 height 23
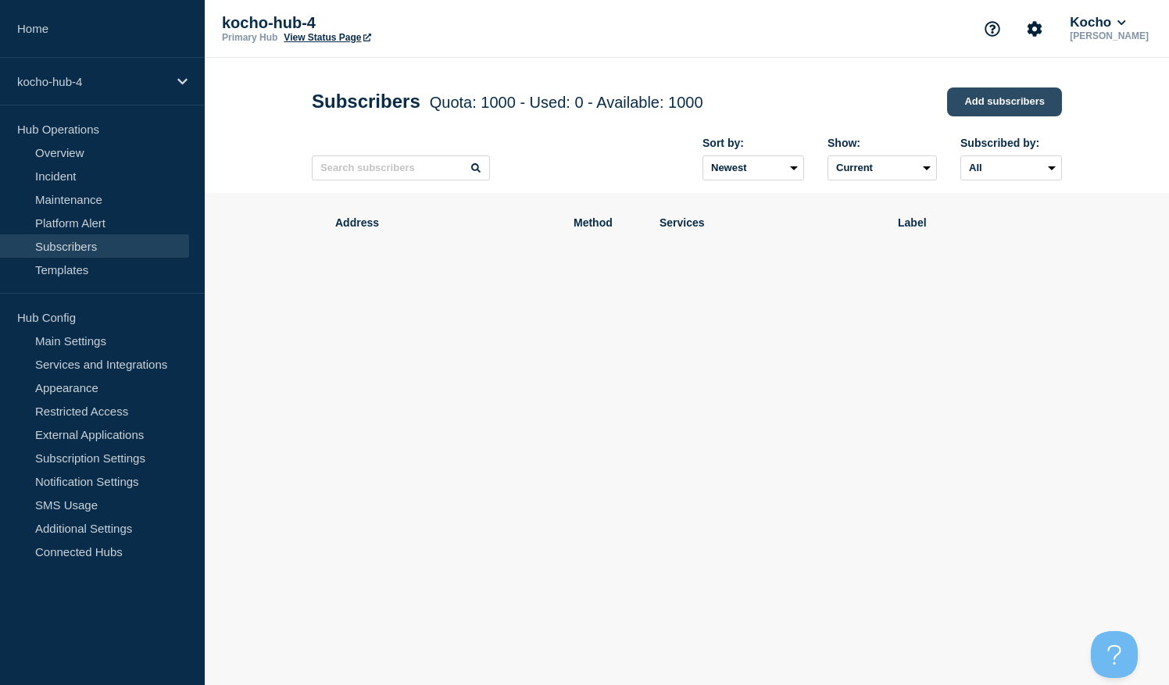
click at [960, 106] on link "Add subscribers" at bounding box center [1004, 101] width 115 height 29
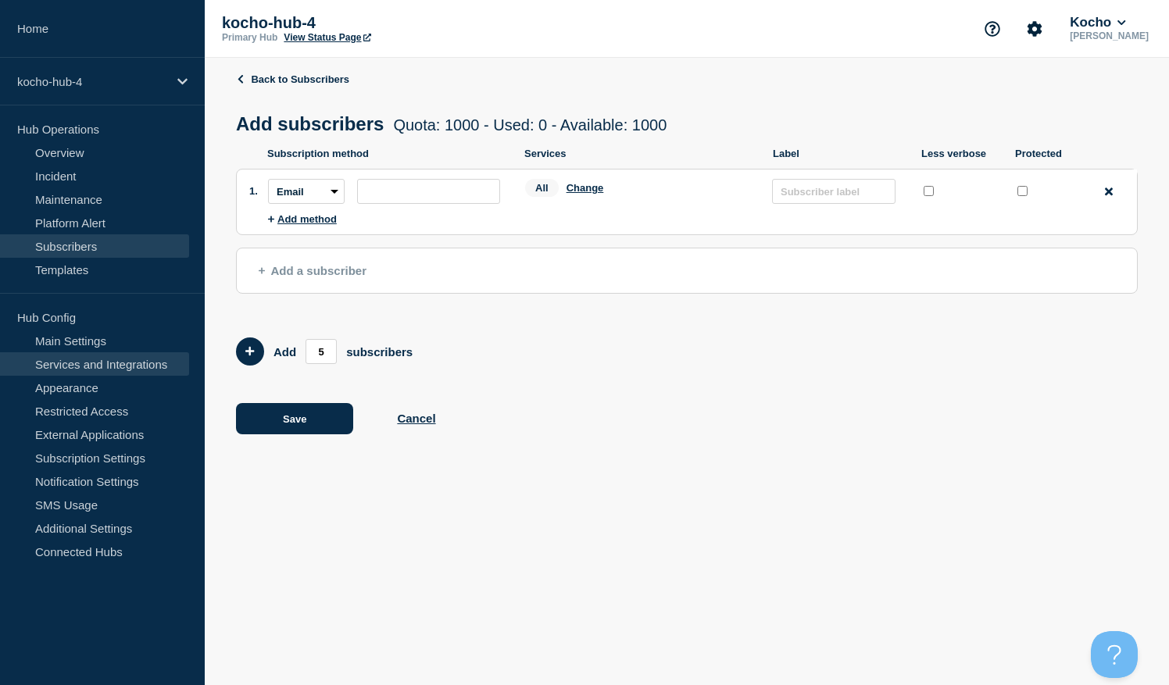
click at [127, 367] on link "Services and Integrations" at bounding box center [94, 363] width 189 height 23
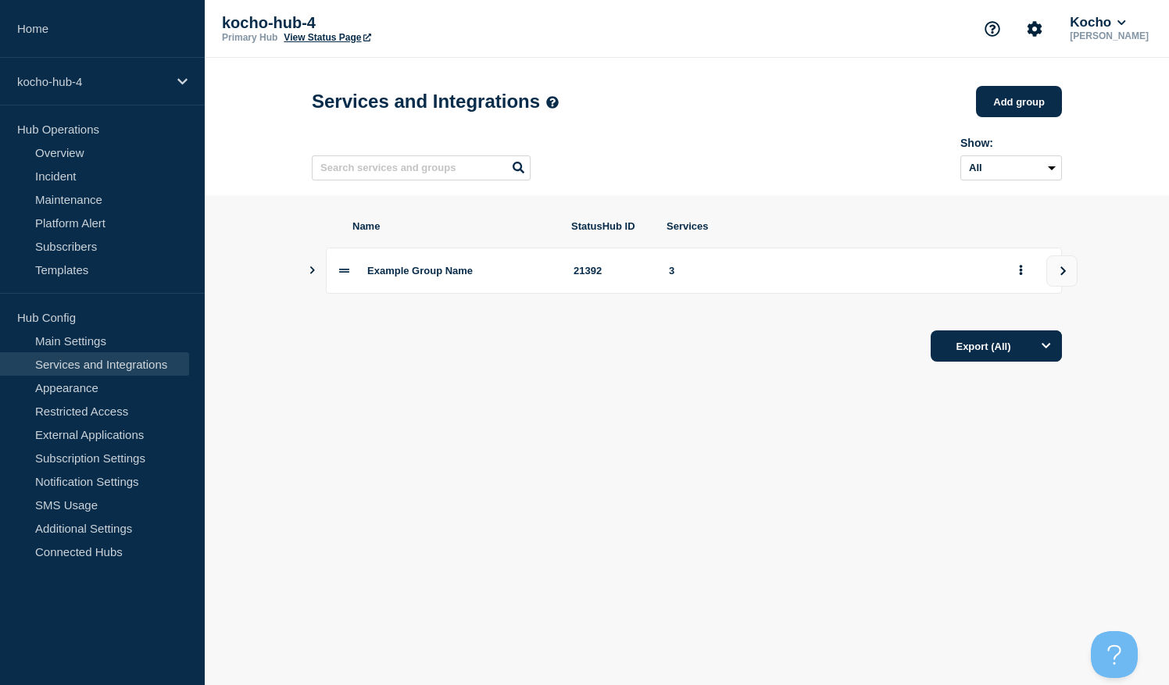
click at [320, 276] on div "Example Group Name 21392 3" at bounding box center [687, 271] width 750 height 46
click at [310, 274] on icon "Show services" at bounding box center [312, 270] width 10 height 8
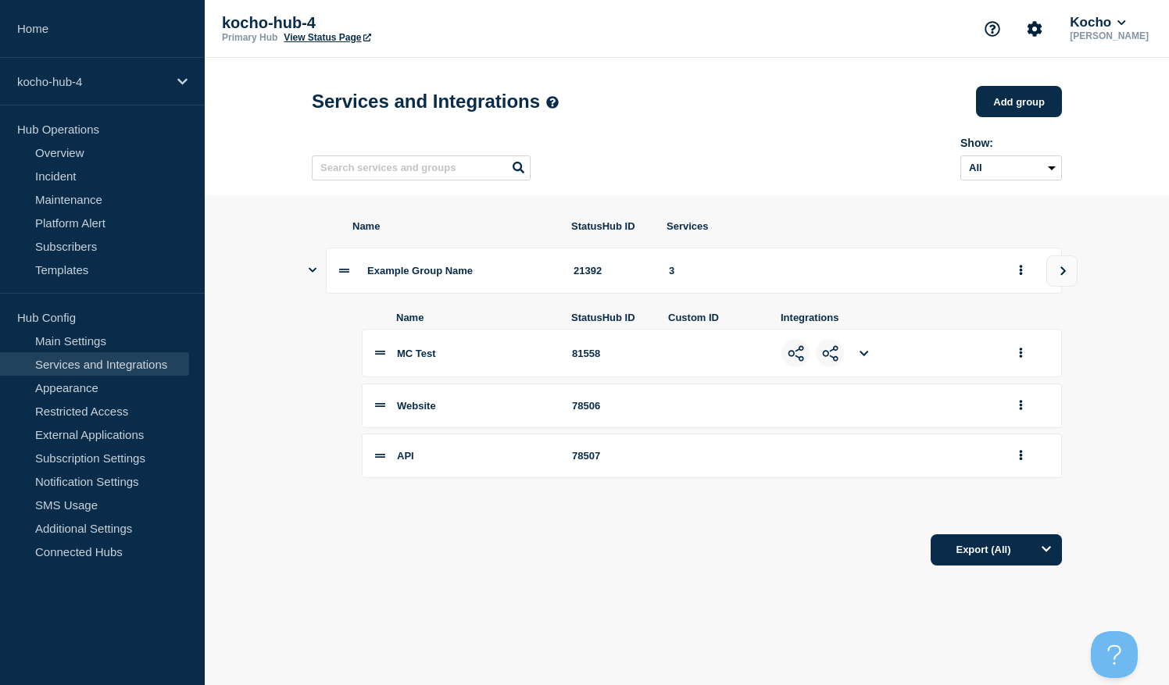
click at [869, 367] on li at bounding box center [864, 353] width 28 height 28
click at [1023, 366] on button "group actions" at bounding box center [1021, 353] width 20 height 24
click at [1011, 393] on button "Edit" at bounding box center [1030, 381] width 78 height 24
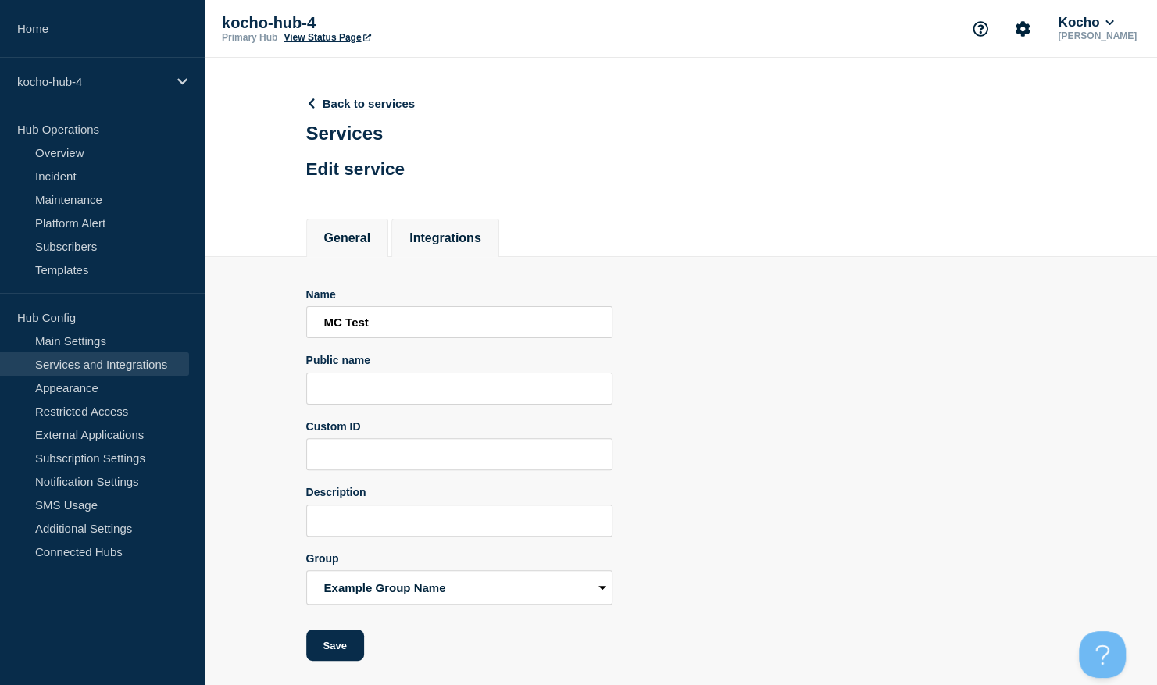
click at [481, 245] on button "Integrations" at bounding box center [445, 238] width 72 height 14
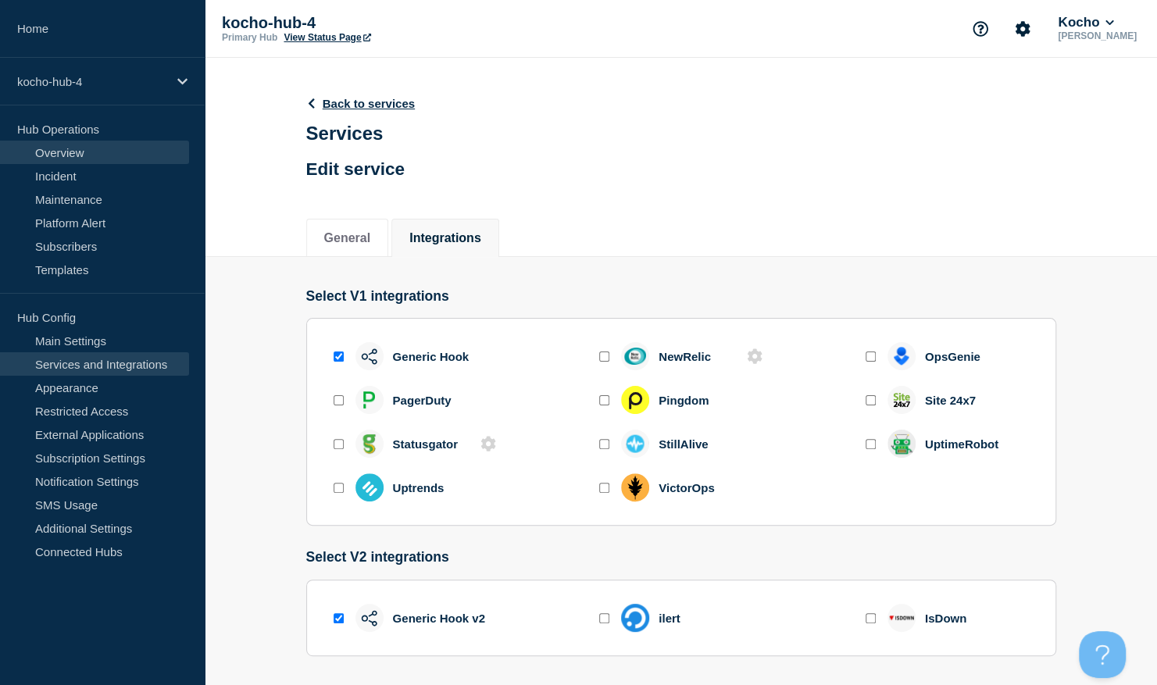
click at [91, 145] on link "Overview" at bounding box center [94, 152] width 189 height 23
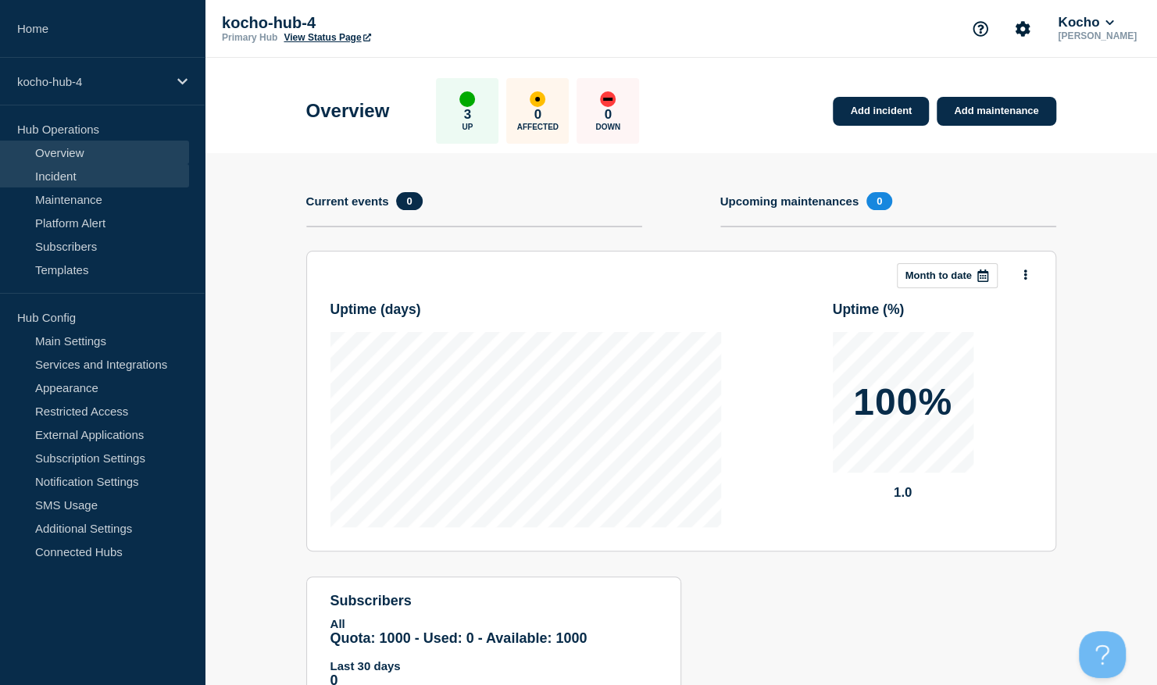
click at [91, 170] on link "Incident" at bounding box center [94, 175] width 189 height 23
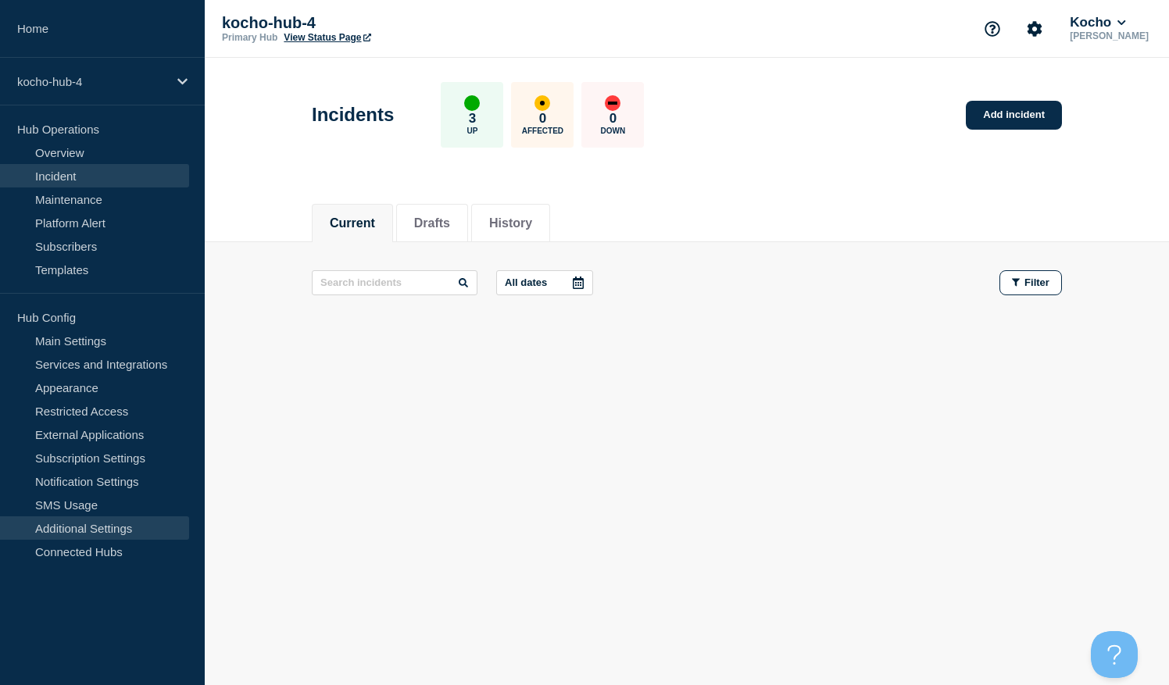
click at [130, 530] on link "Additional Settings" at bounding box center [94, 527] width 189 height 23
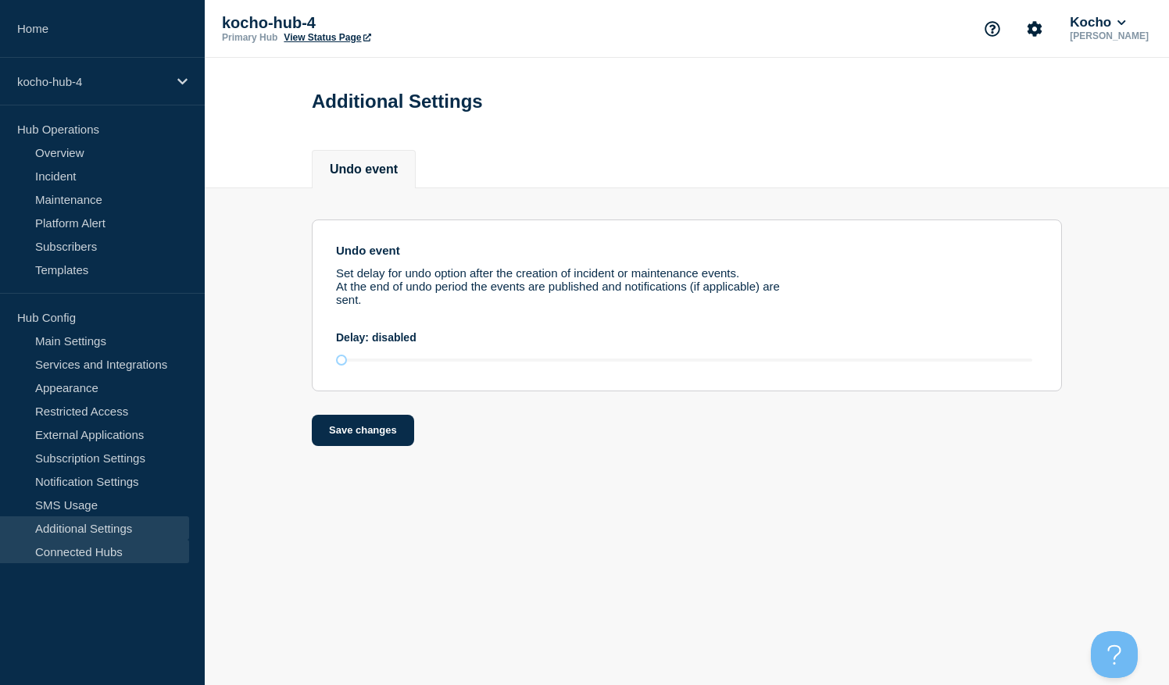
click at [125, 550] on link "Connected Hubs" at bounding box center [94, 551] width 189 height 23
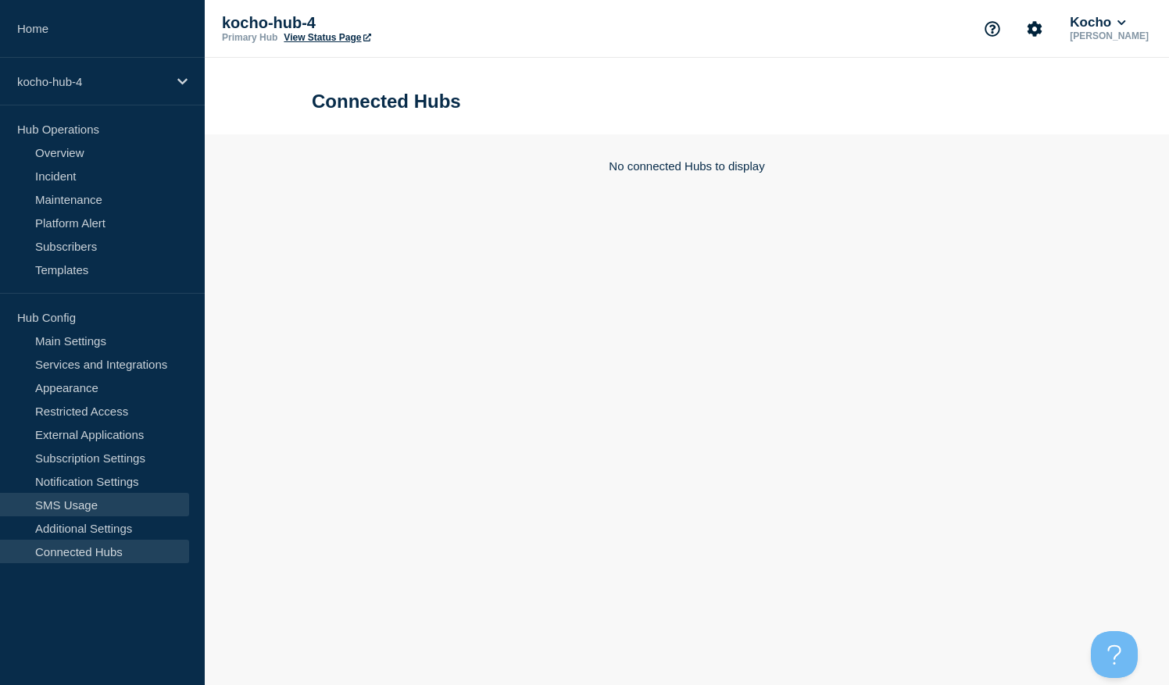
click at [123, 500] on link "SMS Usage" at bounding box center [94, 504] width 189 height 23
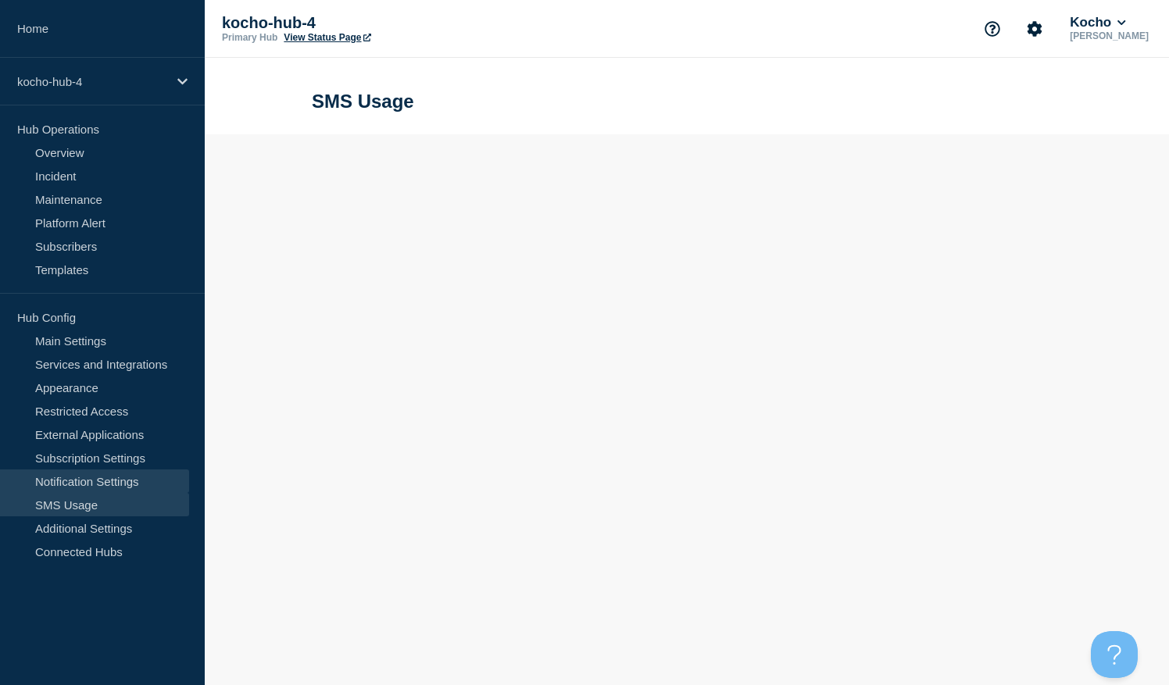
click at [126, 484] on link "Notification Settings" at bounding box center [94, 481] width 189 height 23
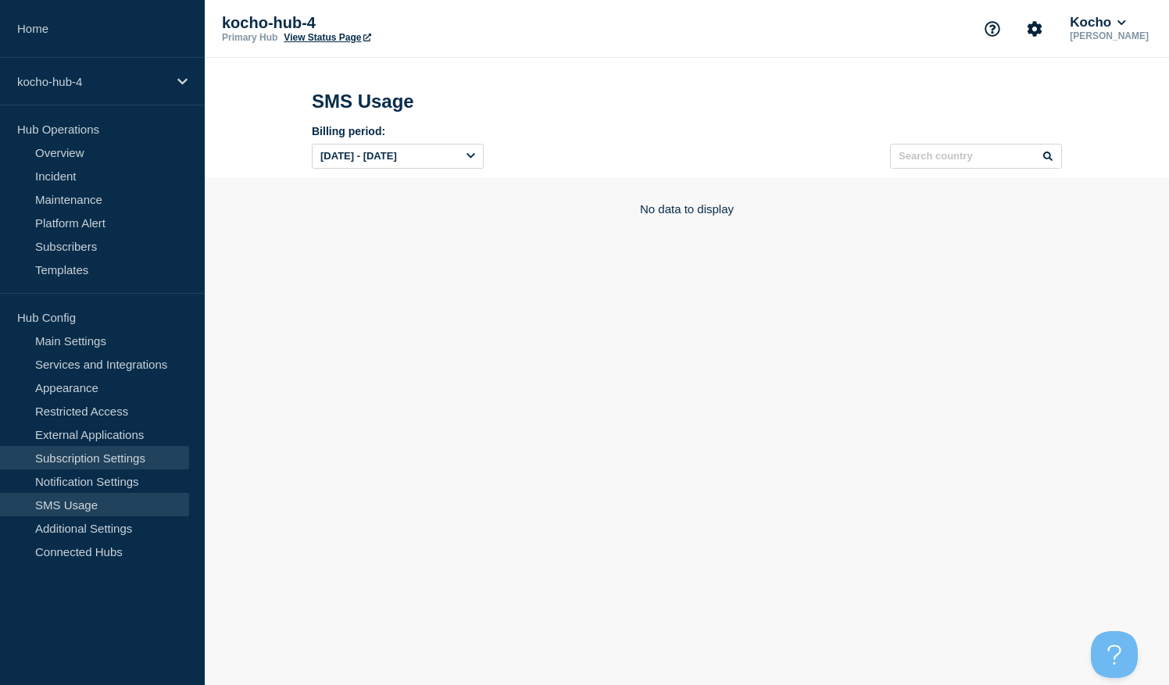
click at [134, 464] on link "Subscription Settings" at bounding box center [94, 457] width 189 height 23
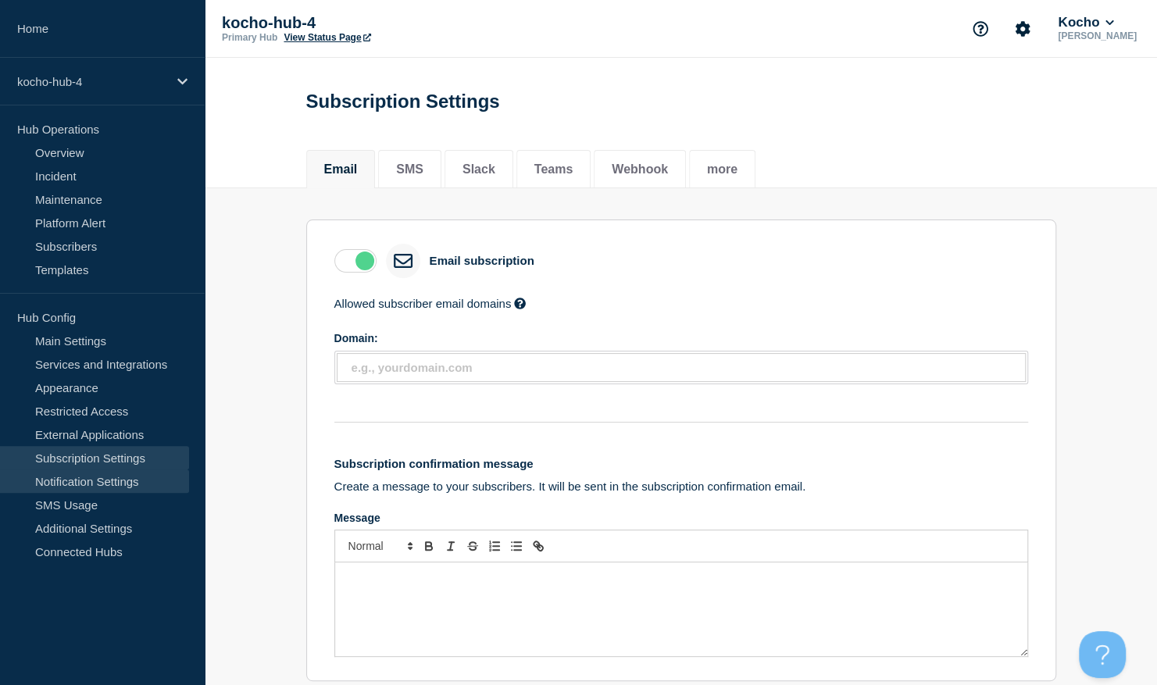
click at [122, 480] on link "Notification Settings" at bounding box center [94, 481] width 189 height 23
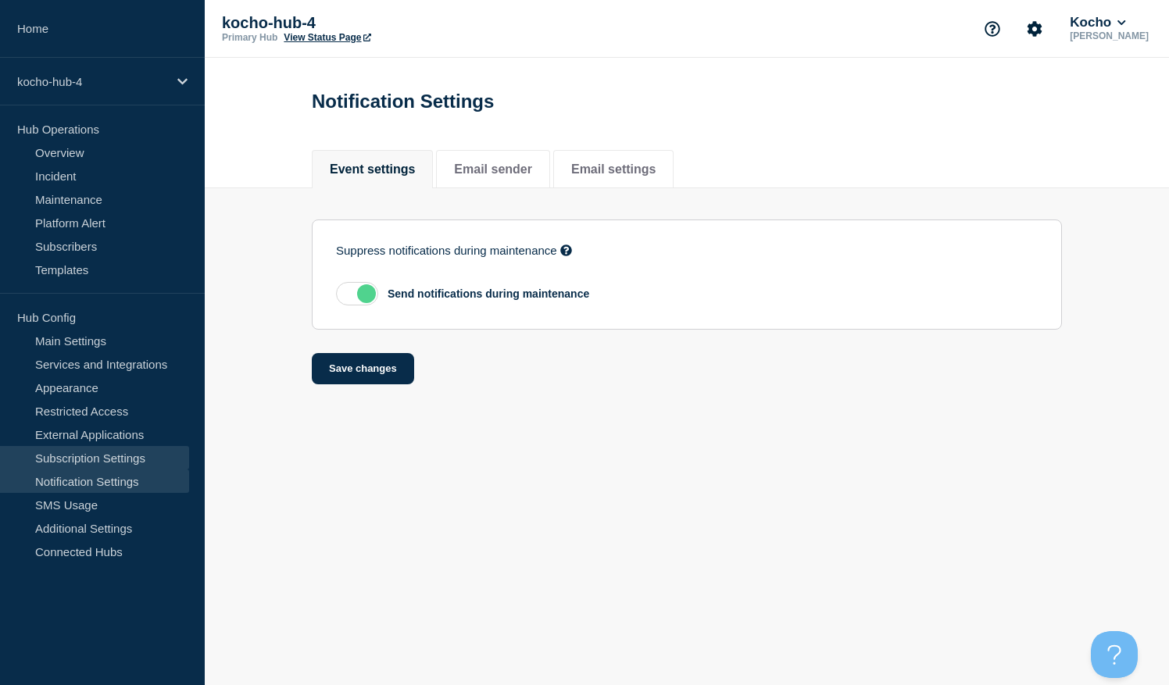
click at [123, 466] on link "Subscription Settings" at bounding box center [94, 457] width 189 height 23
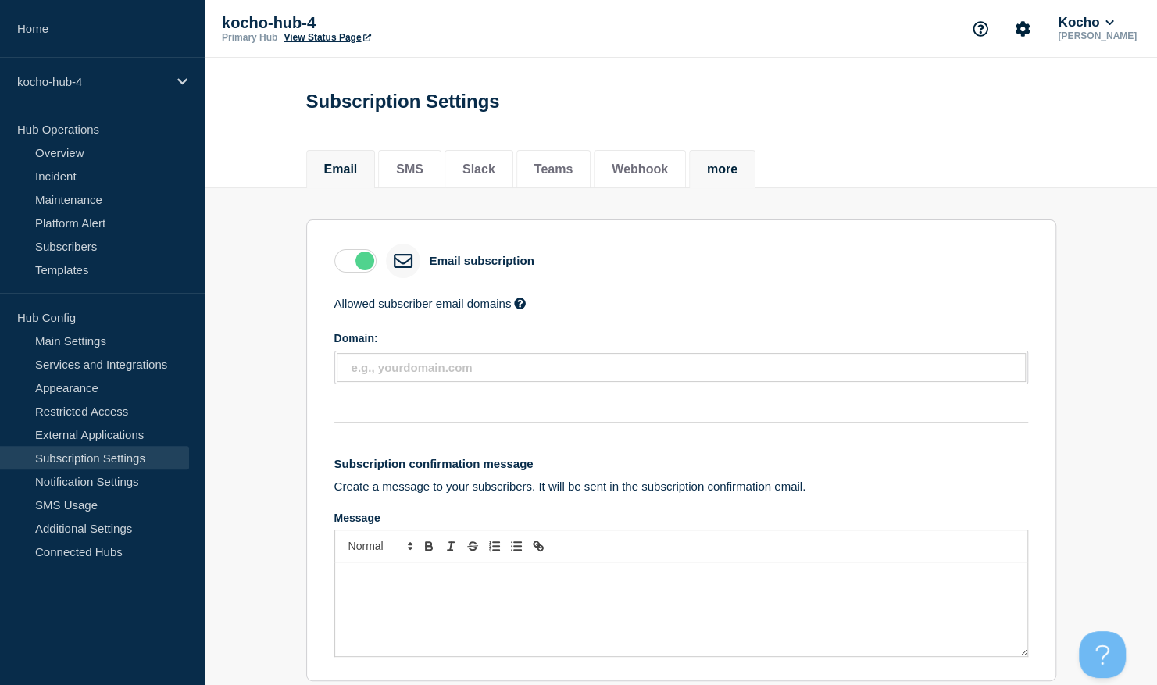
click at [755, 188] on li "more" at bounding box center [722, 169] width 66 height 38
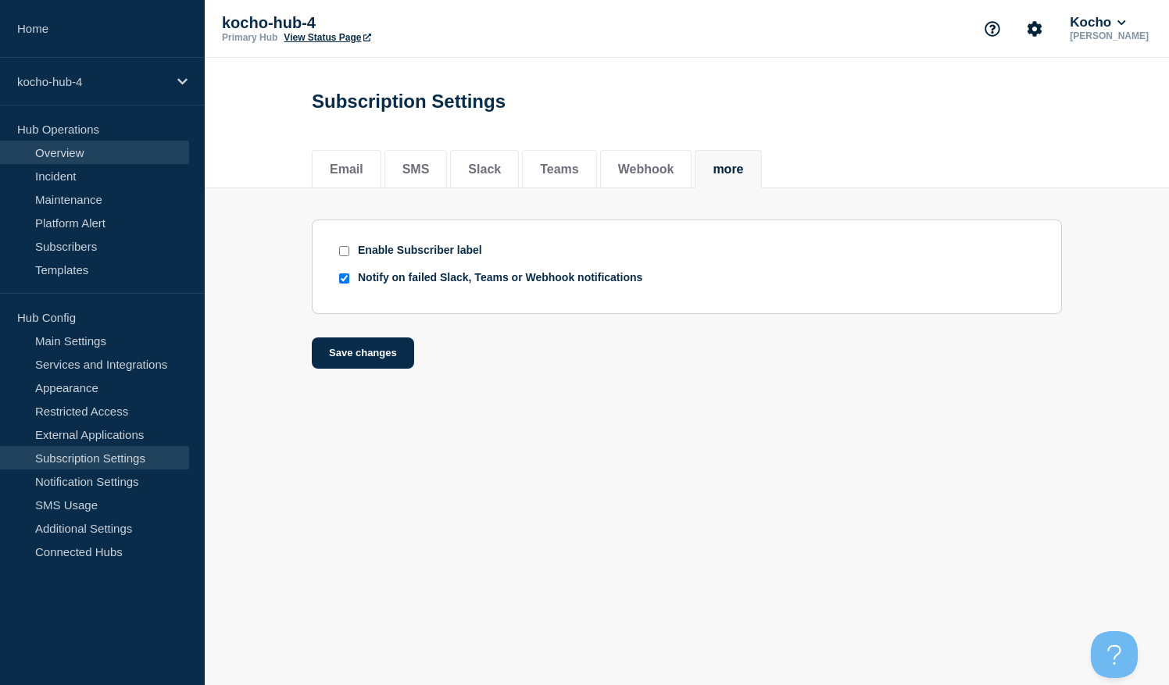
click at [112, 150] on link "Overview" at bounding box center [94, 152] width 189 height 23
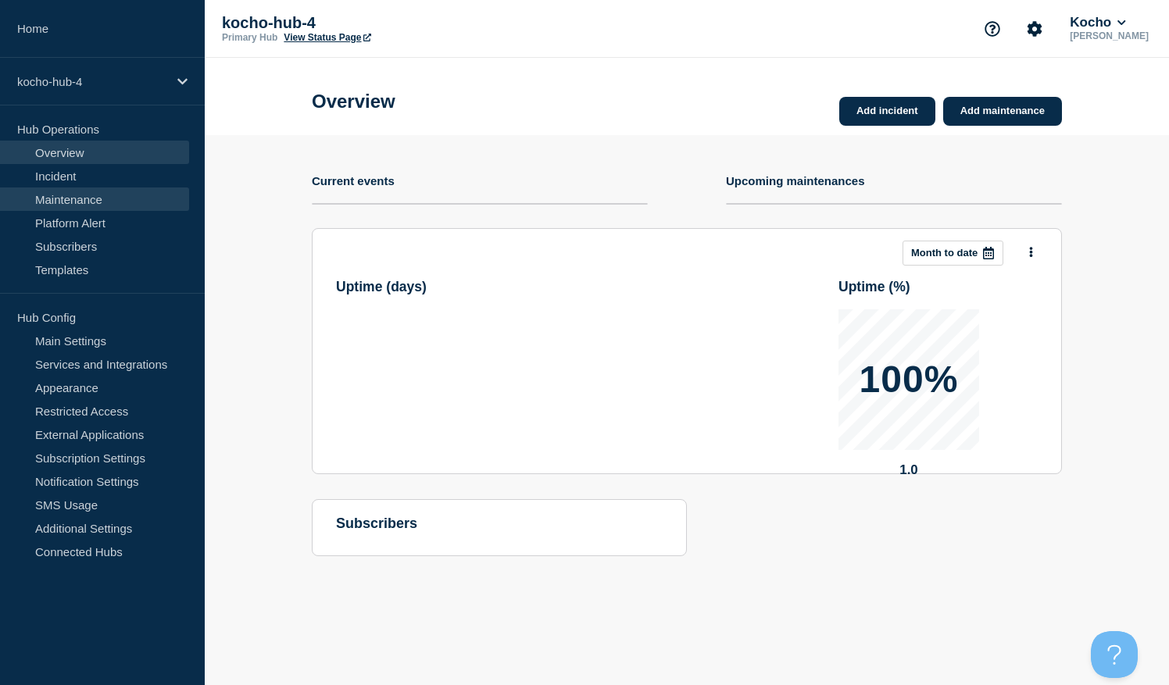
click at [118, 189] on link "Maintenance" at bounding box center [94, 198] width 189 height 23
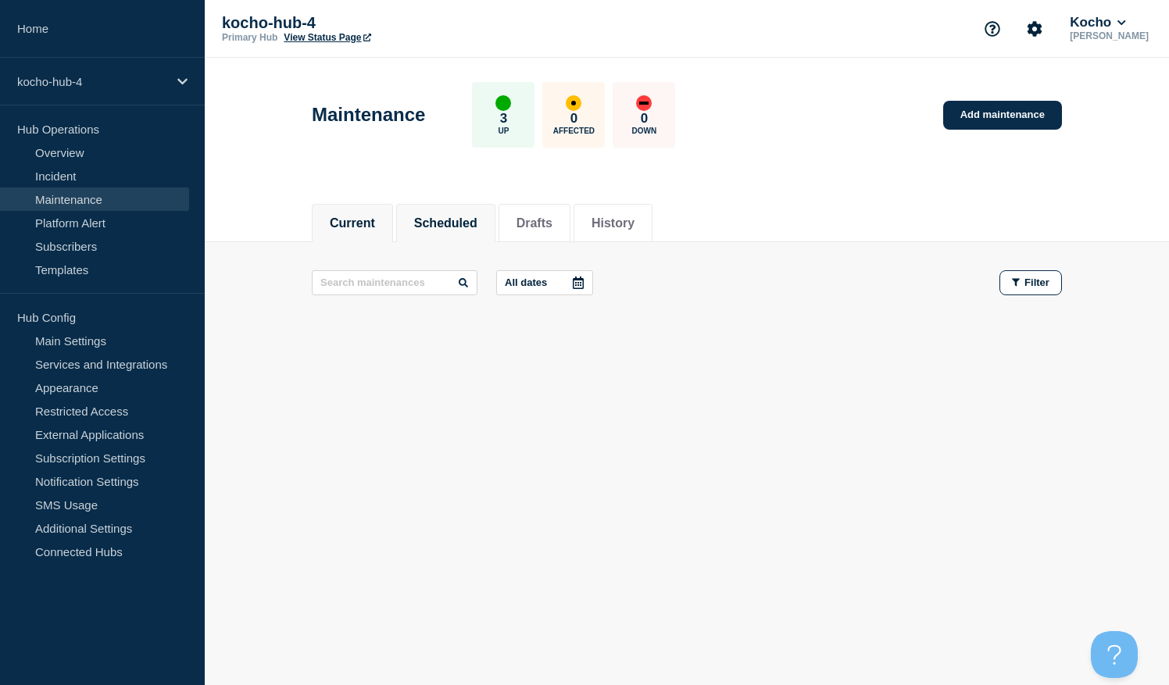
click at [460, 225] on button "Scheduled" at bounding box center [445, 223] width 63 height 14
click at [373, 223] on button "Current" at bounding box center [352, 223] width 45 height 14
click at [1055, 274] on button "Filter" at bounding box center [1030, 282] width 62 height 25
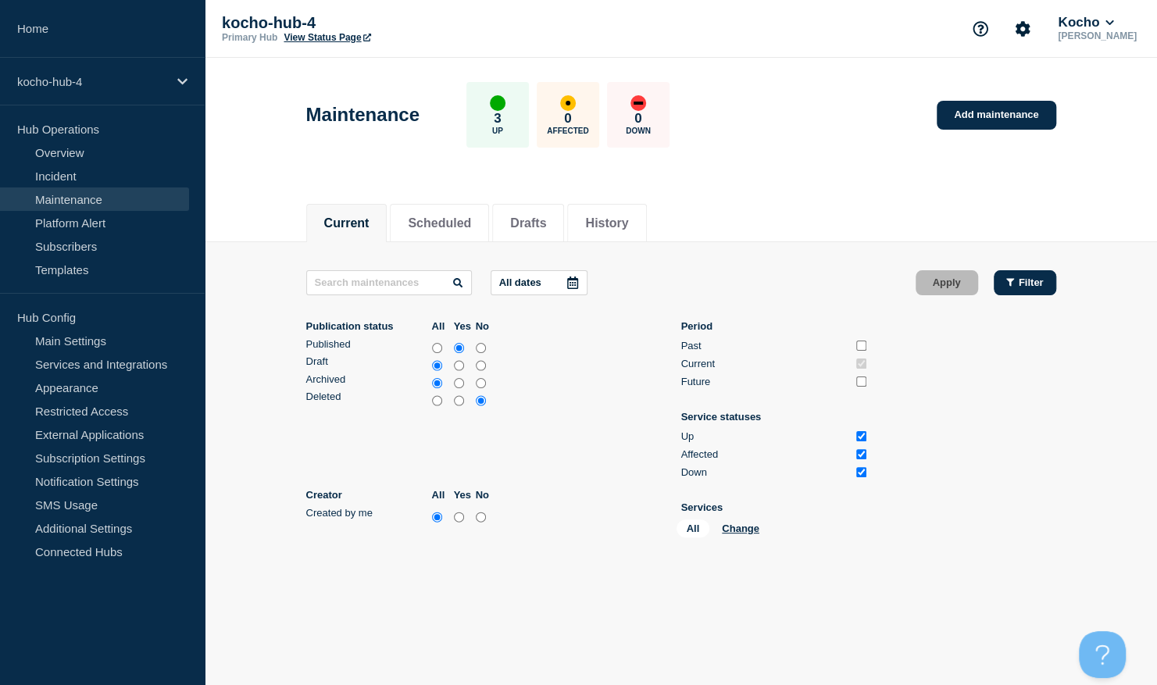
click at [1055, 274] on button "Filter" at bounding box center [1025, 282] width 62 height 25
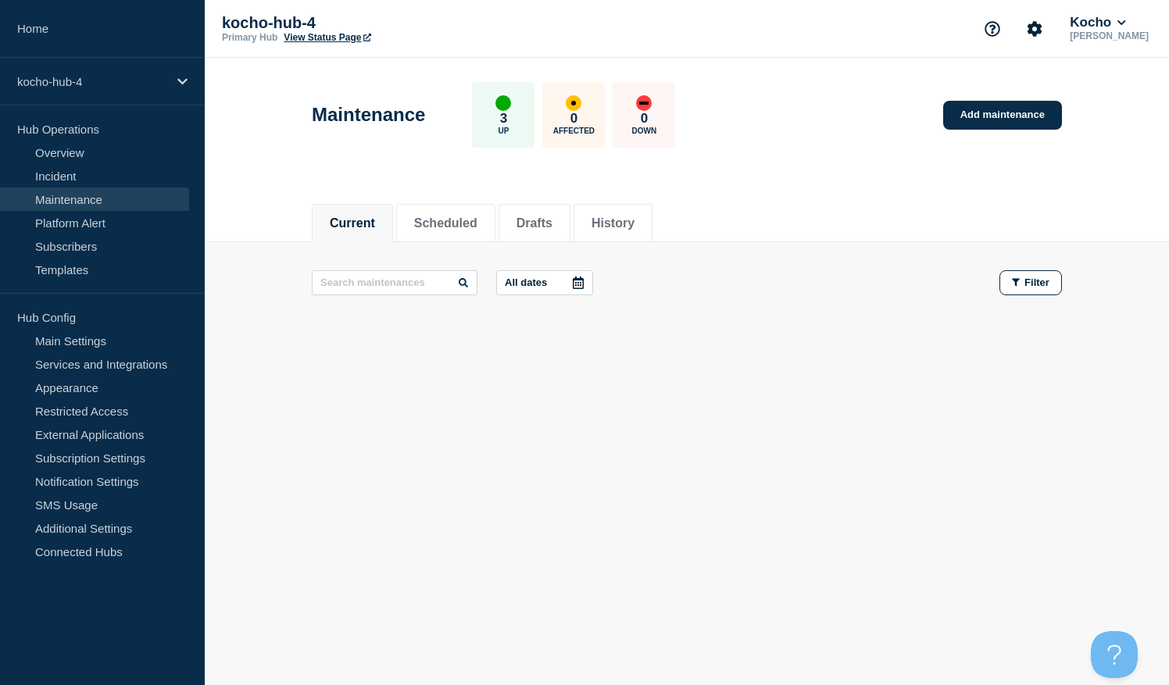
click at [551, 287] on button "All dates" at bounding box center [544, 282] width 97 height 25
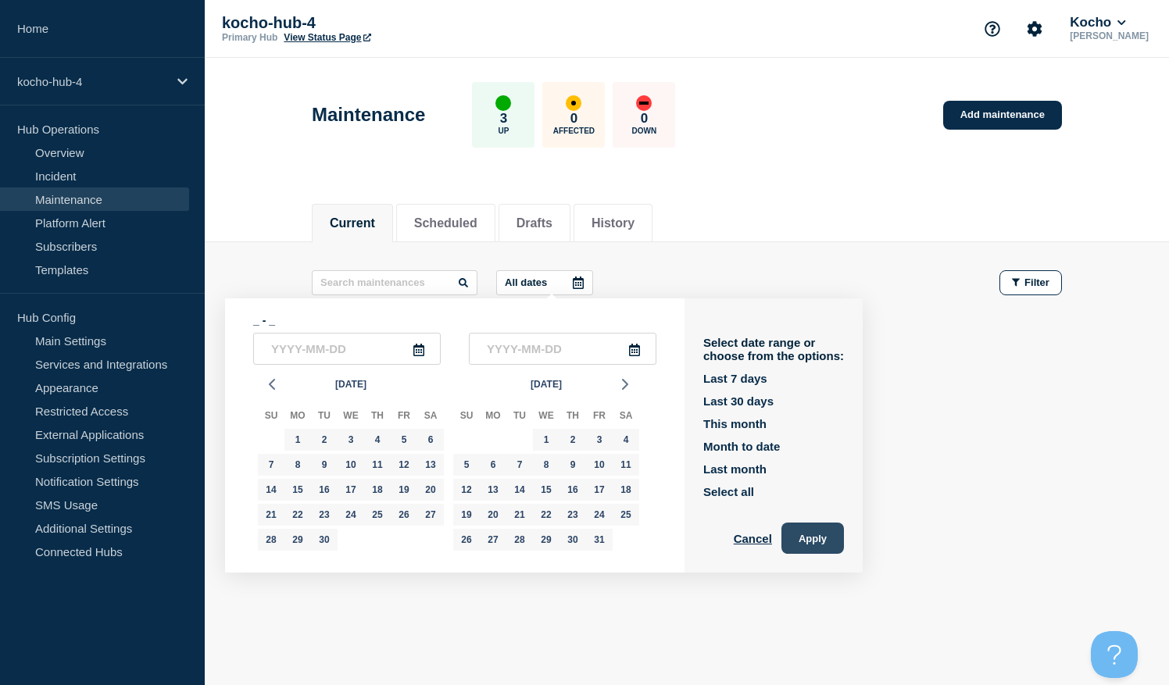
click at [841, 544] on button "Apply" at bounding box center [812, 538] width 62 height 31
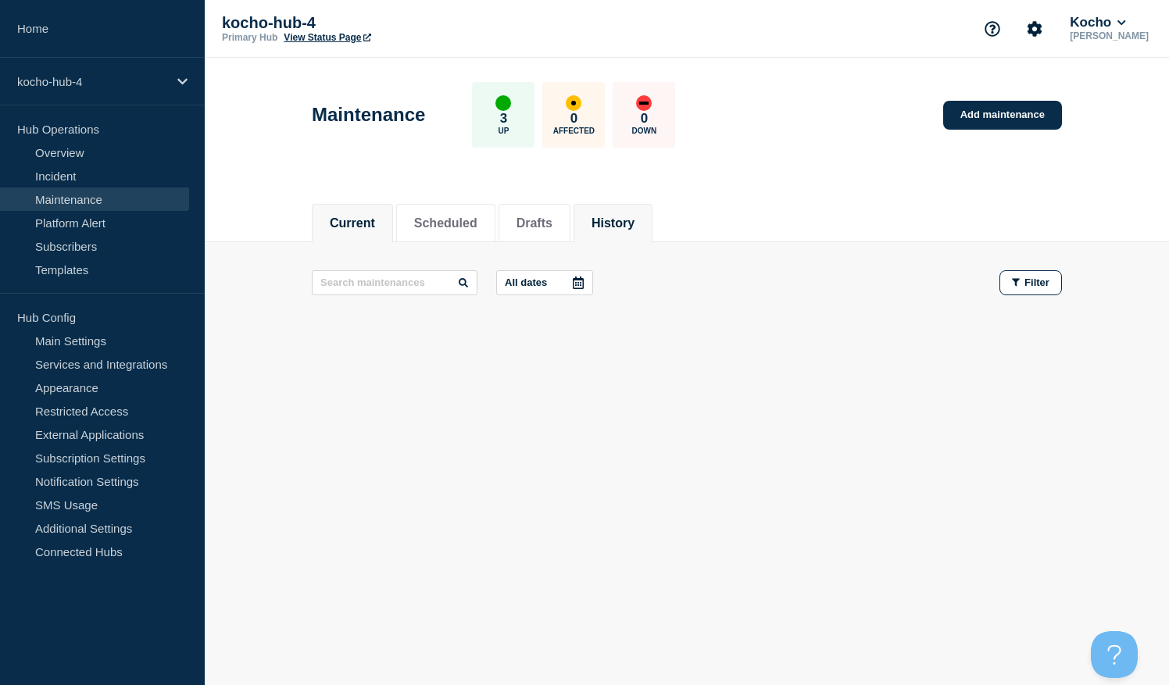
click at [628, 227] on button "History" at bounding box center [612, 223] width 43 height 14
click at [547, 216] on button "Drafts" at bounding box center [534, 223] width 36 height 14
click at [475, 222] on button "Scheduled" at bounding box center [445, 223] width 63 height 14
click at [105, 175] on link "Incident" at bounding box center [94, 175] width 189 height 23
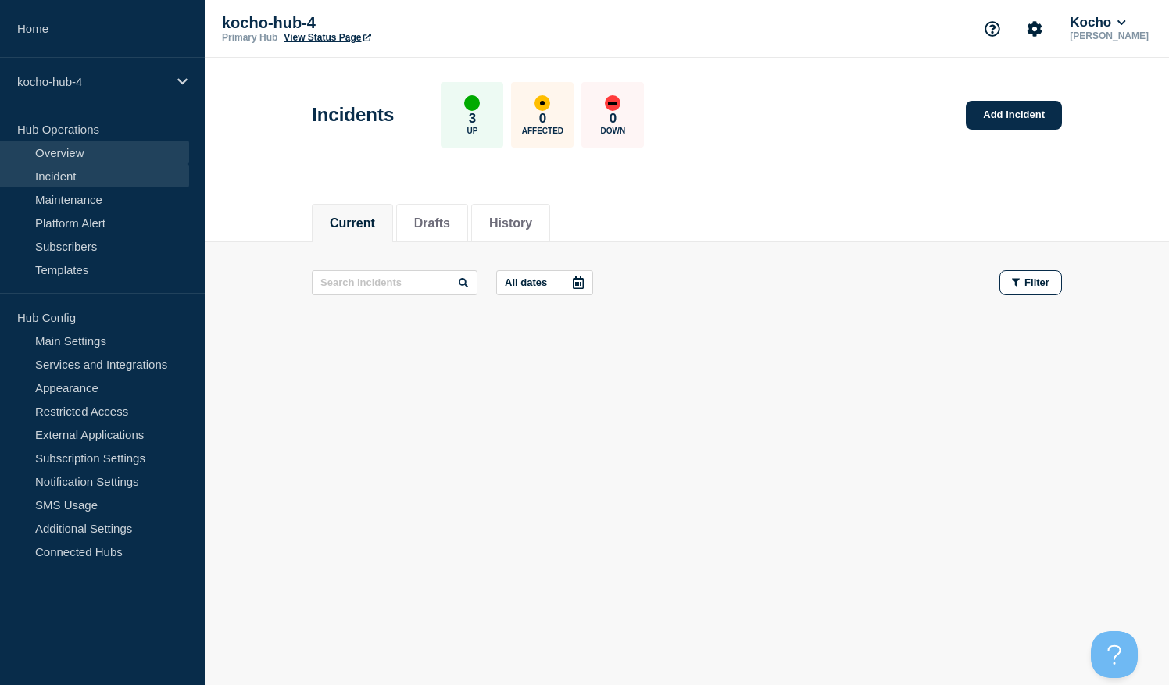
click at [98, 153] on link "Overview" at bounding box center [94, 152] width 189 height 23
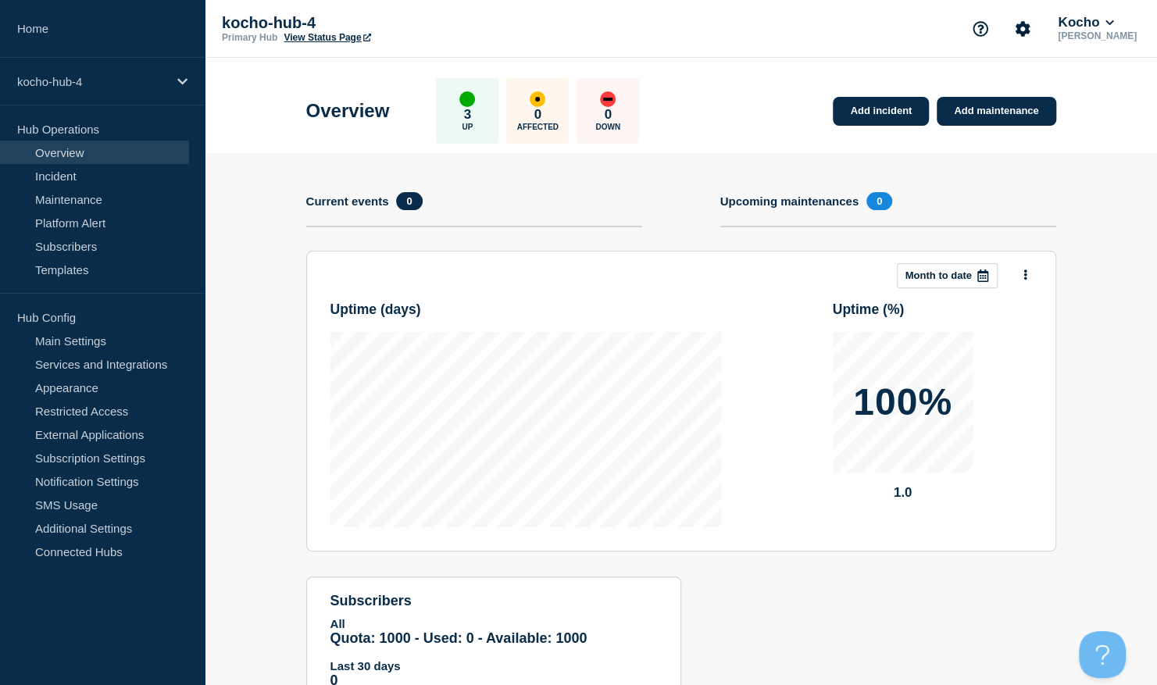
click at [957, 278] on p "Month to date" at bounding box center [938, 276] width 66 height 12
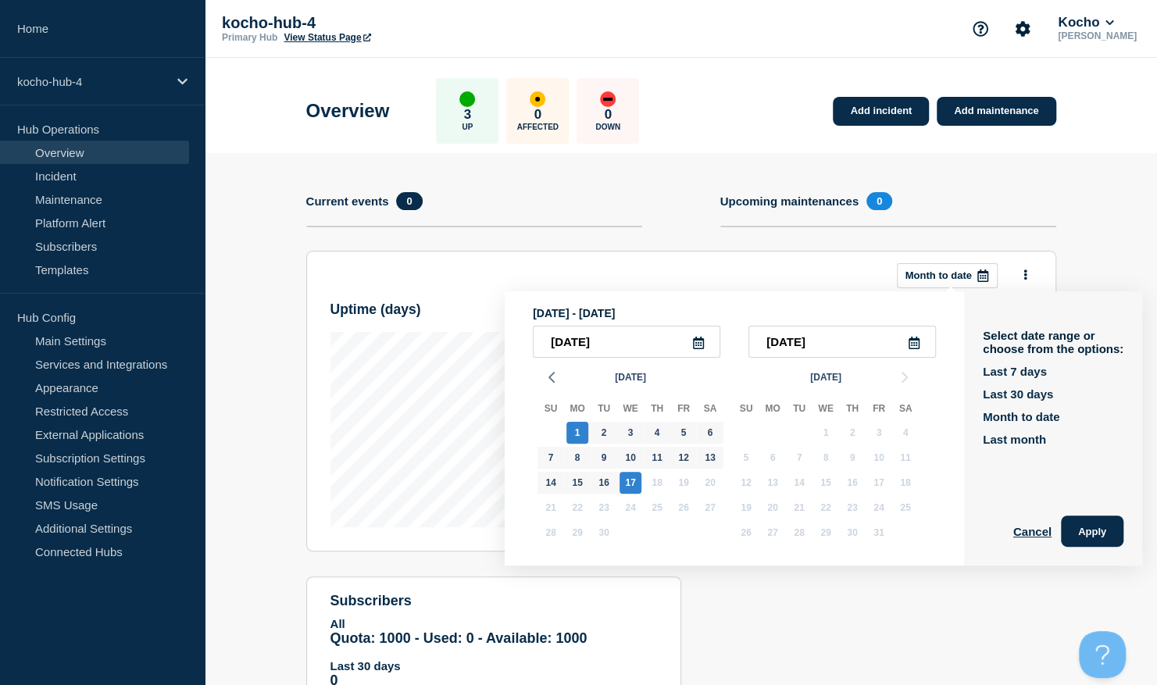
click at [957, 278] on p "Month to date" at bounding box center [938, 276] width 66 height 12
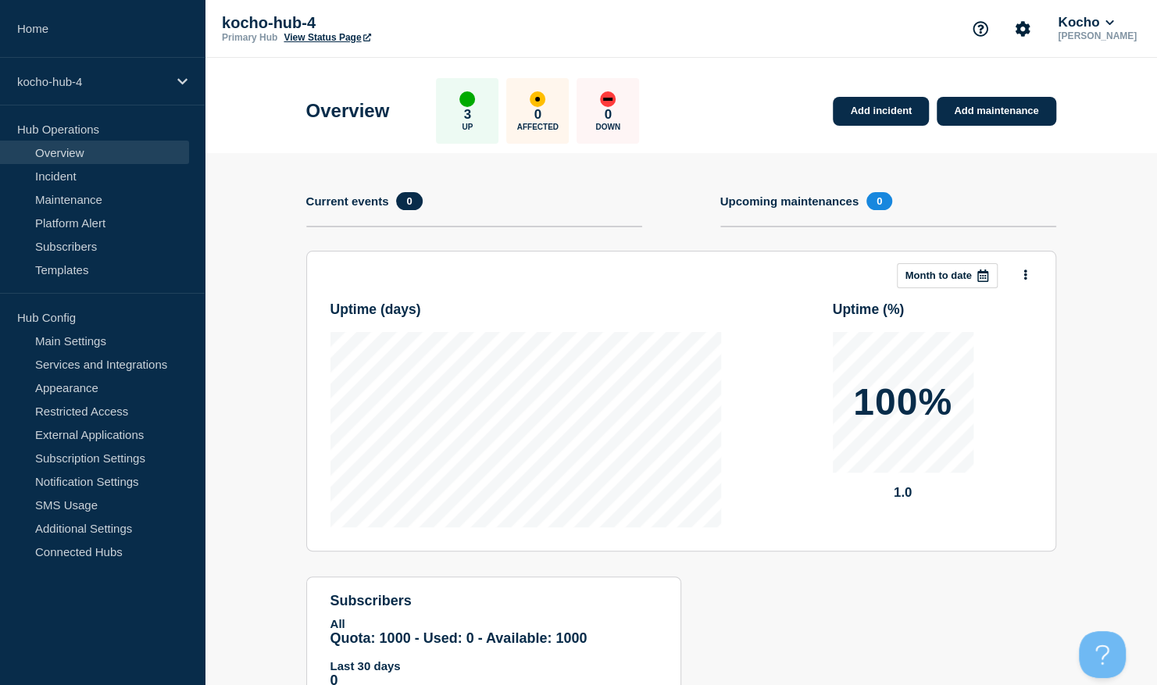
click at [820, 200] on h4 "Upcoming maintenances" at bounding box center [789, 201] width 139 height 13
click at [114, 181] on link "Incident" at bounding box center [94, 175] width 189 height 23
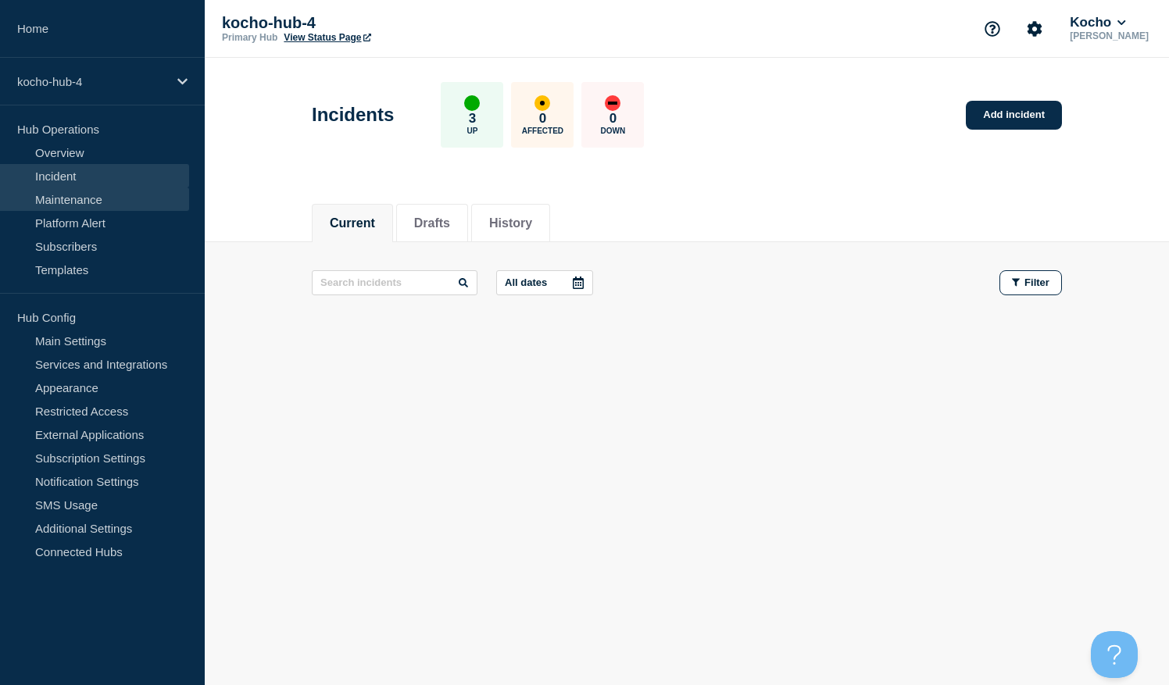
click at [106, 198] on link "Maintenance" at bounding box center [94, 198] width 189 height 23
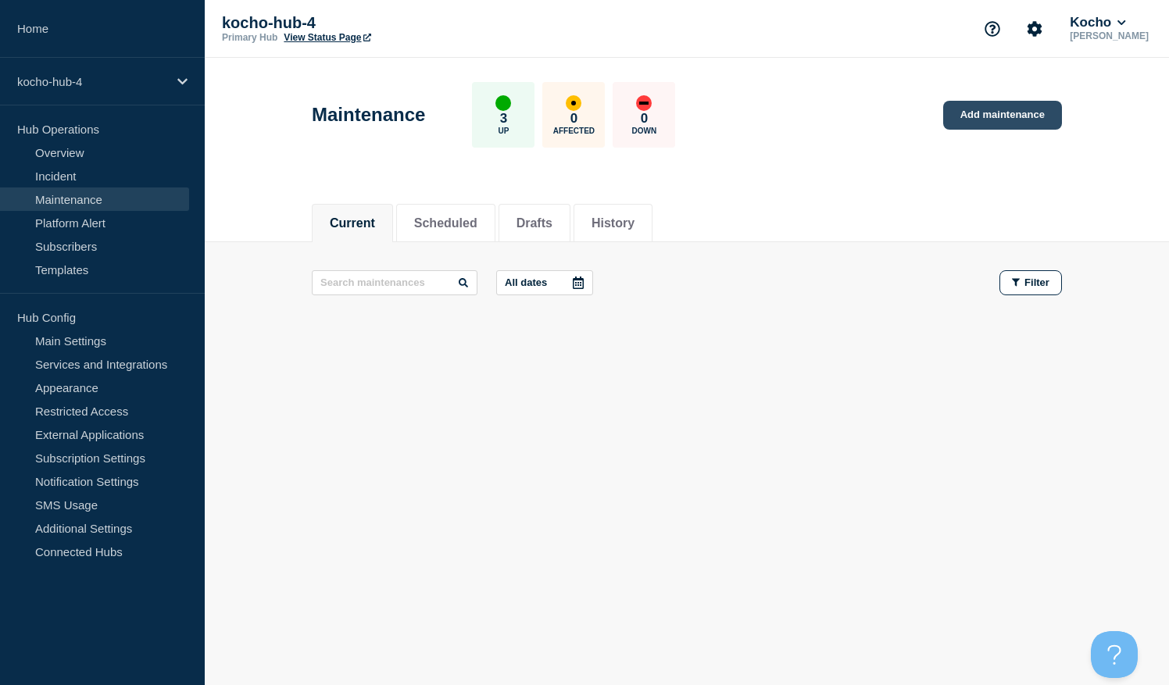
click at [959, 108] on link "Add maintenance" at bounding box center [1002, 115] width 119 height 29
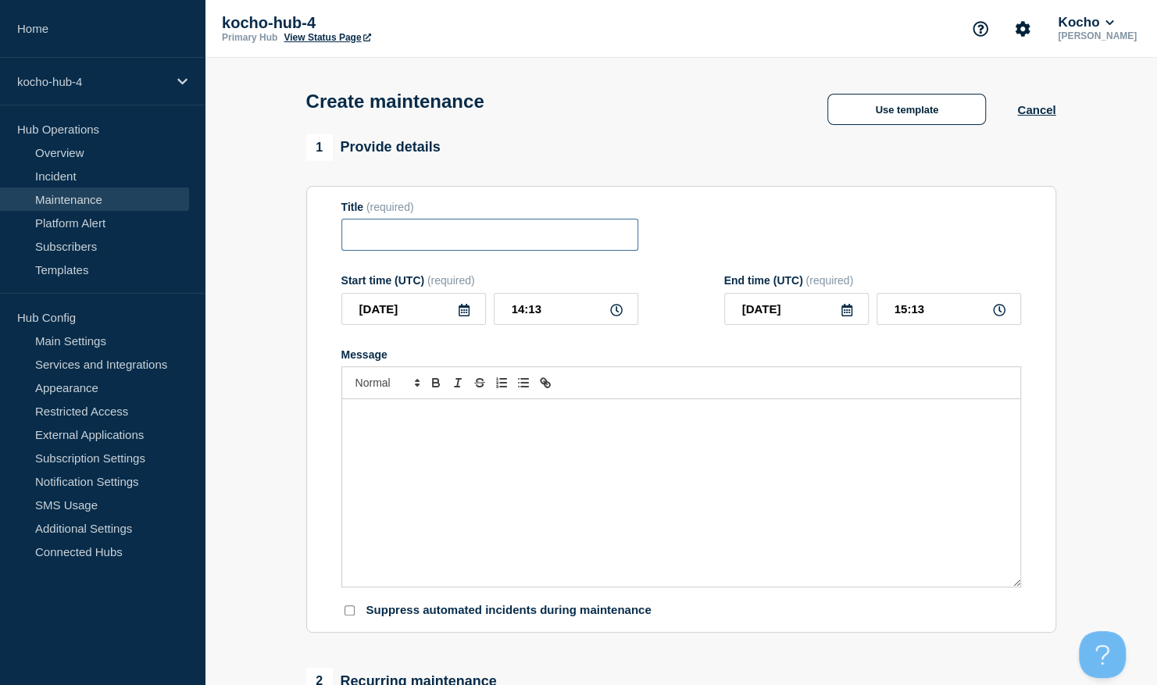
click at [412, 231] on input "Title" at bounding box center [489, 235] width 297 height 32
type input "Patch [DATE] Maintenance"
click at [458, 312] on icon at bounding box center [464, 310] width 12 height 12
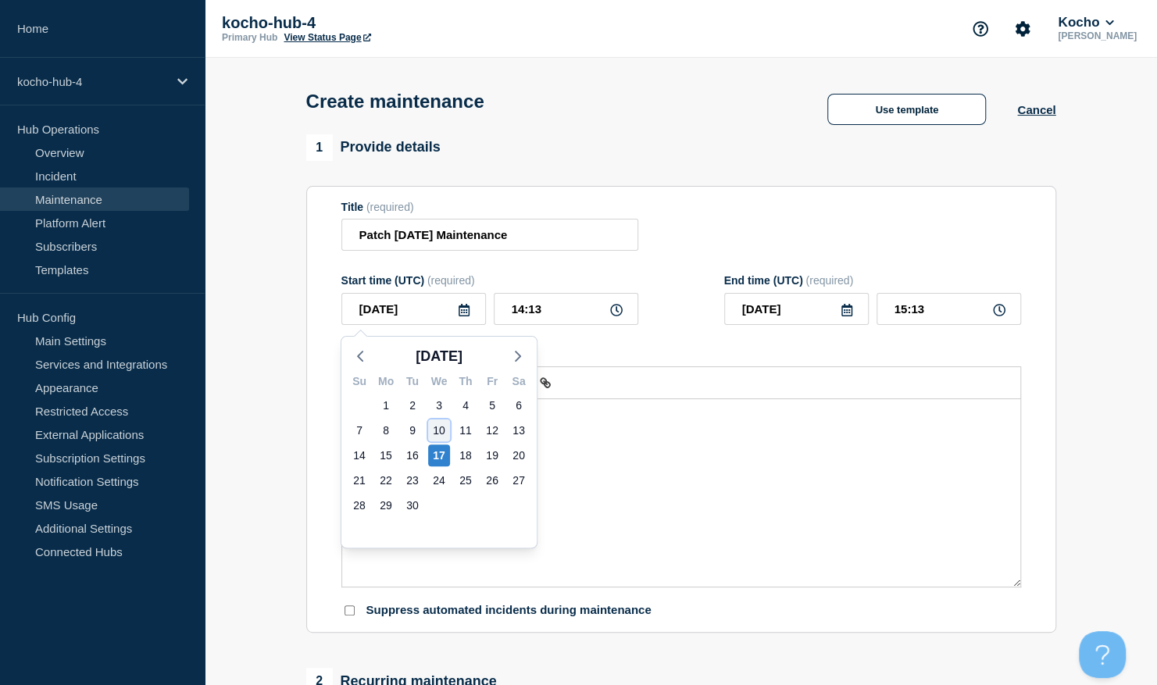
click at [434, 429] on div "10" at bounding box center [439, 431] width 22 height 22
type input "[DATE]"
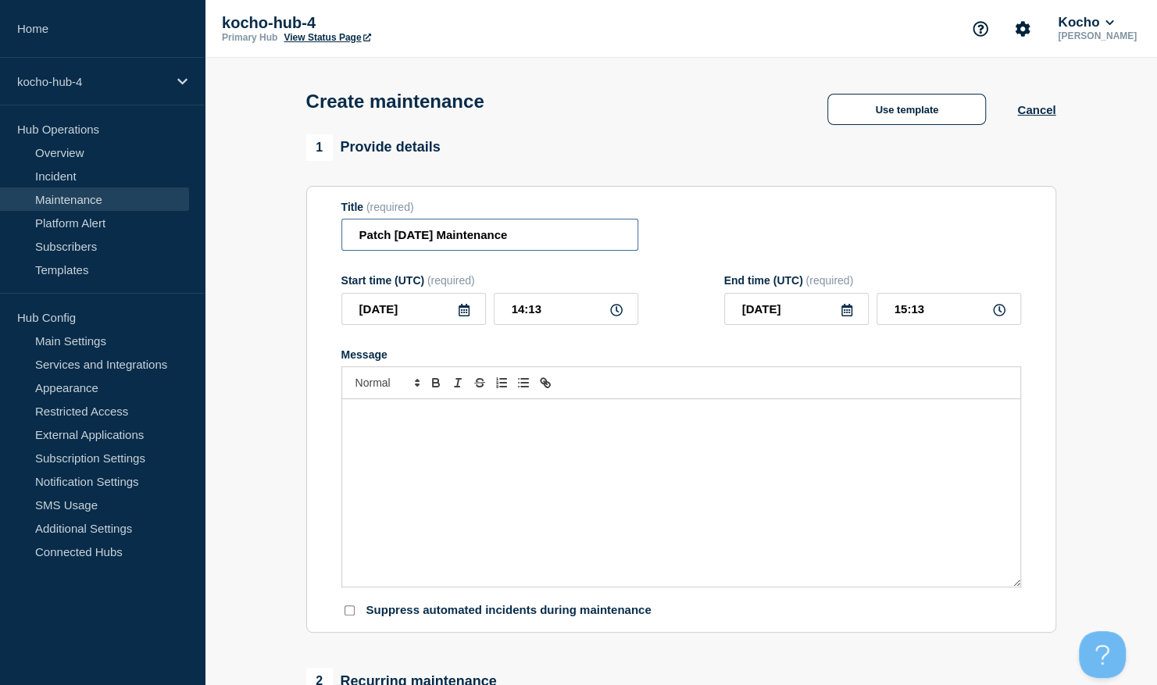
drag, startPoint x: 532, startPoint y: 241, endPoint x: 442, endPoint y: 243, distance: 89.9
click at [442, 243] on input "Patch [DATE] Maintenance" at bounding box center [489, 235] width 297 height 32
type input "Patch [DATE] - Testing"
click at [610, 316] on icon at bounding box center [616, 310] width 12 height 12
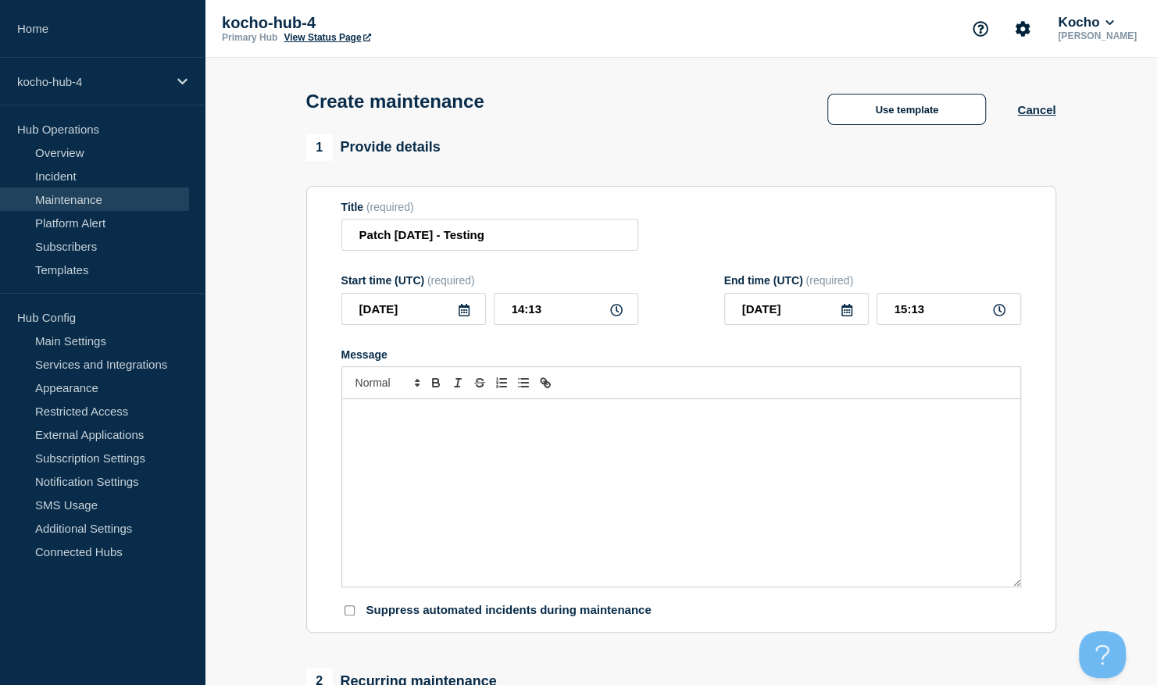
click at [616, 314] on icon at bounding box center [616, 310] width 12 height 12
click at [554, 312] on input "14:13" at bounding box center [566, 309] width 145 height 32
click at [523, 309] on input "14:13" at bounding box center [566, 309] width 145 height 32
type input "18:13"
type input "19:13"
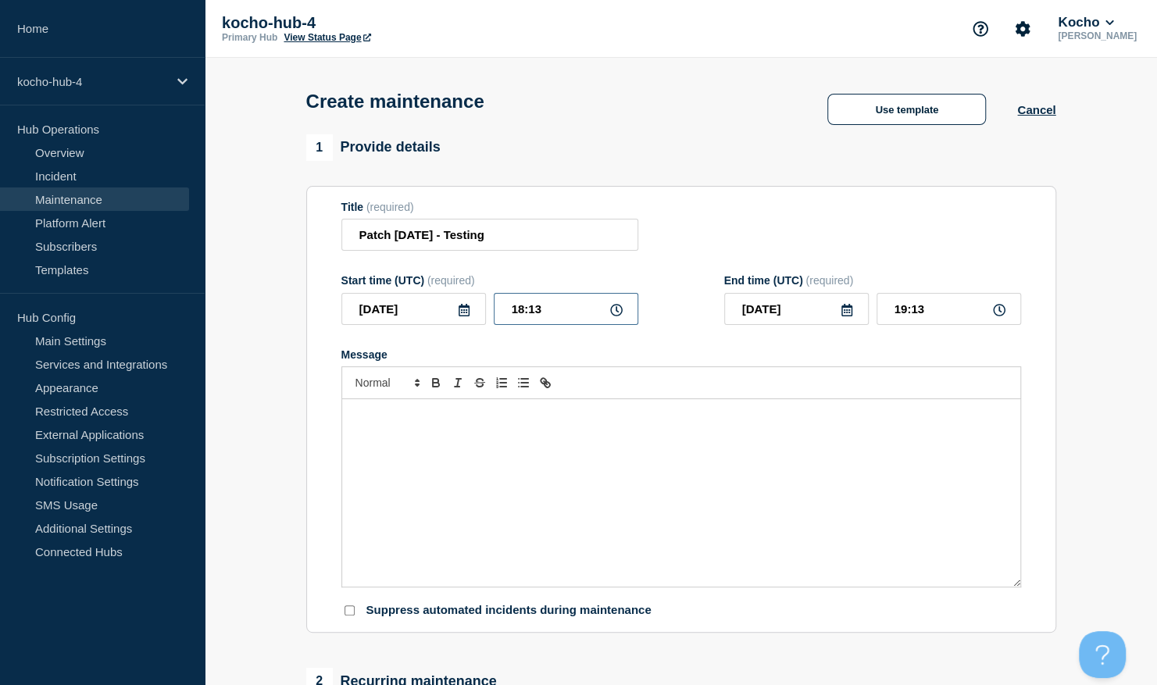
click at [556, 305] on input "18:13" at bounding box center [566, 309] width 145 height 32
type input "18:00"
click at [433, 306] on input "[DATE]" at bounding box center [413, 309] width 145 height 32
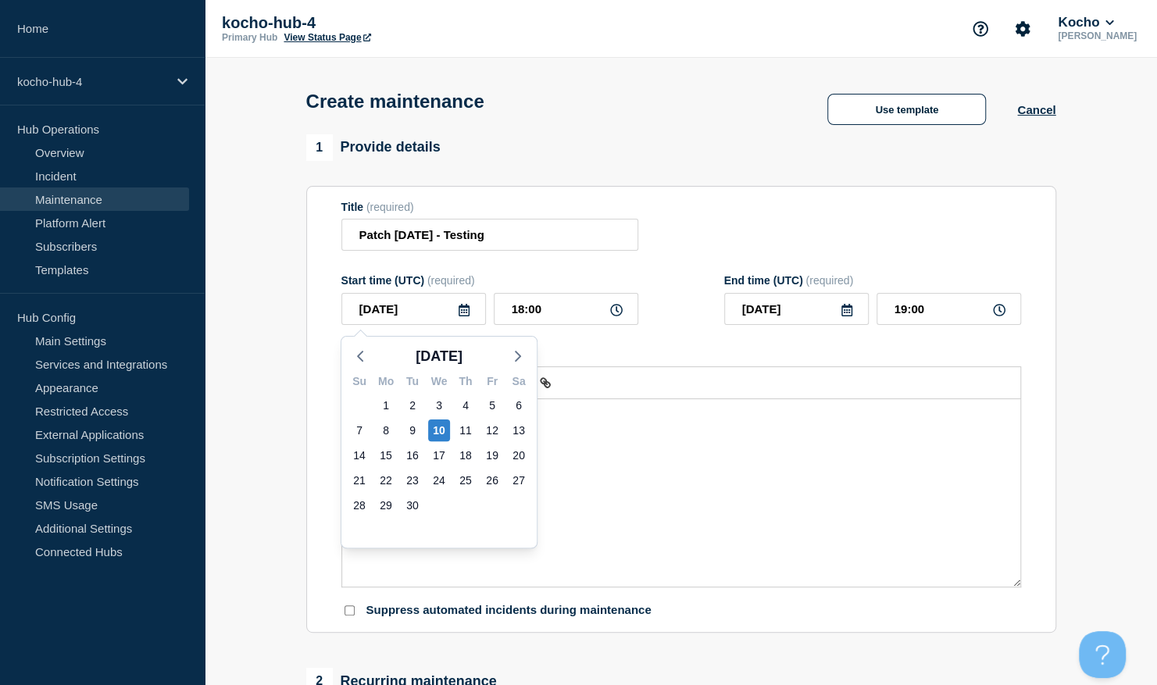
click at [845, 314] on icon at bounding box center [847, 310] width 12 height 12
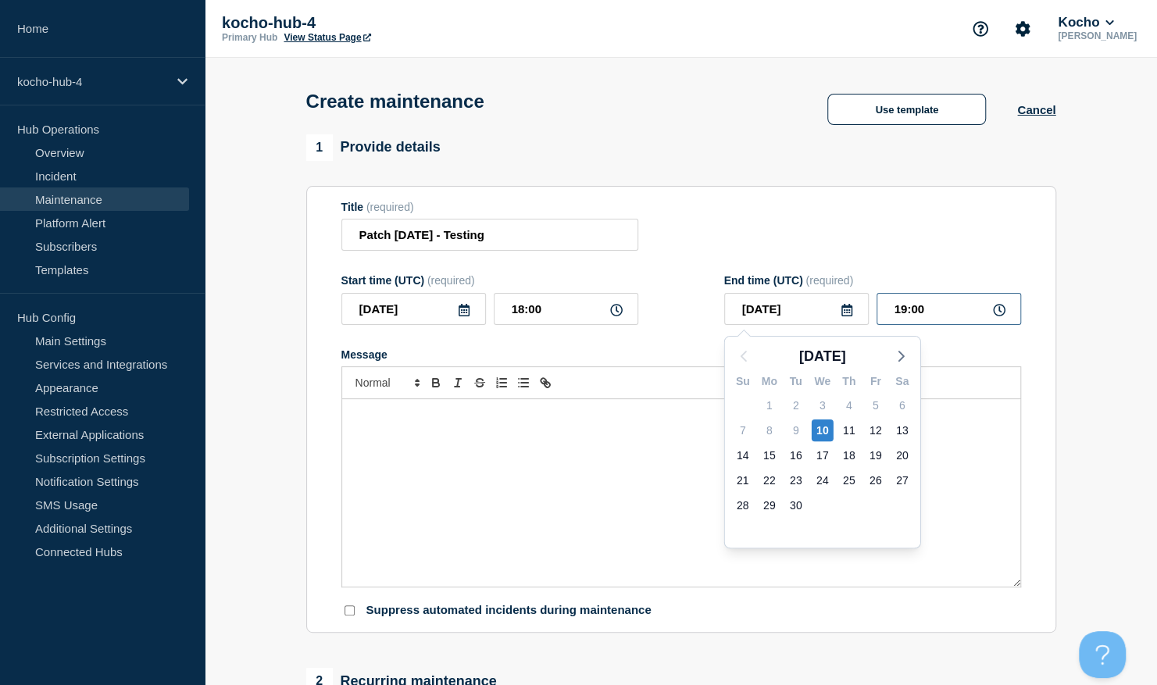
click at [903, 316] on input "19:00" at bounding box center [949, 309] width 145 height 32
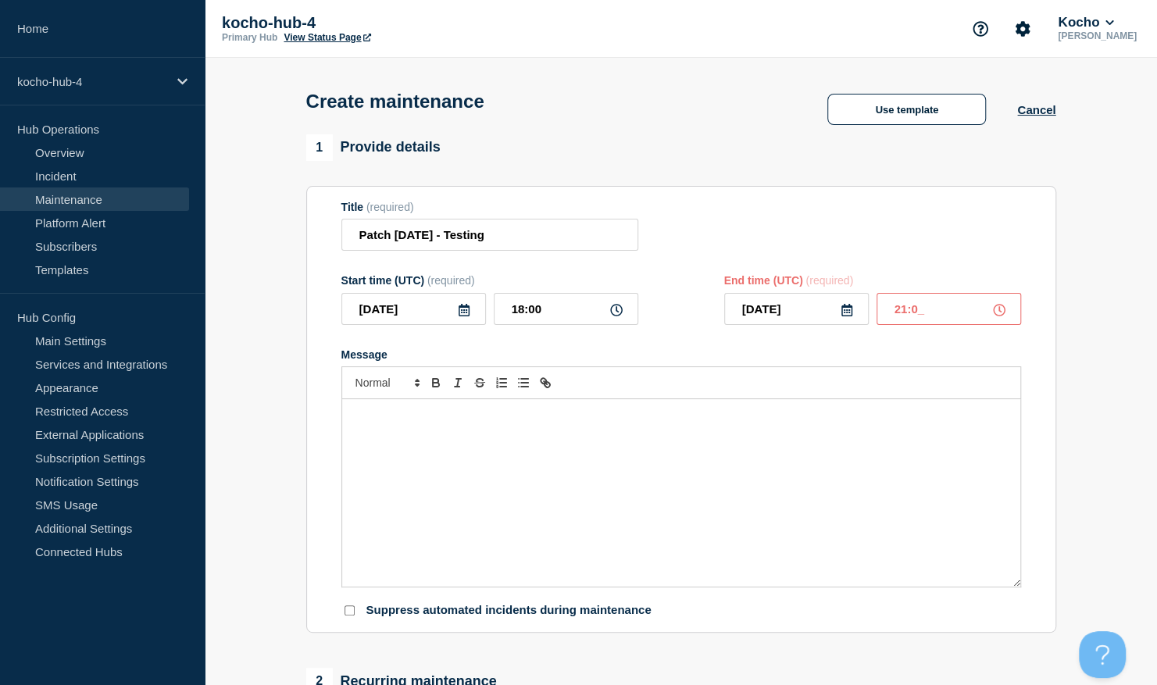
type input "21:00"
click at [616, 439] on div "Message" at bounding box center [681, 492] width 678 height 187
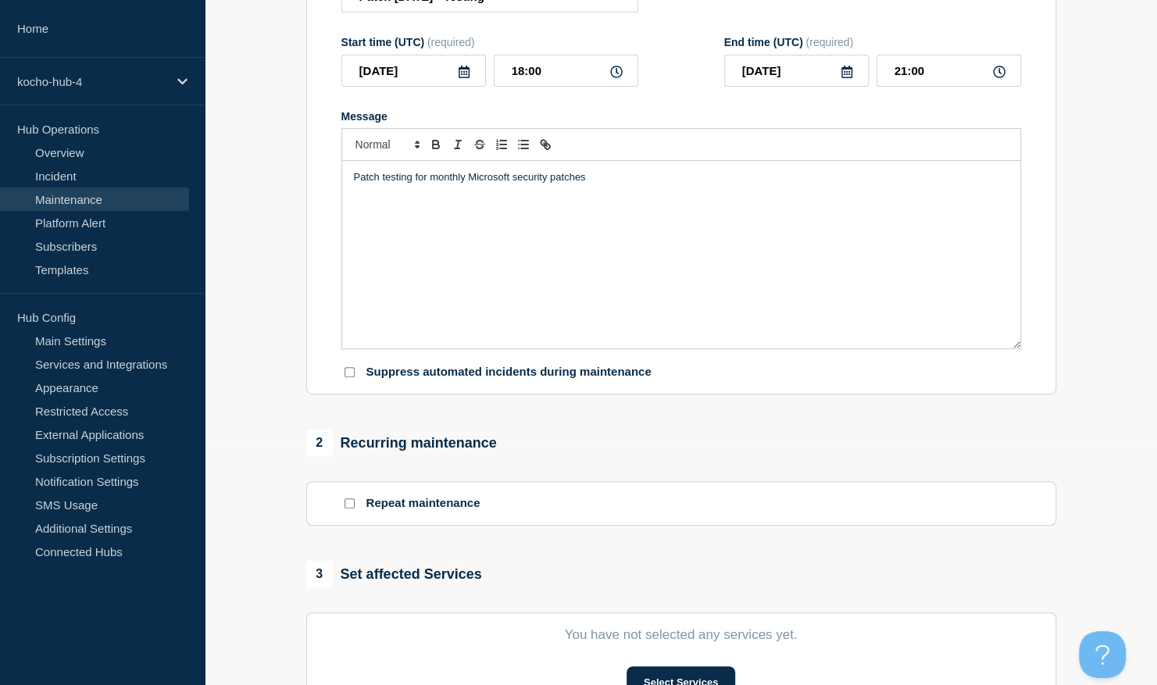
scroll to position [307, 0]
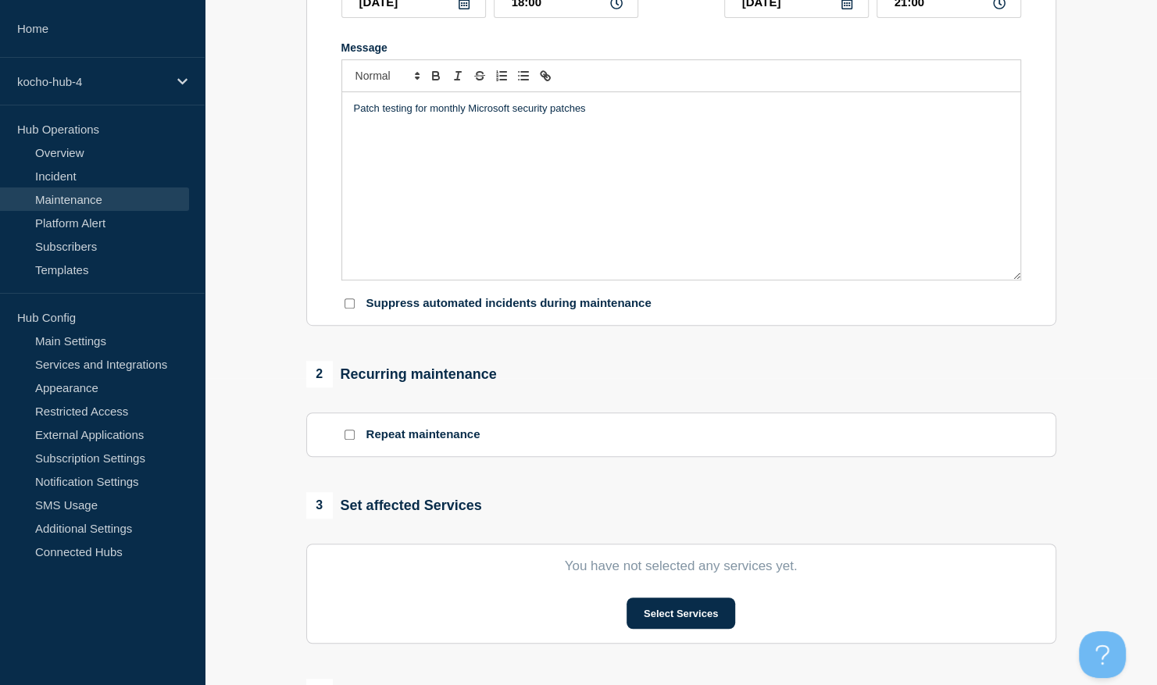
drag, startPoint x: 420, startPoint y: 437, endPoint x: 348, endPoint y: 436, distance: 71.1
click at [348, 436] on input "Repeat maintenance" at bounding box center [350, 435] width 10 height 10
checkbox input "true"
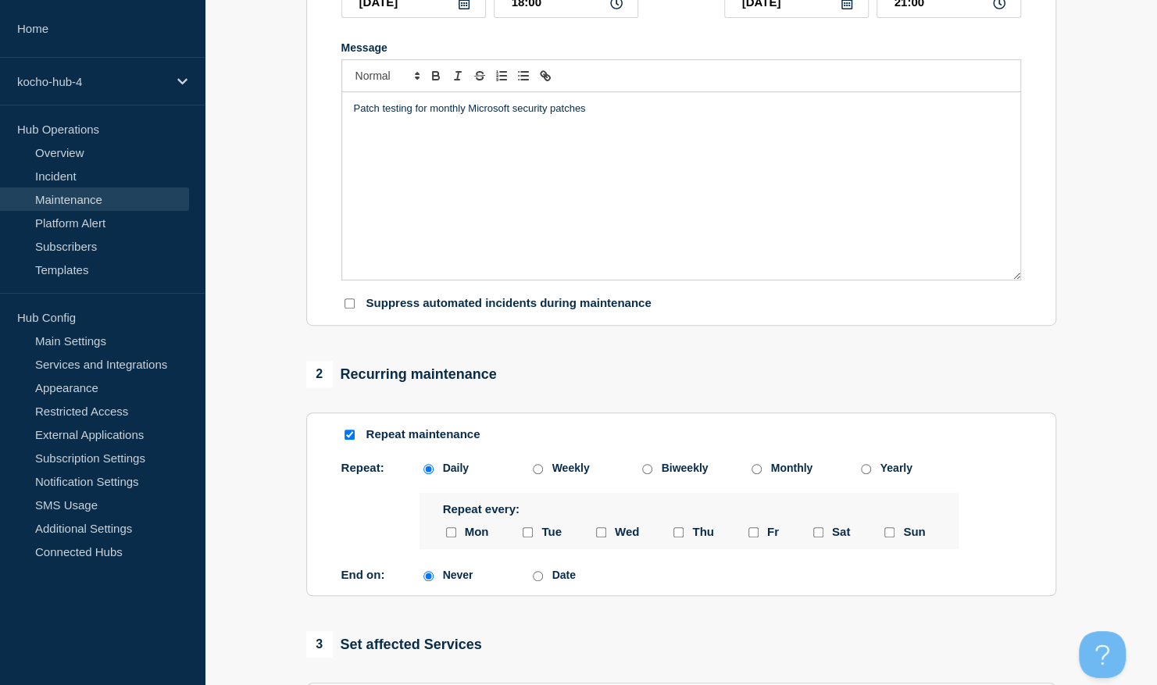
click at [762, 474] on div "Monthly" at bounding box center [802, 468] width 109 height 12
click at [755, 474] on input "Monthly" at bounding box center [757, 469] width 10 height 10
radio input "true"
radio input "false"
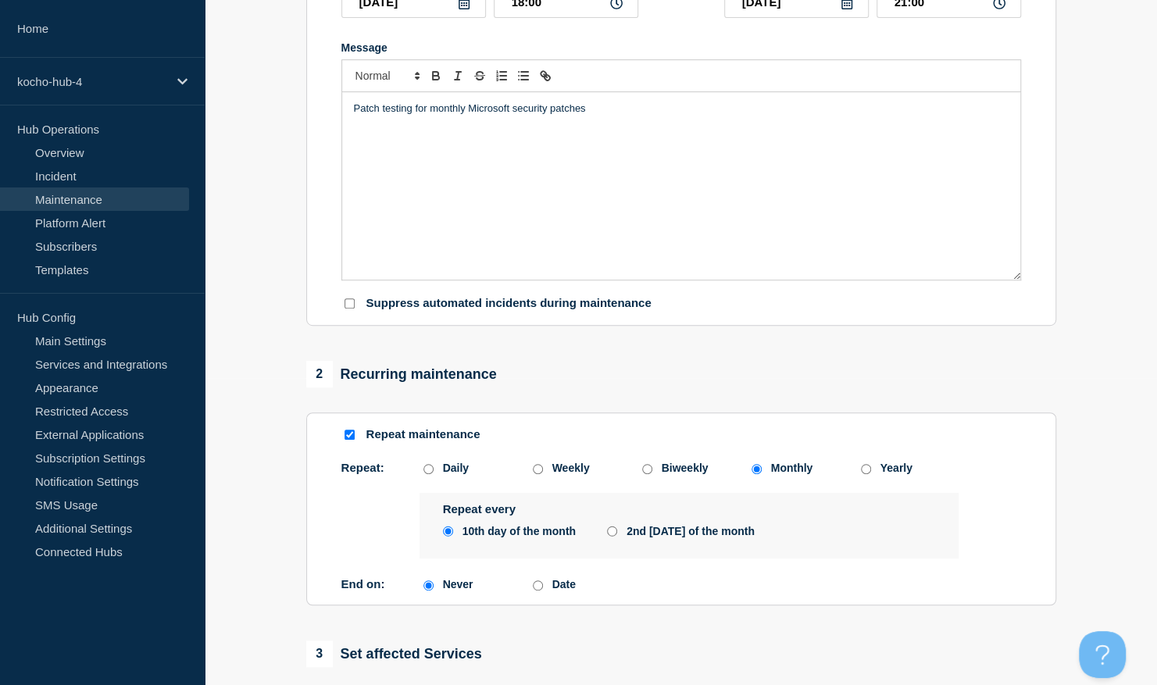
click at [612, 535] on input "2nd [DATE] of the month" at bounding box center [612, 531] width 10 height 12
radio input "true"
click at [642, 537] on div "2nd [DATE] of the month" at bounding box center [691, 531] width 128 height 12
click at [617, 537] on input "2nd [DATE] of the month" at bounding box center [612, 531] width 10 height 12
click at [519, 533] on div "10th day of the month" at bounding box center [518, 531] width 113 height 12
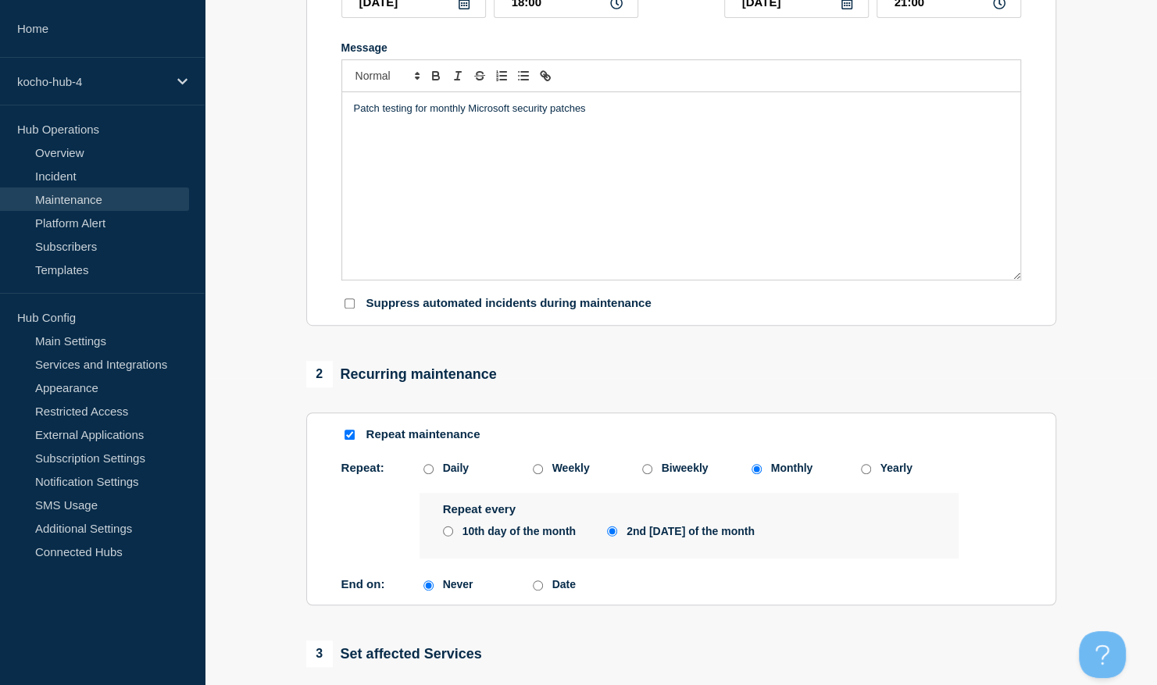
click at [453, 533] on input "10th day of the month" at bounding box center [448, 531] width 10 height 12
radio input "true"
click at [653, 537] on div "2nd [DATE] of the month" at bounding box center [691, 531] width 128 height 12
click at [617, 537] on input "2nd [DATE] of the month" at bounding box center [612, 531] width 10 height 12
radio input "true"
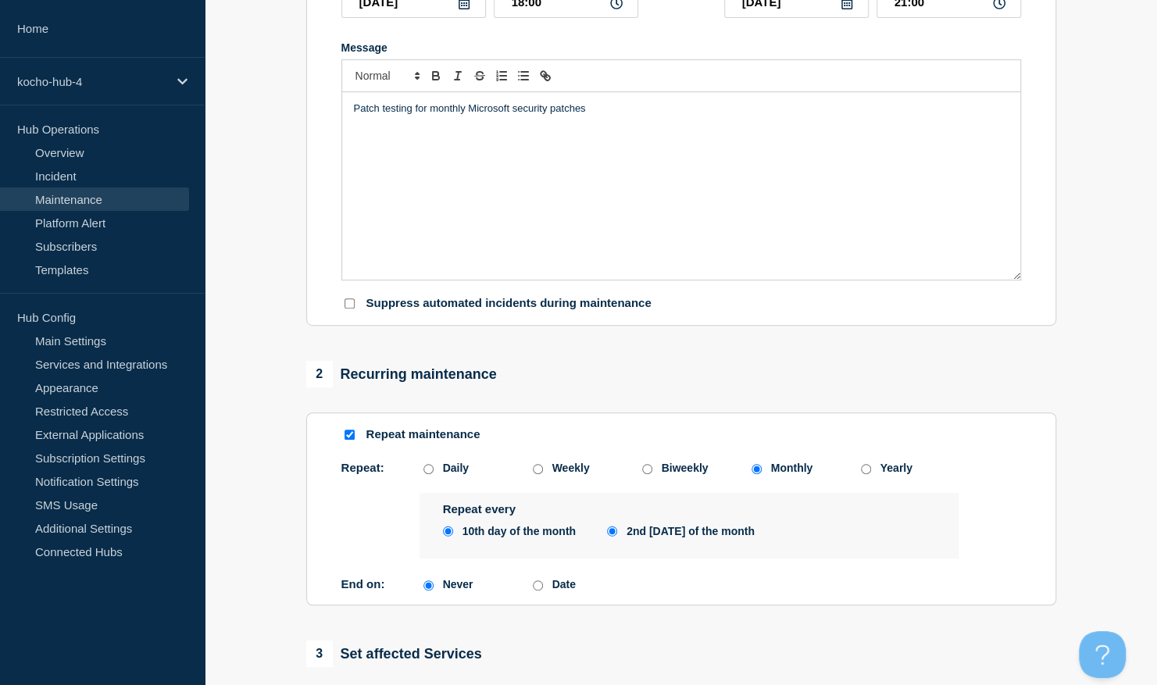
radio input "false"
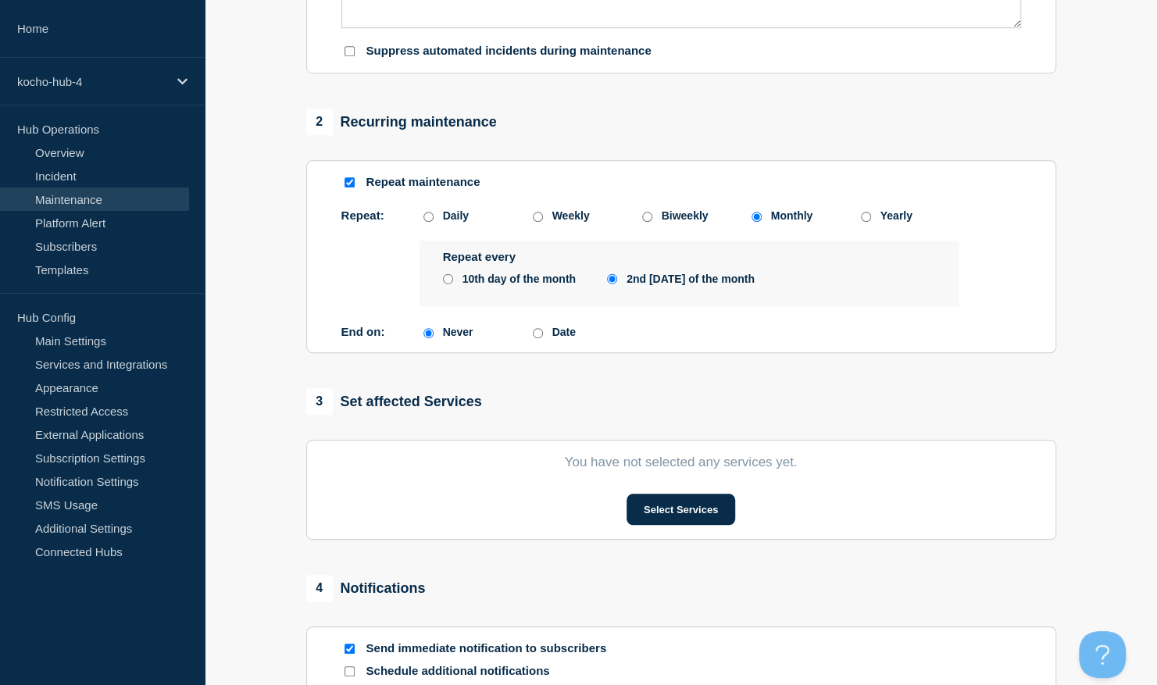
scroll to position [589, 0]
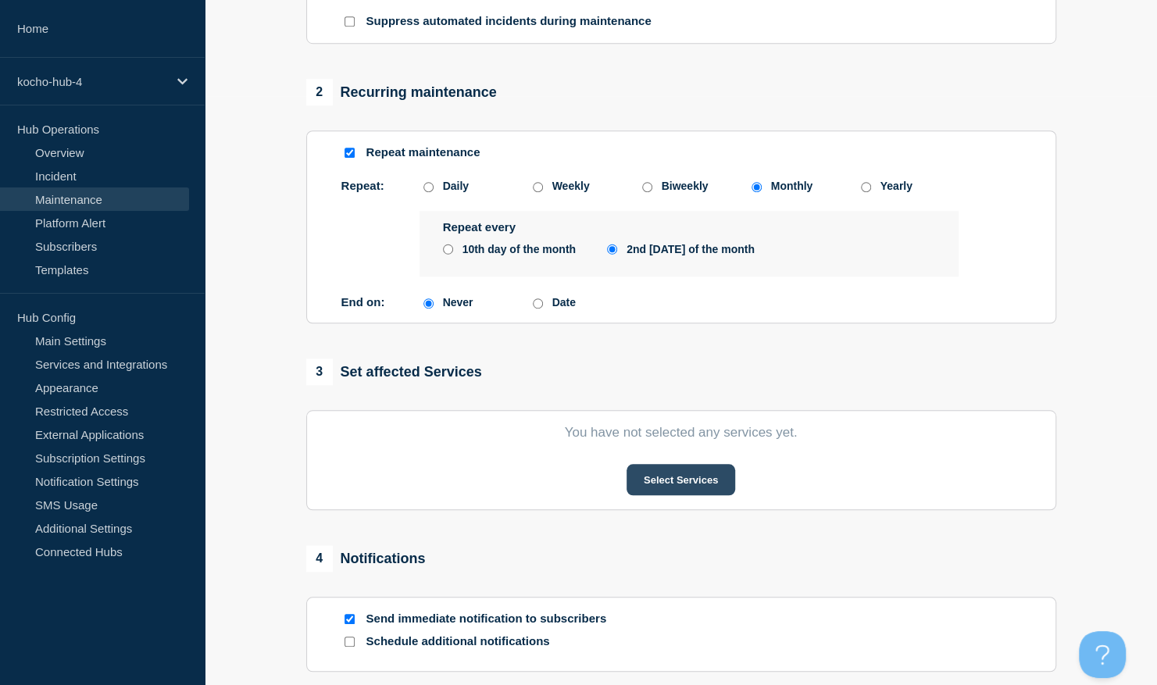
click at [712, 489] on button "Select Services" at bounding box center [681, 479] width 109 height 31
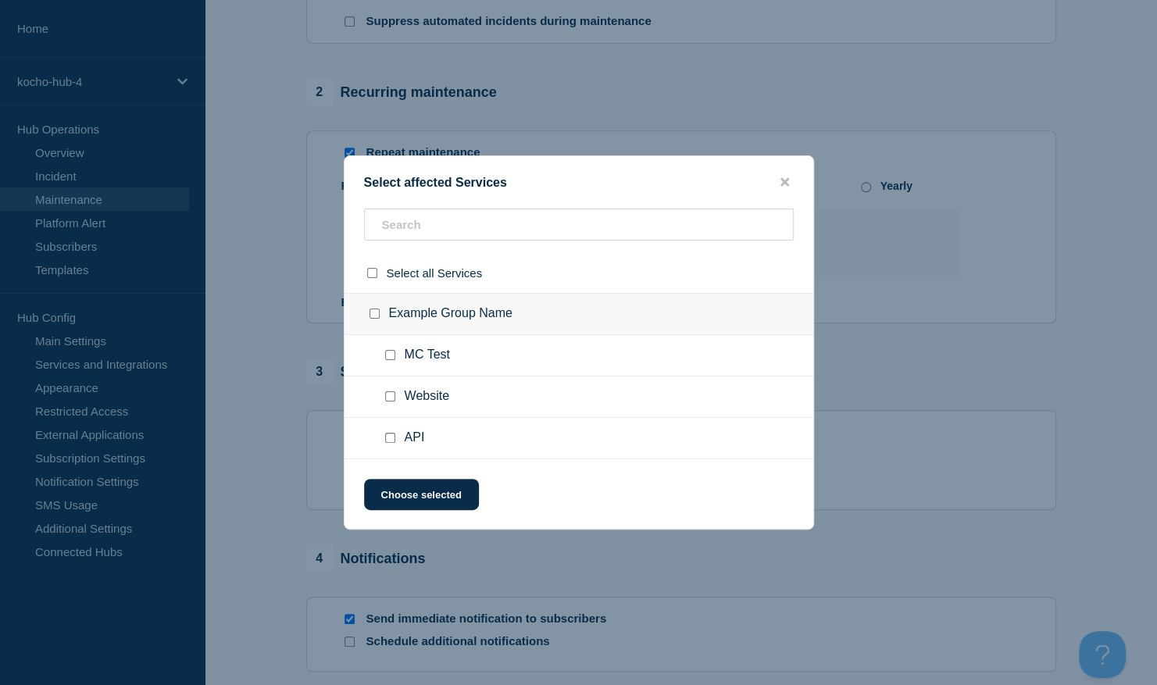
click at [389, 356] on input "MC Test checkbox" at bounding box center [390, 355] width 10 height 10
checkbox input "true"
click at [423, 492] on button "Choose selected" at bounding box center [421, 494] width 115 height 31
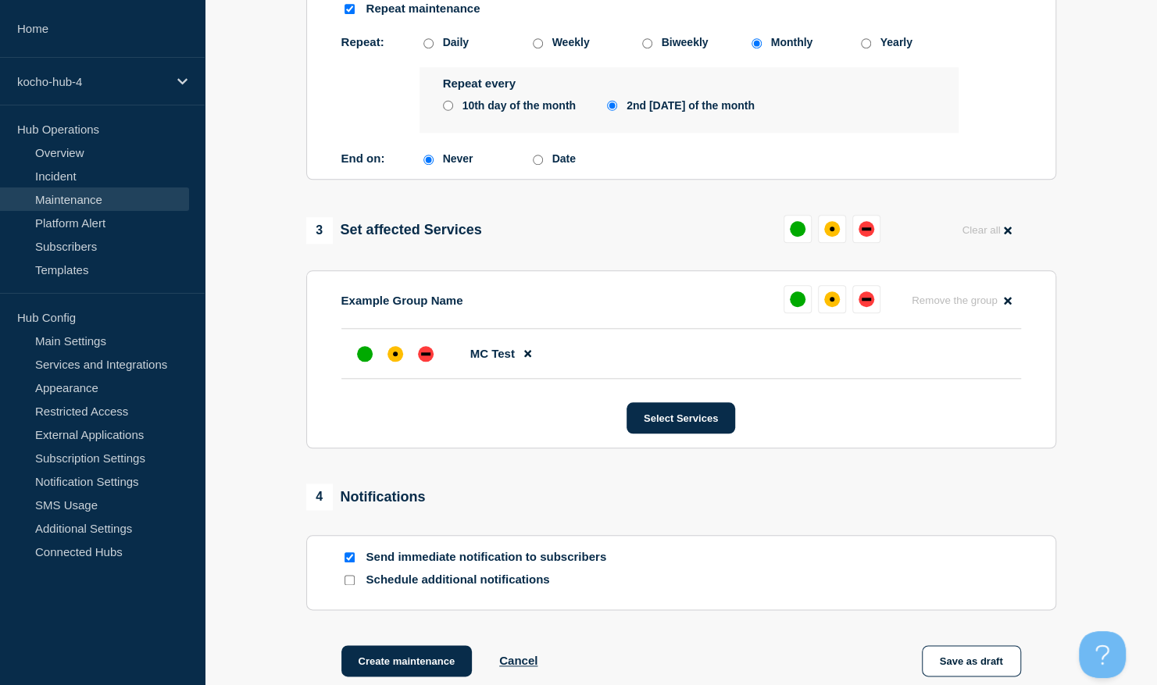
scroll to position [837, 0]
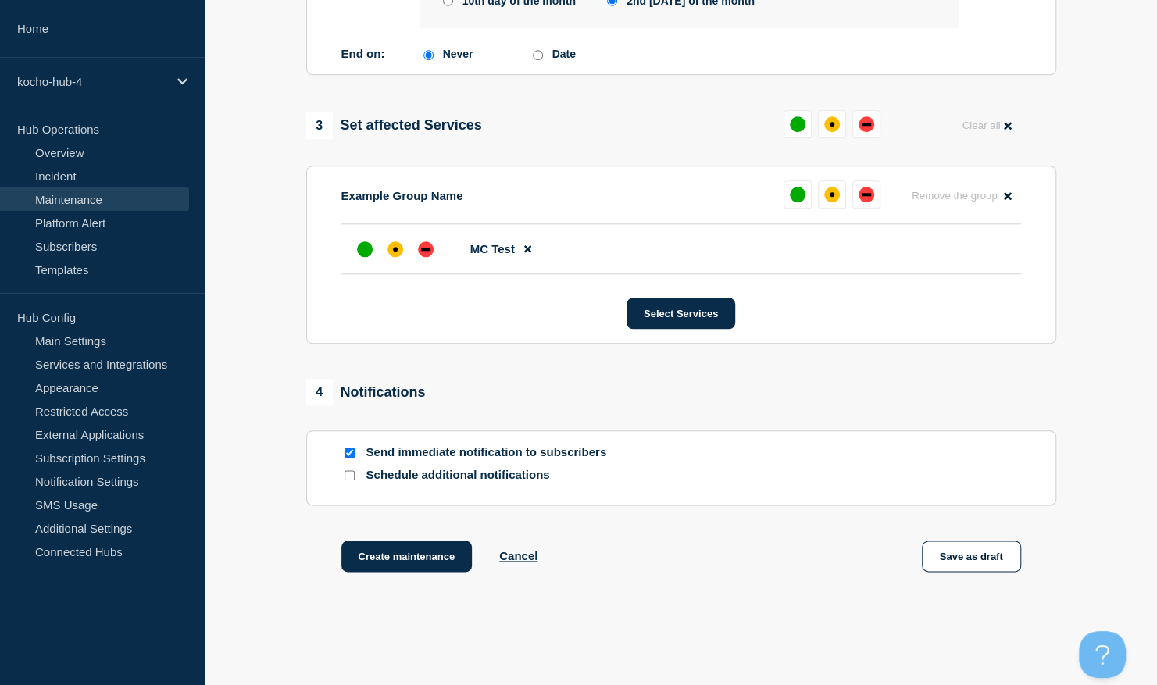
click at [512, 455] on p "Send immediate notification to subscribers" at bounding box center [491, 452] width 250 height 15
click at [347, 454] on input "Send immediate notification to subscribers" at bounding box center [350, 453] width 10 height 10
checkbox input "false"
click at [403, 562] on button "Create maintenance" at bounding box center [406, 556] width 131 height 31
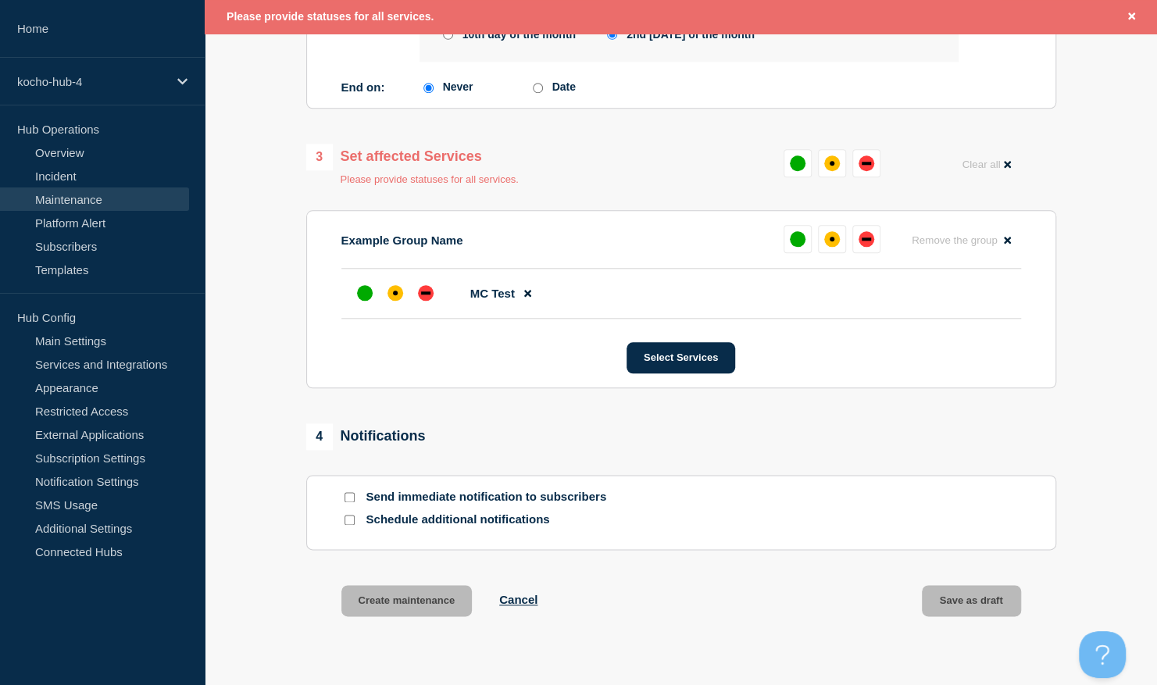
scroll to position [870, 0]
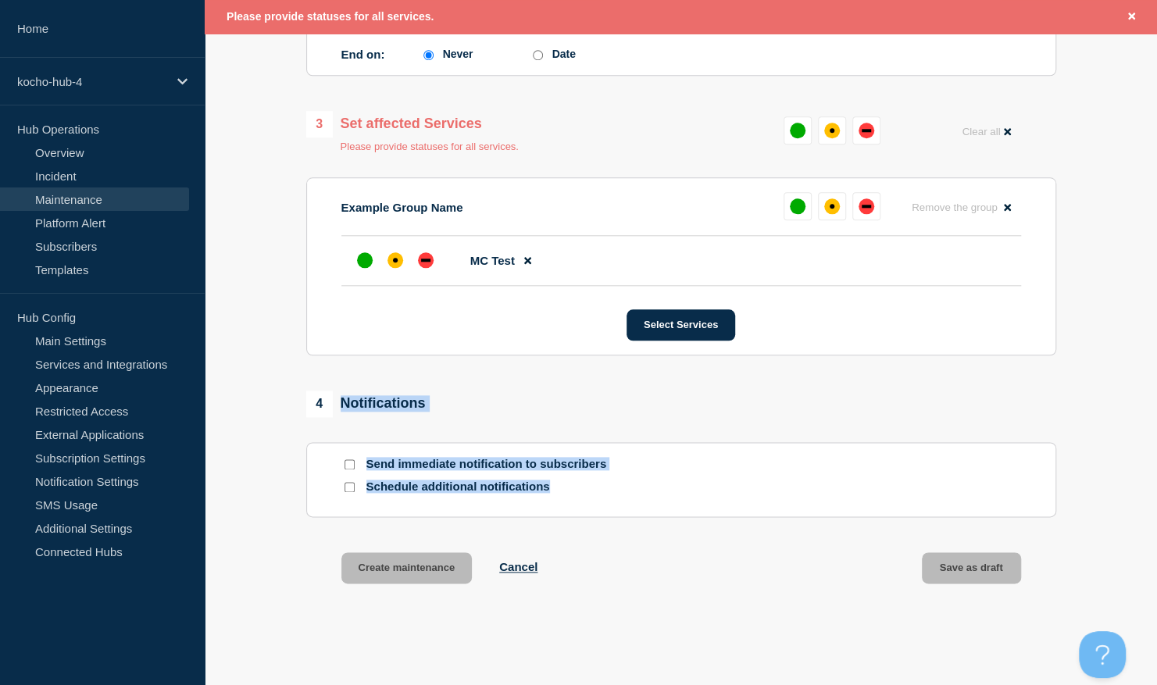
drag, startPoint x: 1155, startPoint y: 487, endPoint x: 1159, endPoint y: 384, distance: 103.2
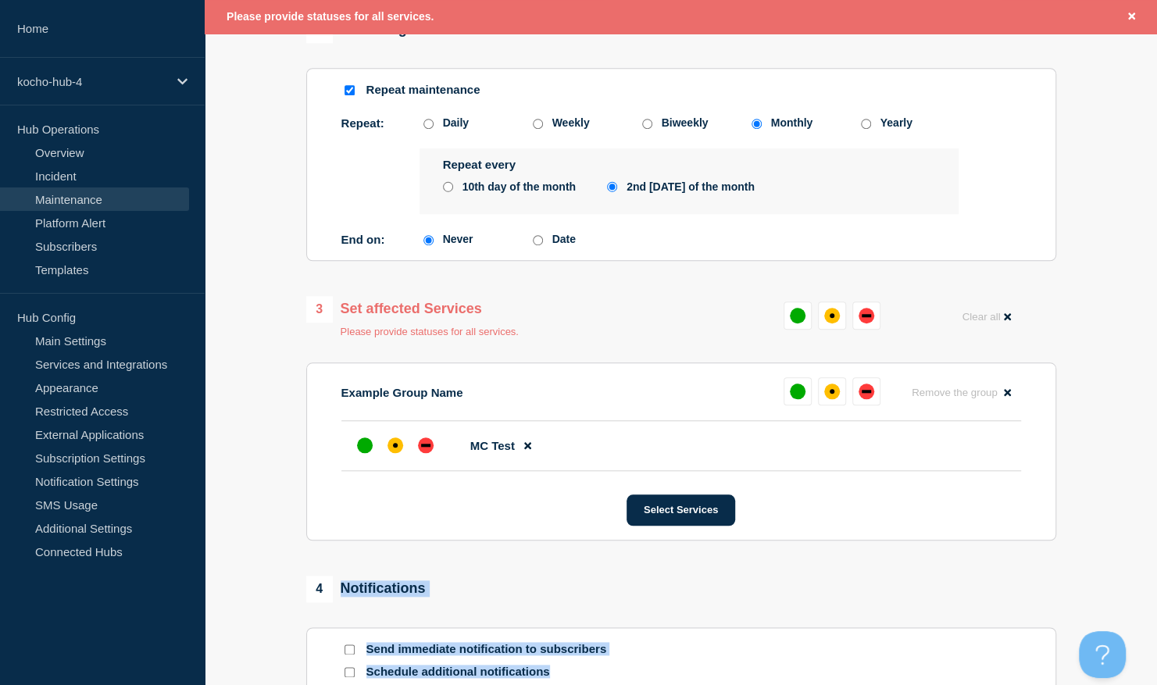
scroll to position [698, 0]
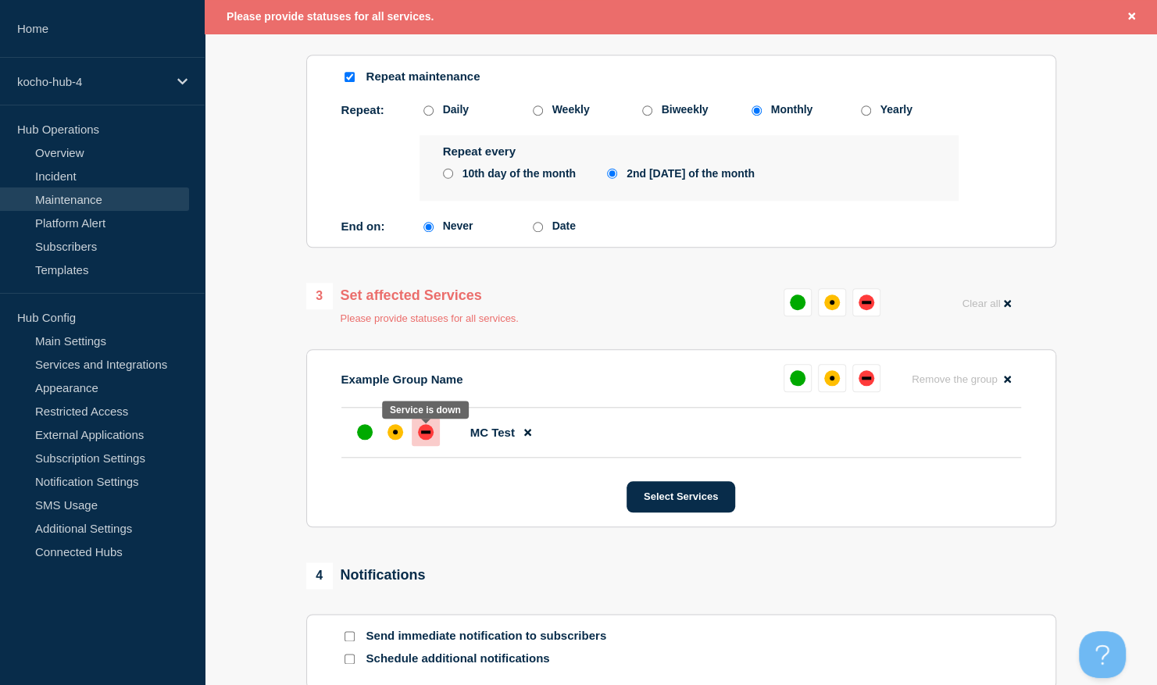
click at [430, 436] on div "down" at bounding box center [426, 432] width 16 height 16
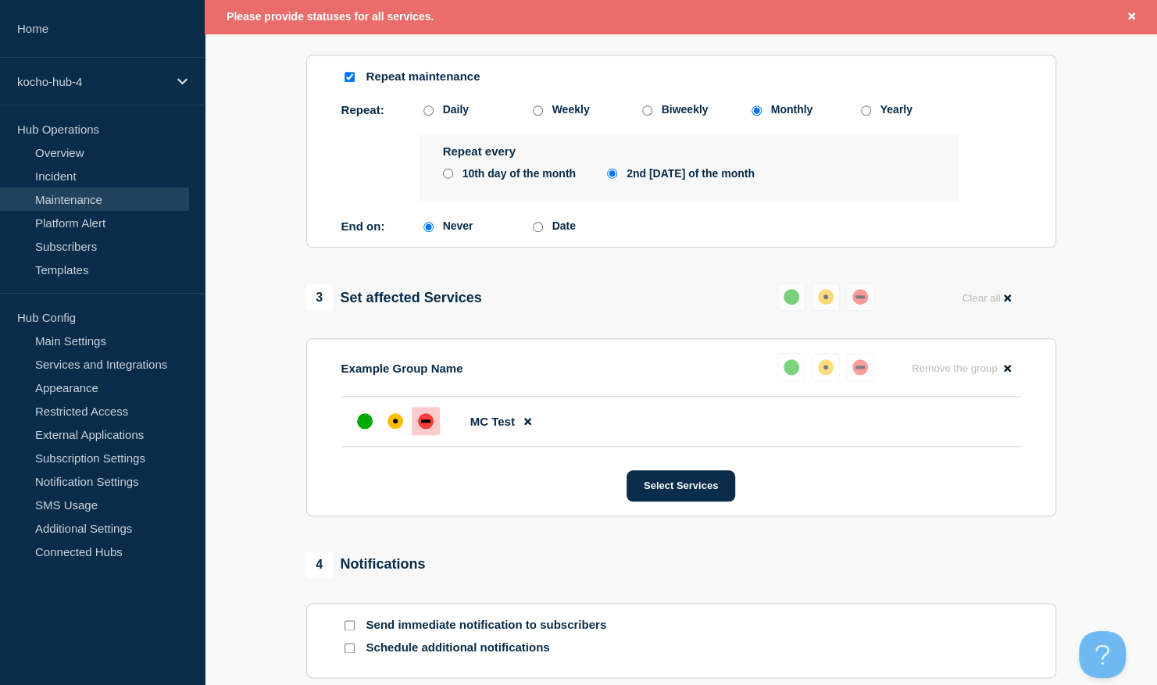
scroll to position [941, 0]
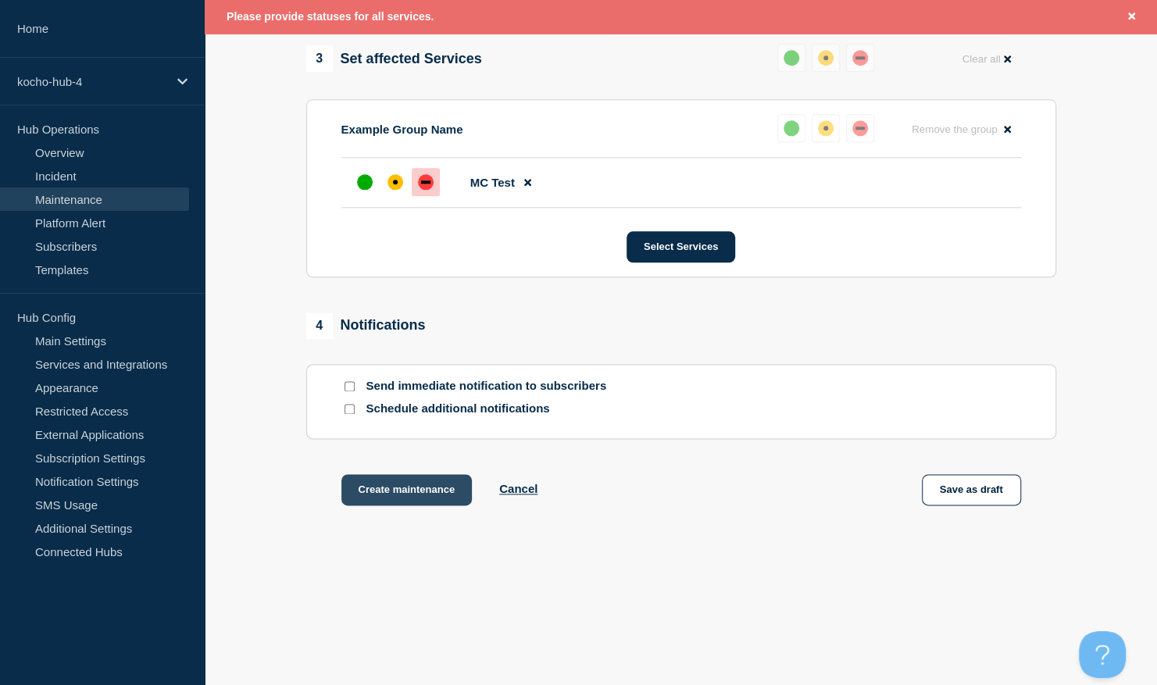
click at [414, 483] on button "Create maintenance" at bounding box center [406, 489] width 131 height 31
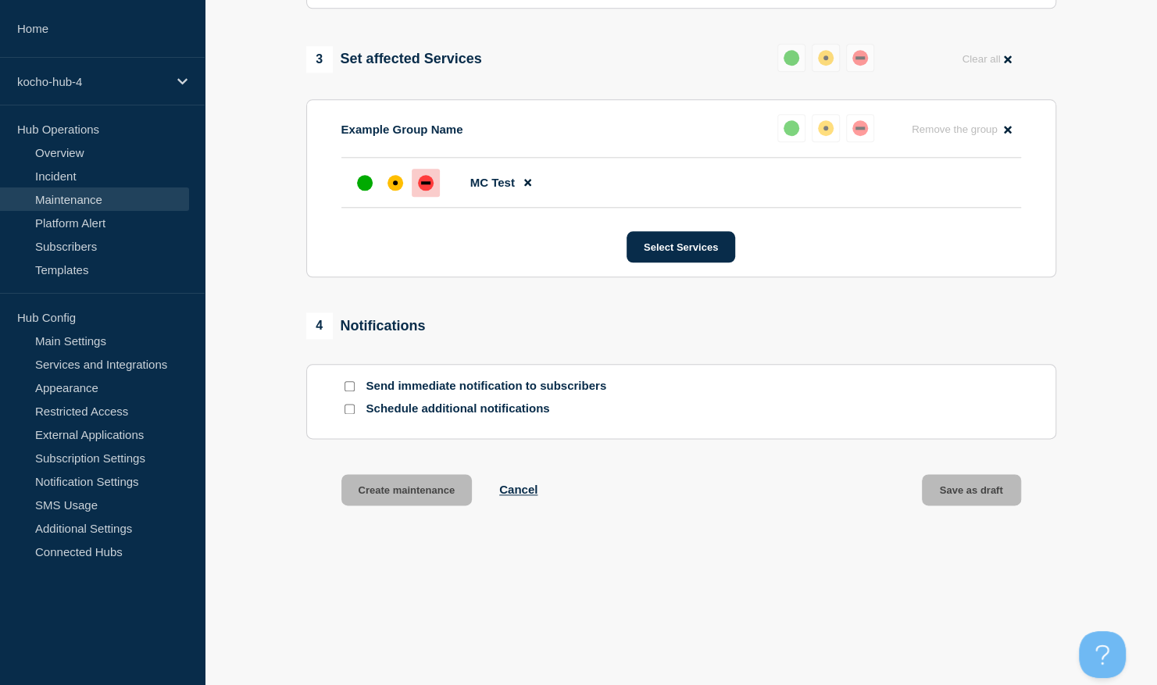
scroll to position [907, 0]
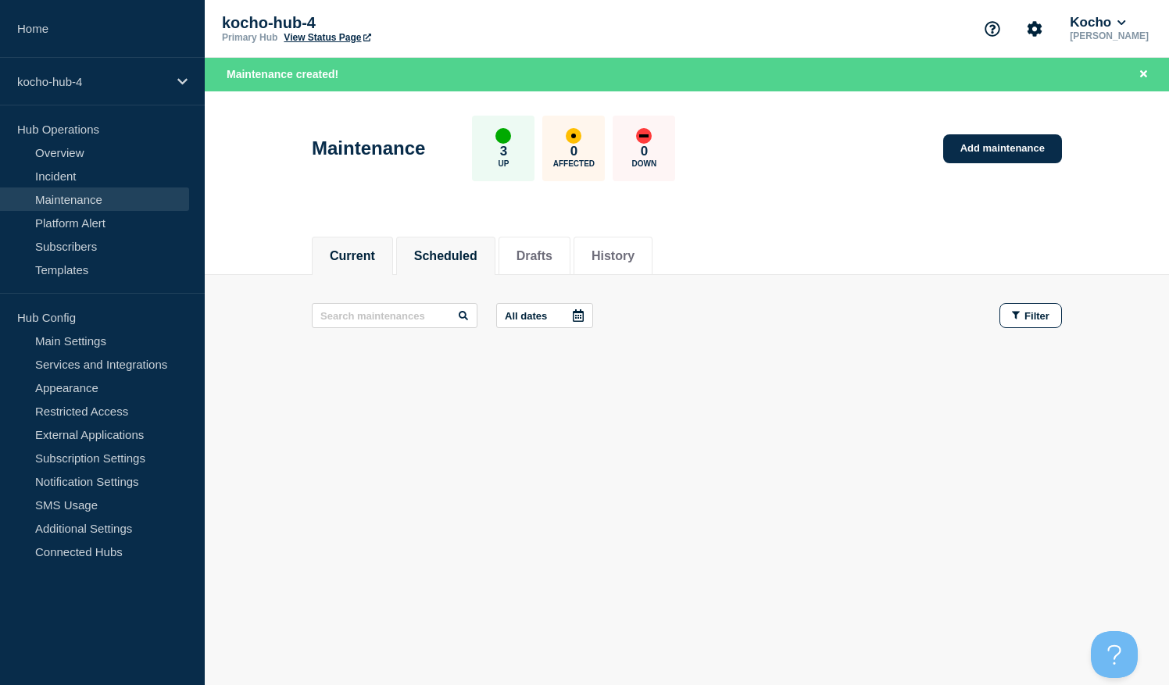
click at [466, 258] on button "Scheduled" at bounding box center [445, 256] width 63 height 14
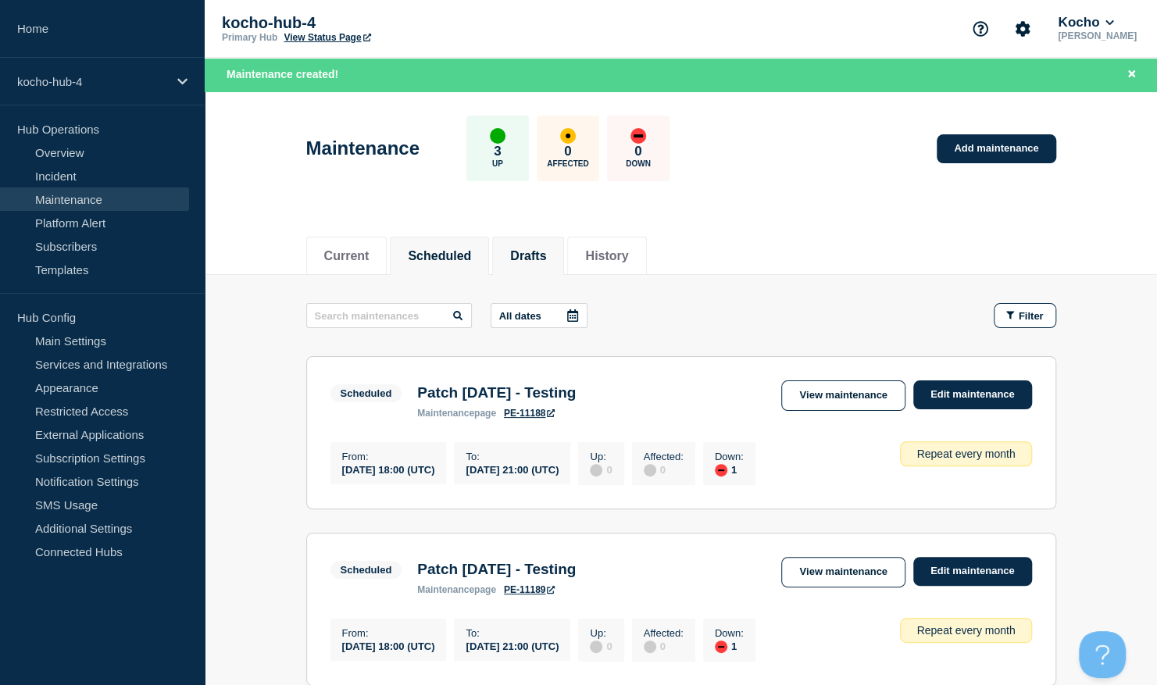
click at [546, 252] on button "Drafts" at bounding box center [528, 256] width 36 height 14
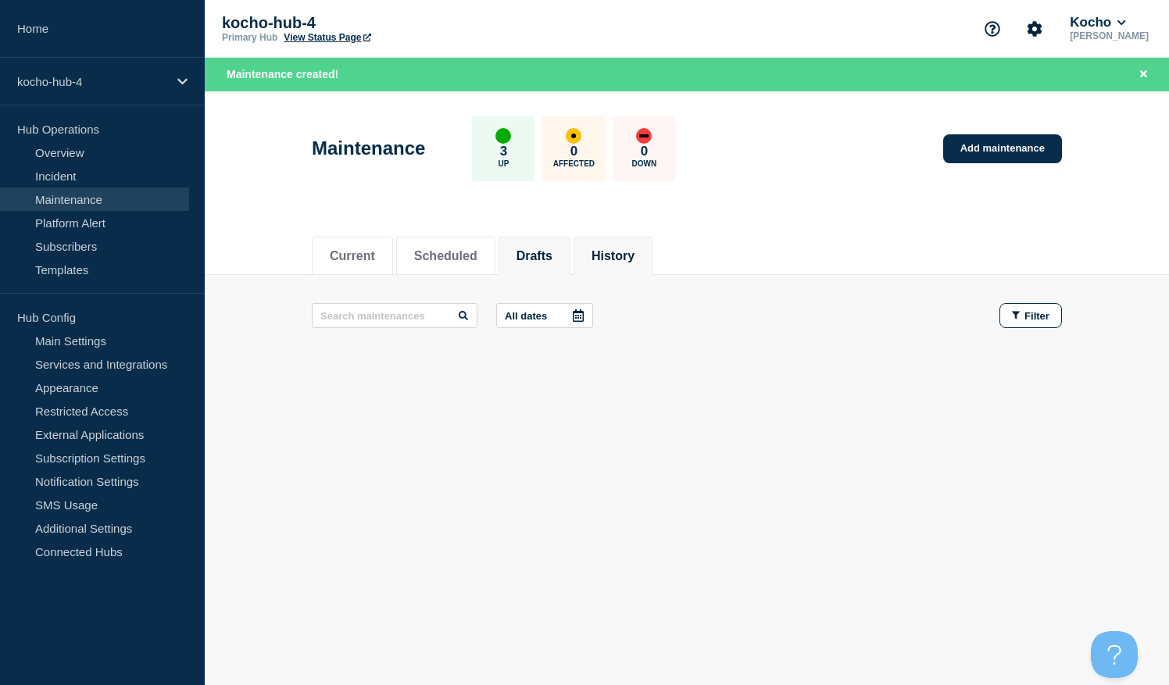
click at [619, 262] on li "History" at bounding box center [612, 256] width 79 height 38
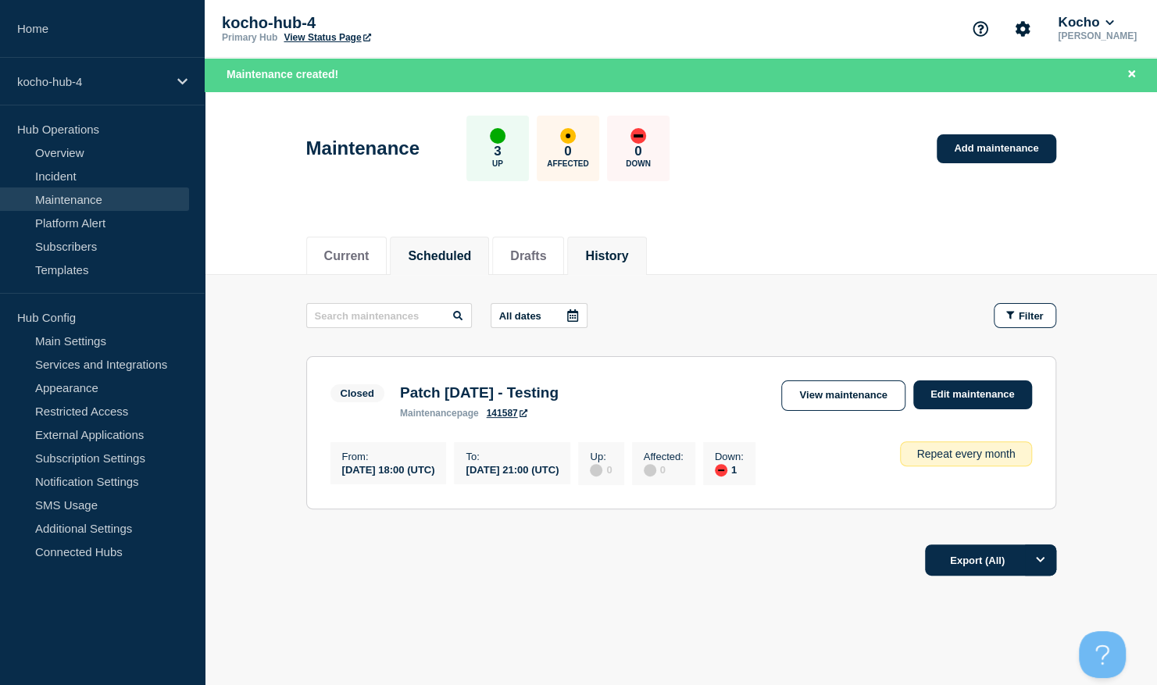
click at [435, 258] on button "Scheduled" at bounding box center [439, 256] width 63 height 14
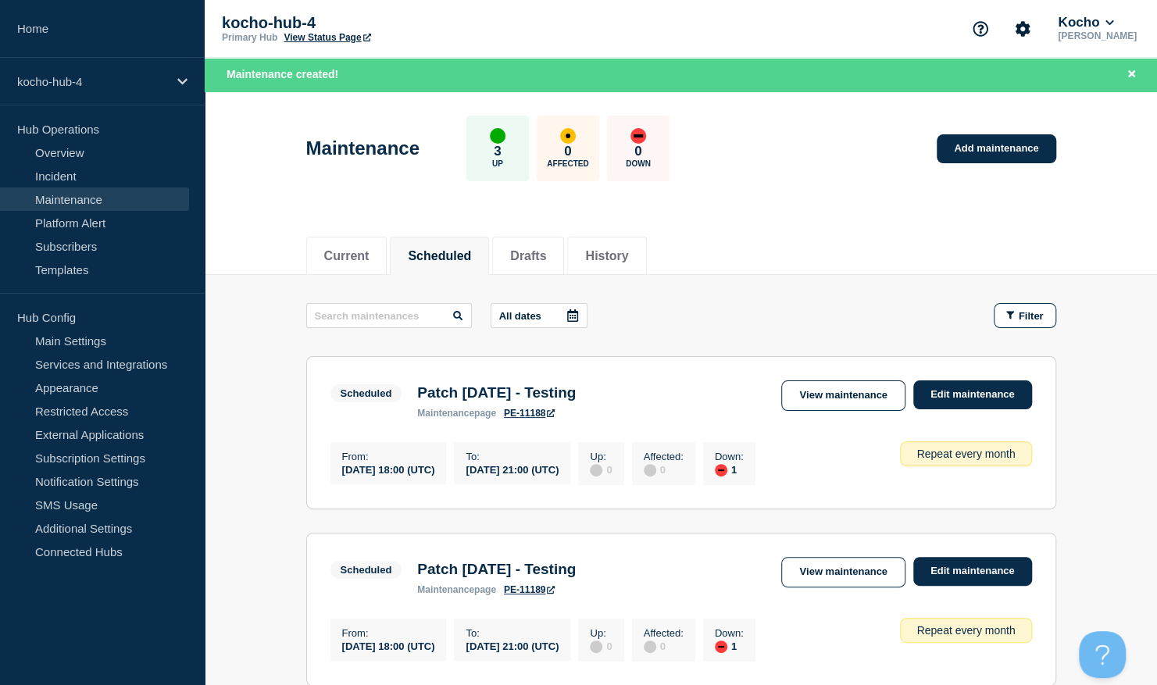
click at [541, 322] on button "All dates" at bounding box center [539, 315] width 97 height 25
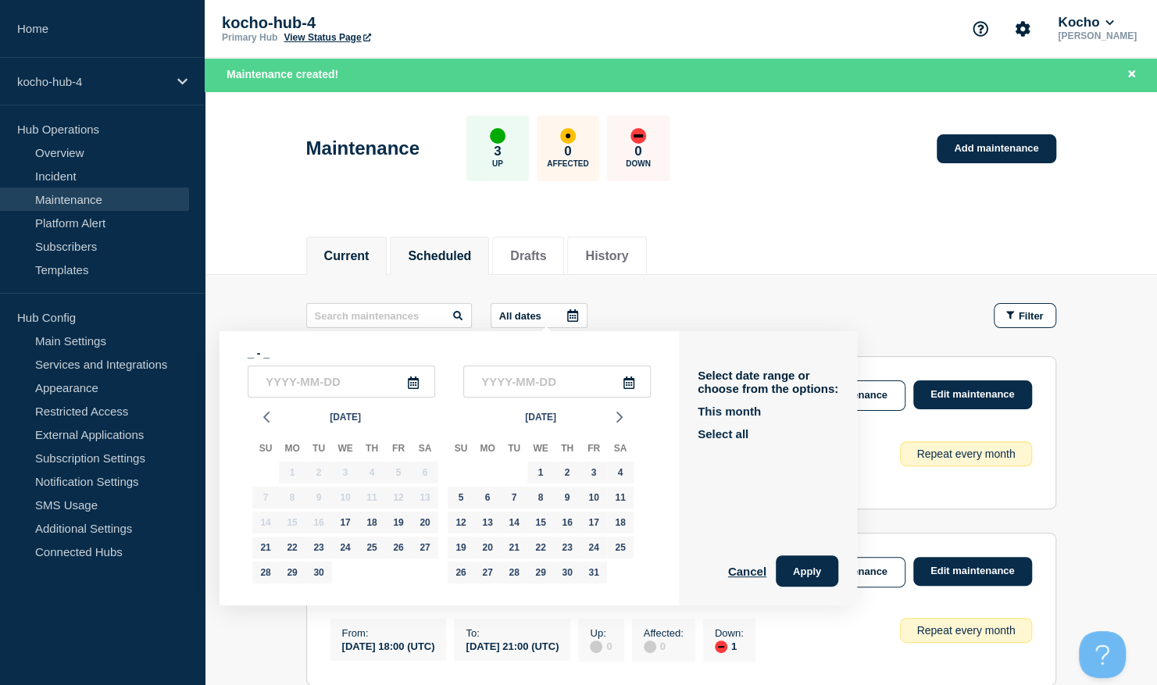
click at [362, 261] on button "Current" at bounding box center [346, 256] width 45 height 14
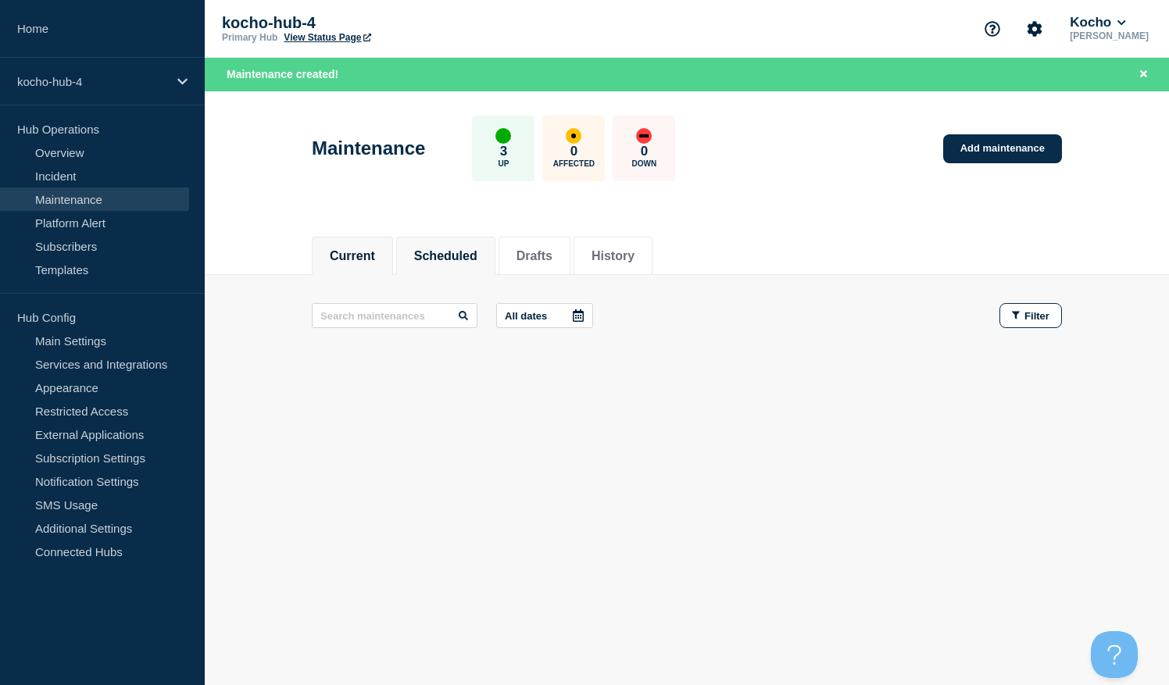
click at [436, 253] on button "Scheduled" at bounding box center [445, 256] width 63 height 14
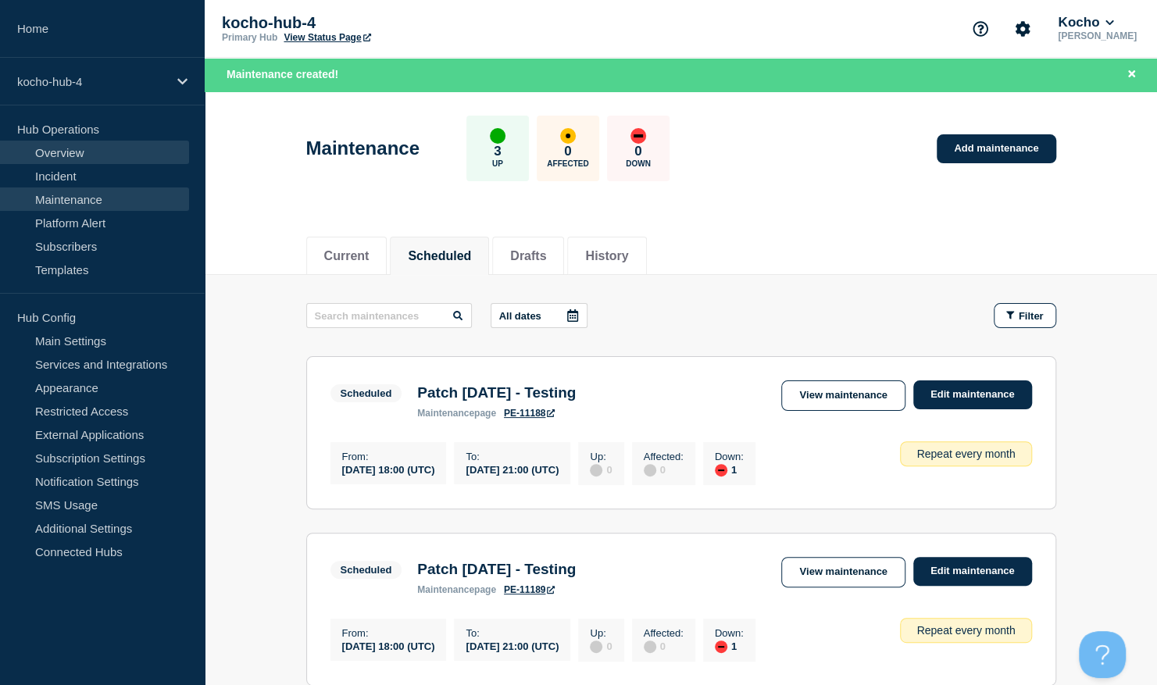
click at [108, 148] on link "Overview" at bounding box center [94, 152] width 189 height 23
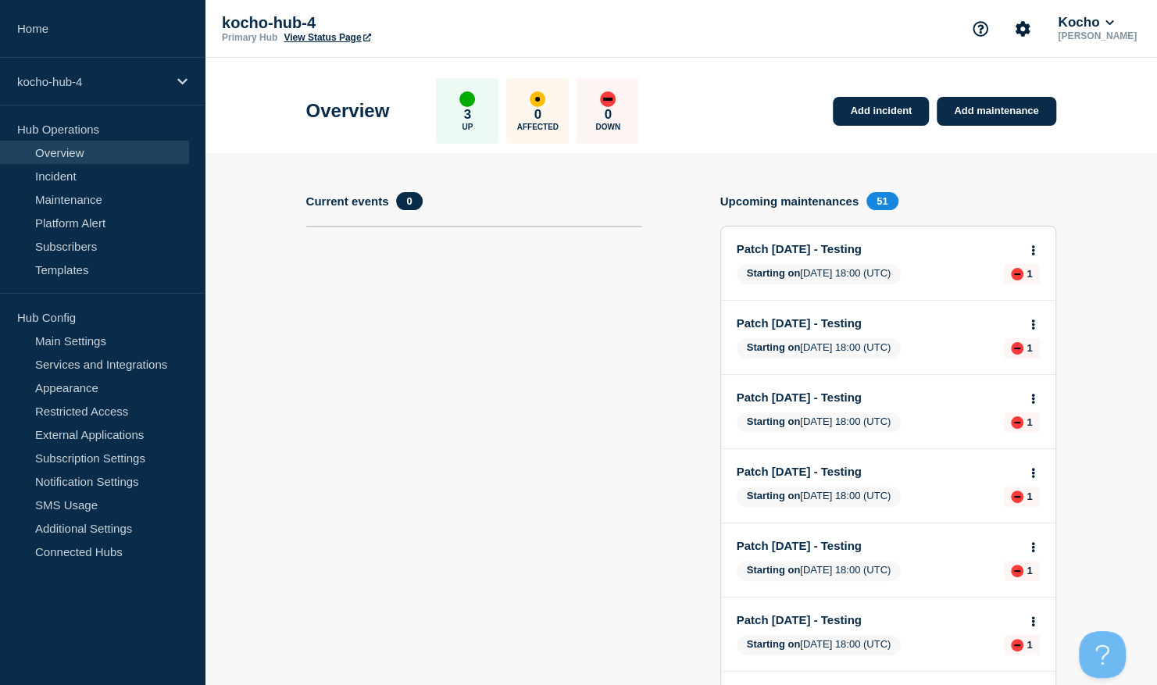
click at [106, 145] on link "Overview" at bounding box center [94, 152] width 189 height 23
click at [77, 180] on link "Incident" at bounding box center [94, 175] width 189 height 23
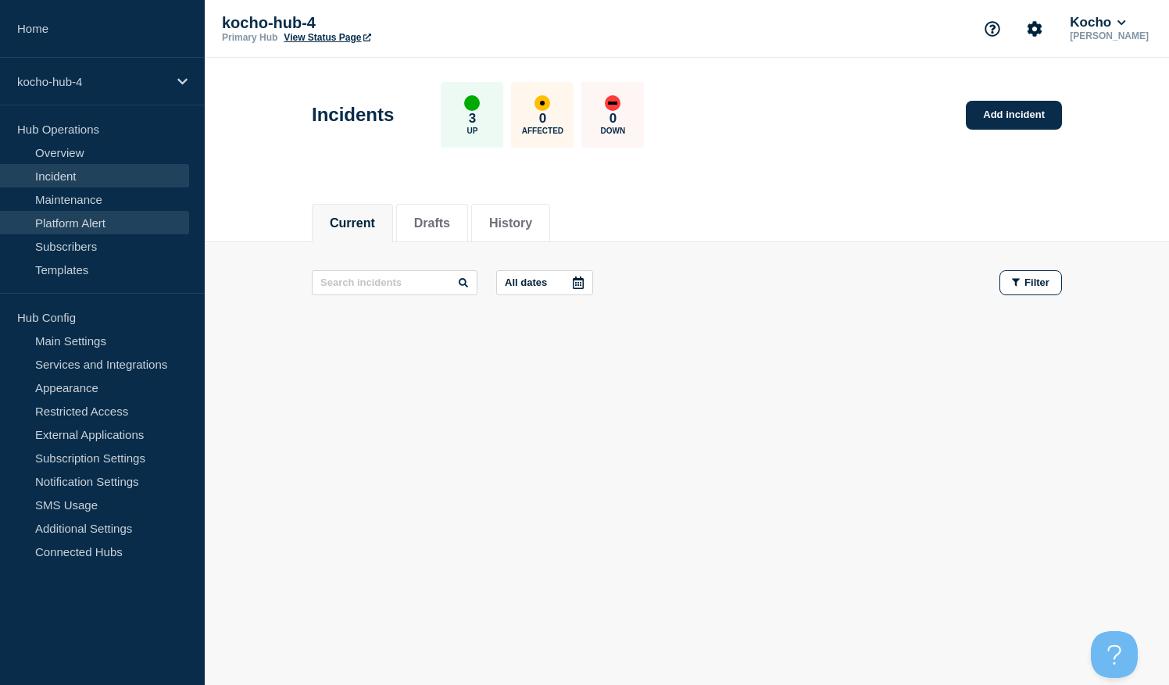
click at [83, 215] on link "Platform Alert" at bounding box center [94, 222] width 189 height 23
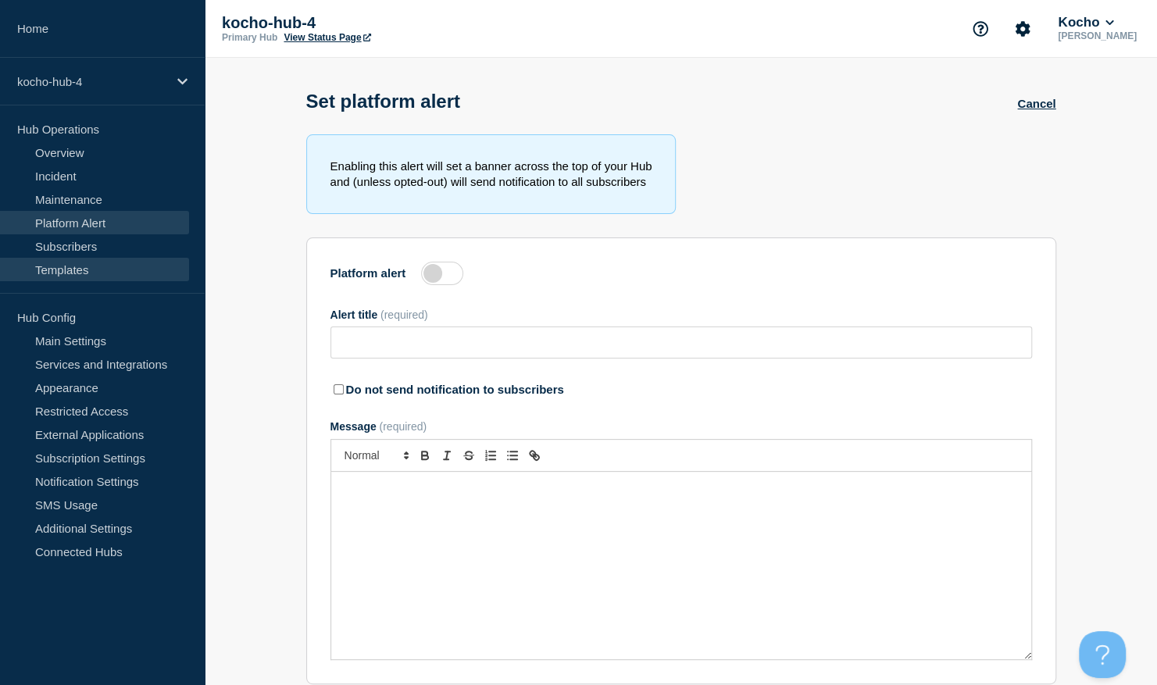
click at [85, 266] on link "Templates" at bounding box center [94, 269] width 189 height 23
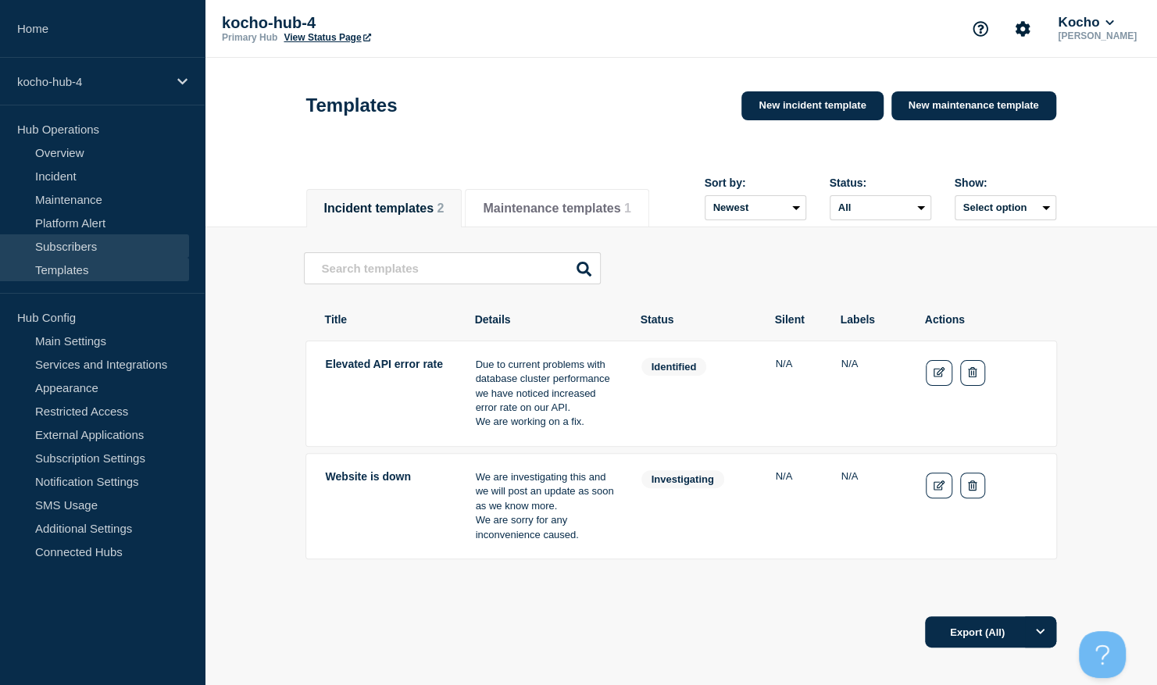
click at [85, 255] on link "Subscribers" at bounding box center [94, 245] width 189 height 23
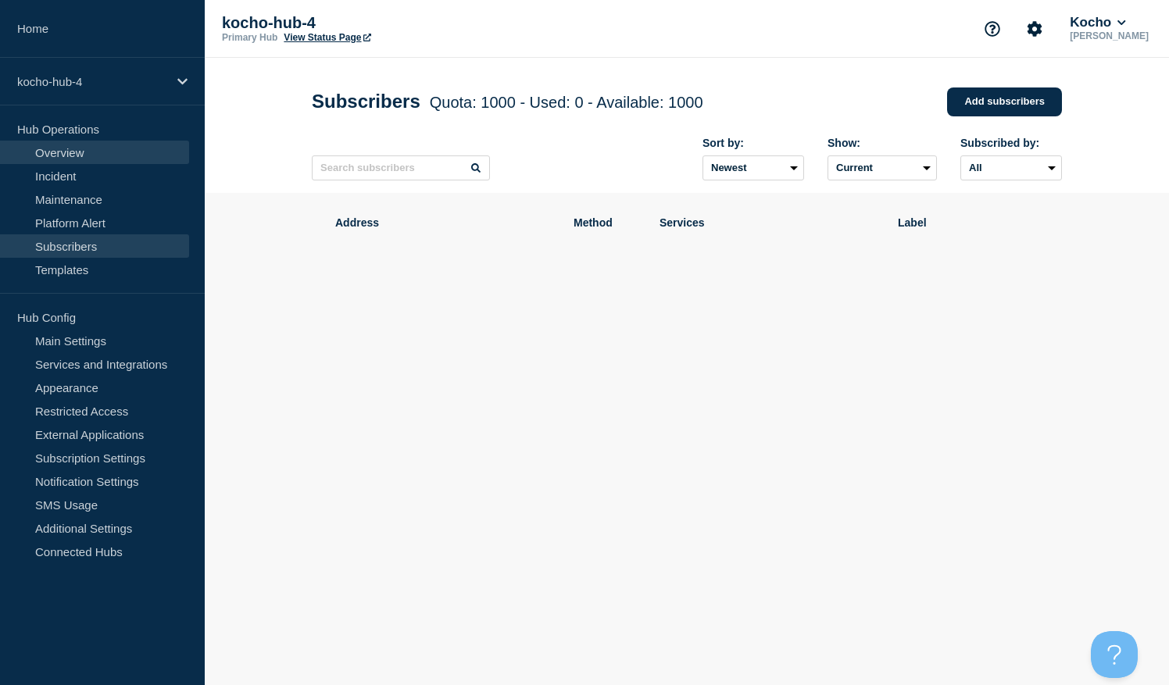
click at [102, 142] on link "Overview" at bounding box center [94, 152] width 189 height 23
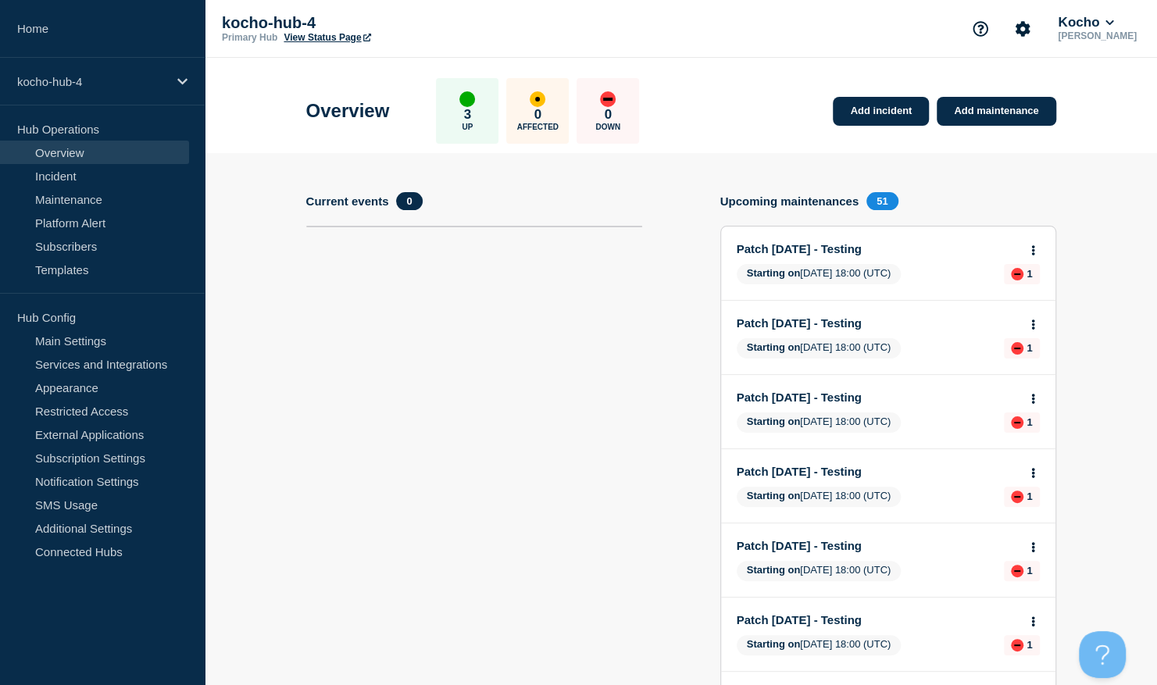
click at [492, 111] on div "3 Up" at bounding box center [467, 111] width 62 height 66
click at [875, 213] on section "Upcoming maintenances 51 Patch [DATE] - Testing Starting on [DATE] 18:00 (UTC) …" at bounding box center [888, 617] width 336 height 850
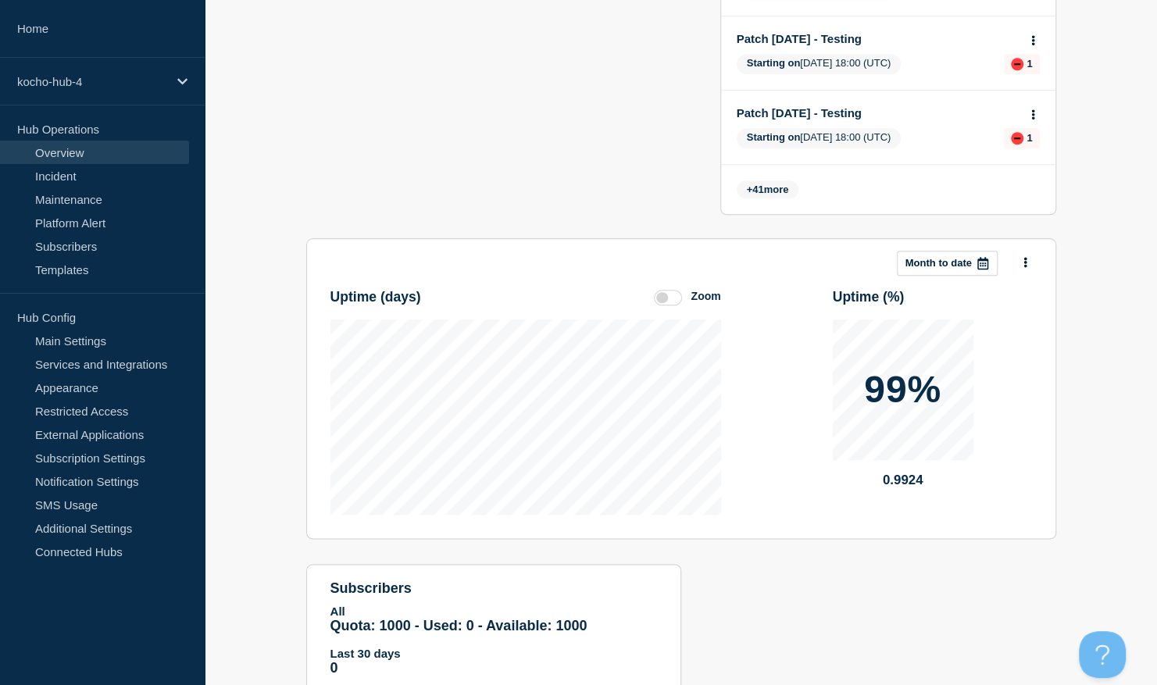
scroll to position [851, 0]
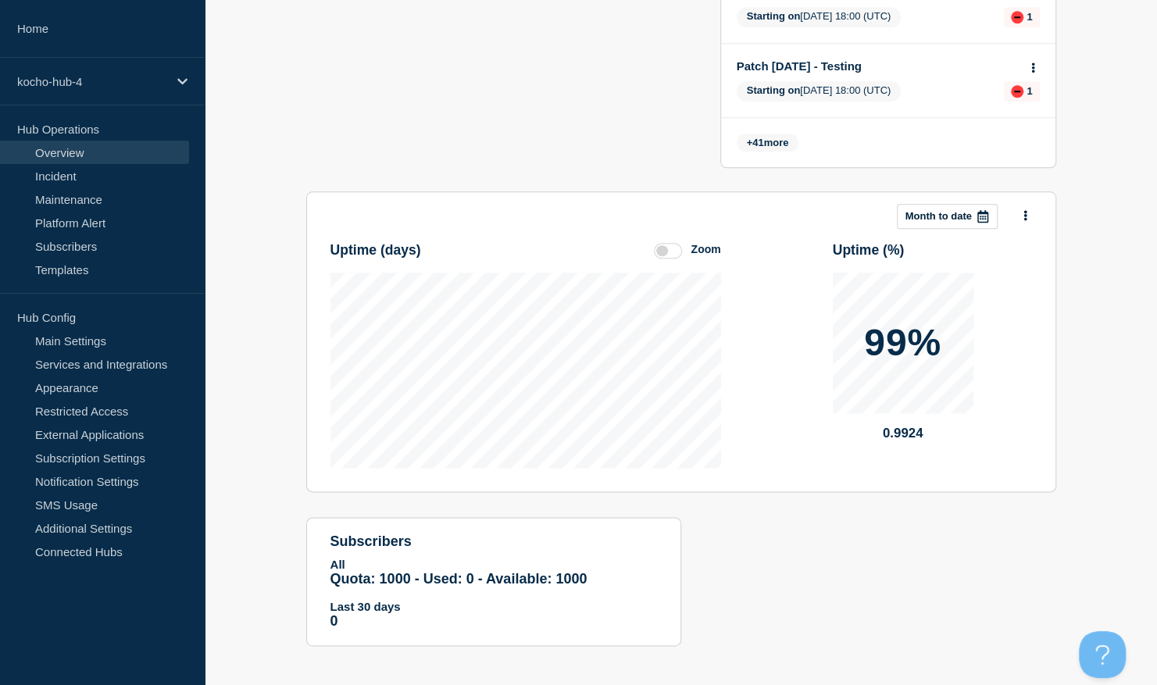
click at [978, 210] on icon at bounding box center [982, 216] width 11 height 12
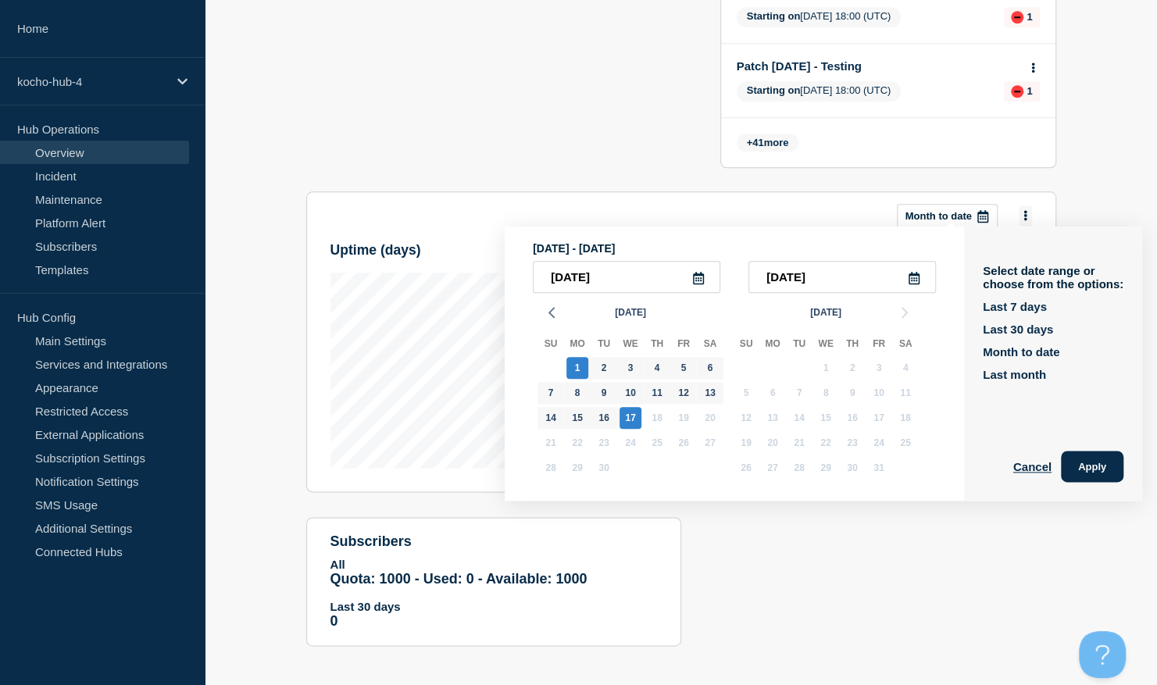
click at [1019, 205] on button at bounding box center [1025, 215] width 13 height 21
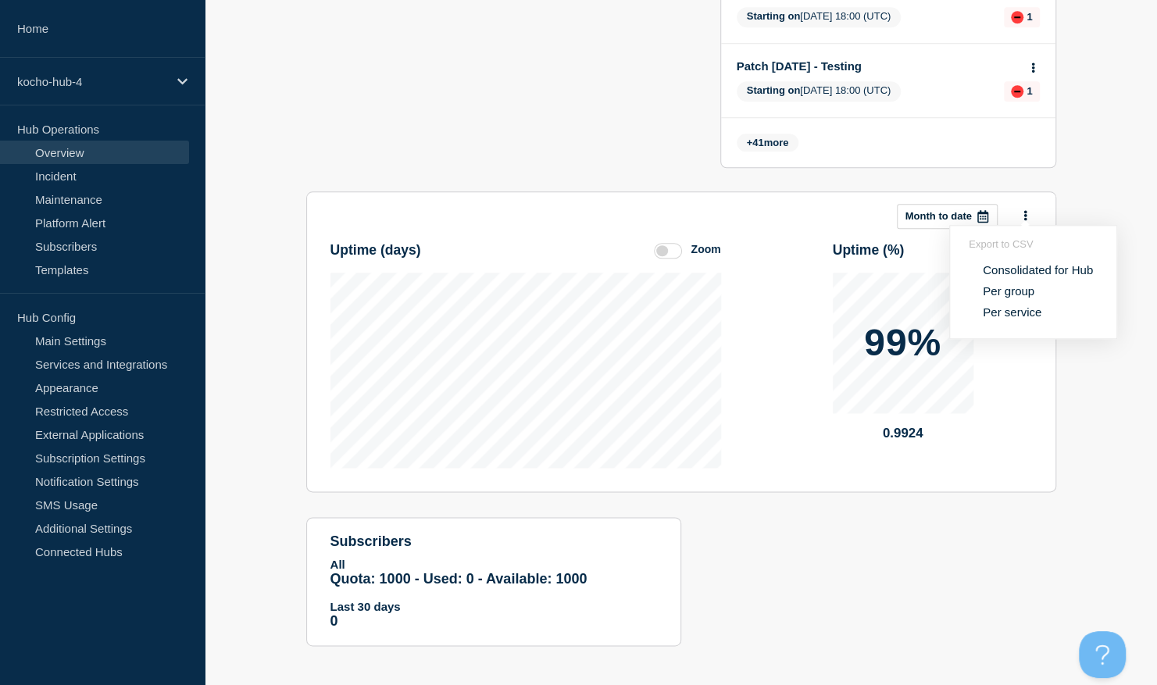
click at [1013, 277] on button "Consolidated for Hub" at bounding box center [1038, 269] width 120 height 15
click at [1007, 311] on div "99% 0.9924" at bounding box center [932, 343] width 199 height 141
click at [1015, 483] on section "This month Month to date Uptime ( days ) Zoom Uptime ( % ) 99% 0.9924" at bounding box center [681, 341] width 750 height 301
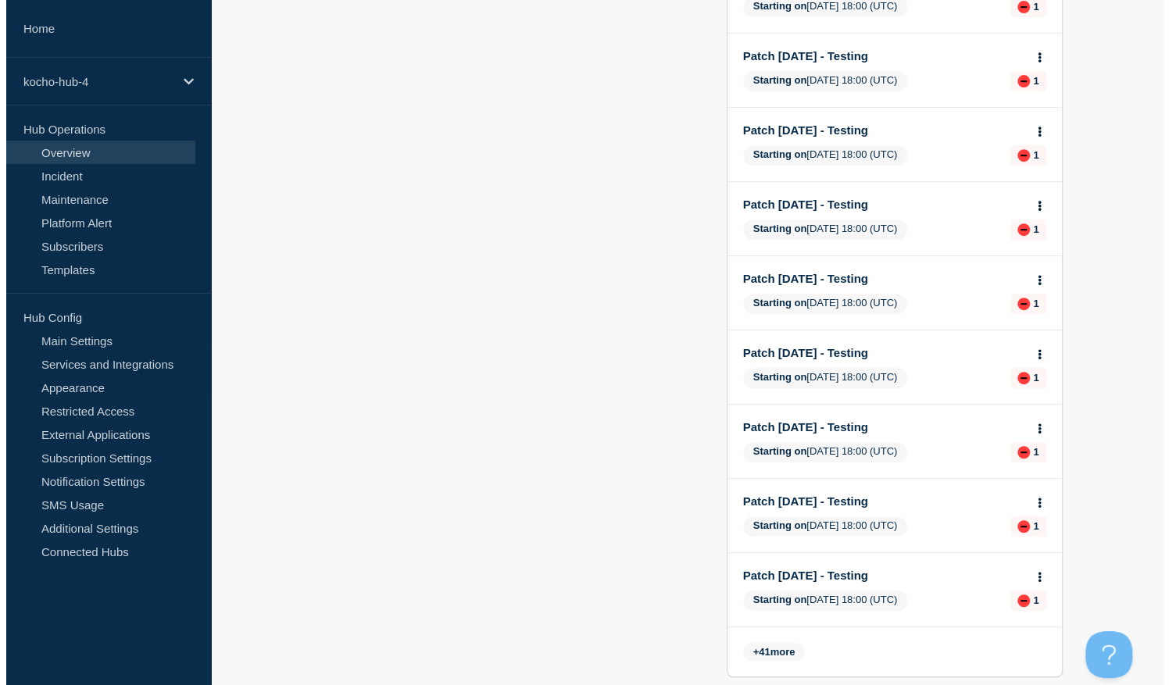
scroll to position [0, 0]
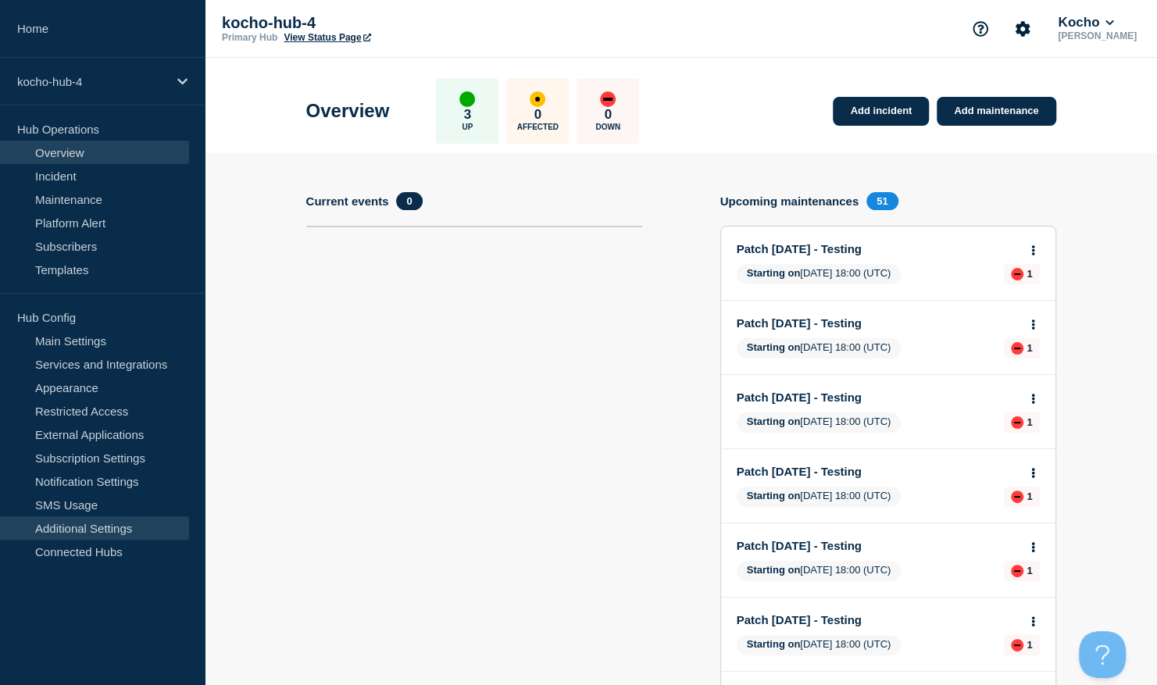
click at [118, 524] on link "Additional Settings" at bounding box center [94, 527] width 189 height 23
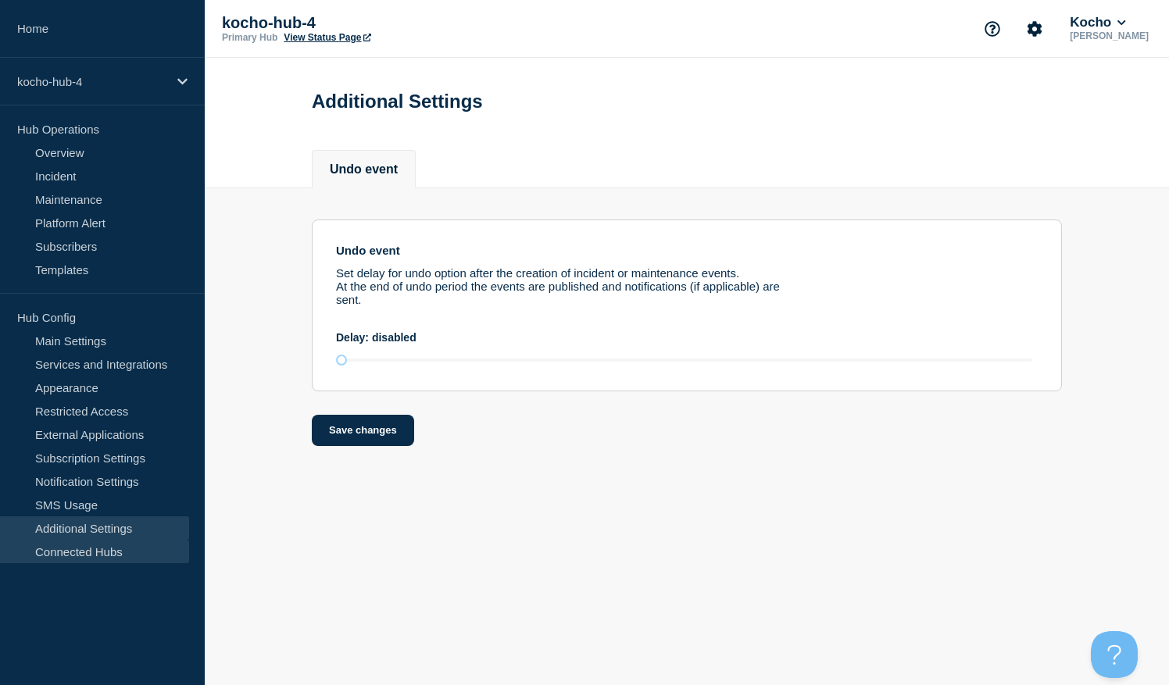
click at [120, 549] on link "Connected Hubs" at bounding box center [94, 551] width 189 height 23
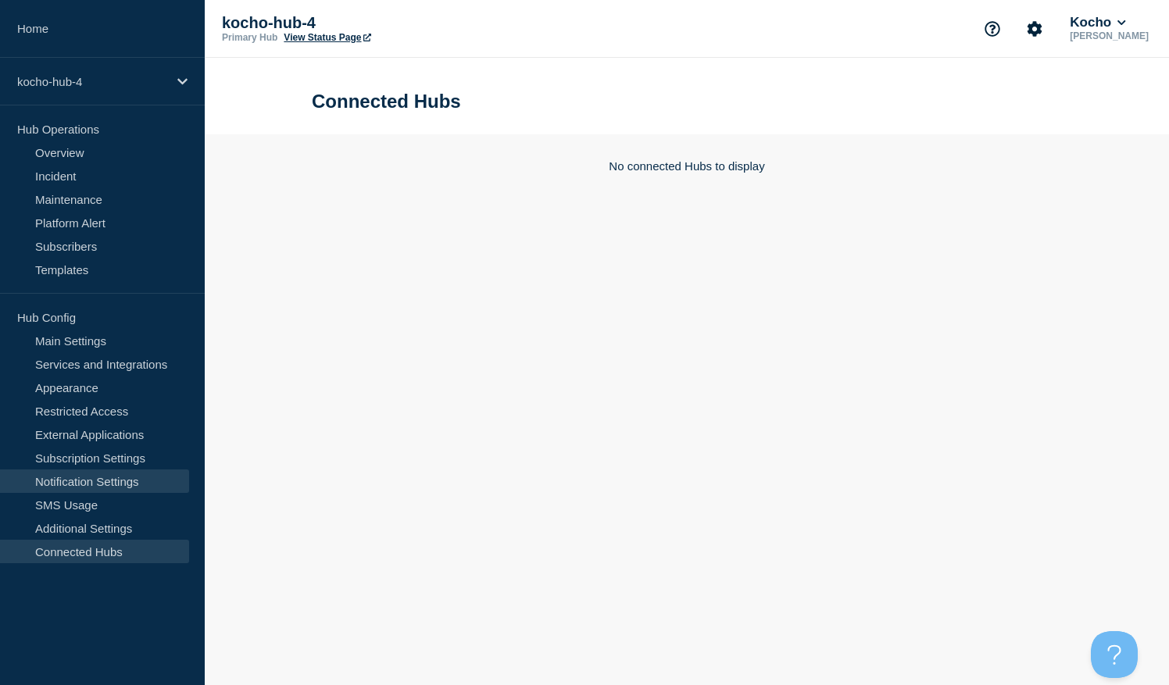
click at [120, 486] on link "Notification Settings" at bounding box center [94, 481] width 189 height 23
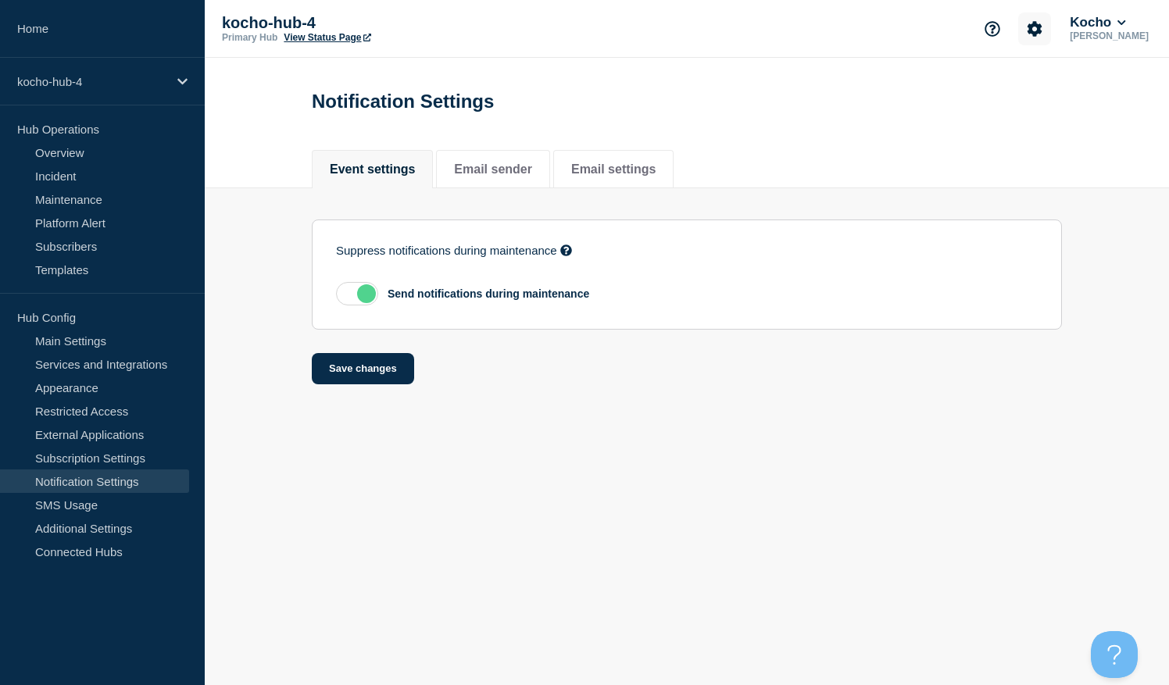
click at [1042, 23] on icon "Account settings" at bounding box center [1034, 28] width 15 height 15
click at [1115, 33] on p "[PERSON_NAME]" at bounding box center [1108, 35] width 85 height 11
click at [1125, 24] on icon at bounding box center [1121, 22] width 8 height 5
click at [1097, 183] on link "API Key" at bounding box center [1102, 186] width 42 height 13
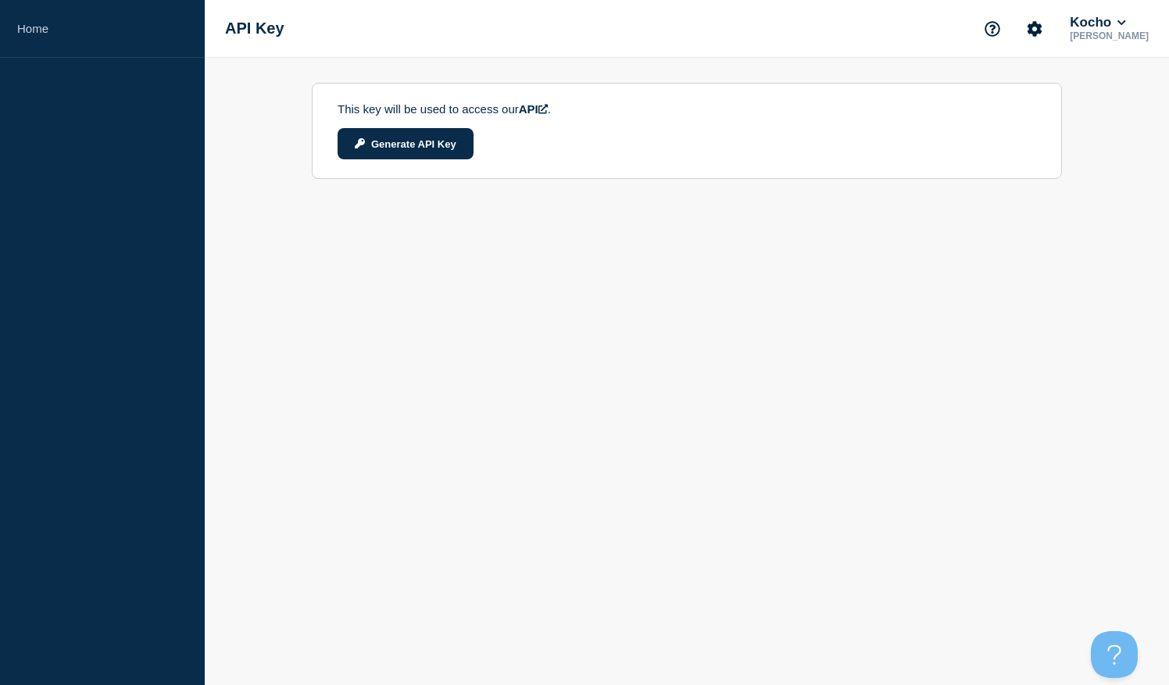
click at [548, 112] on icon at bounding box center [542, 109] width 9 height 12
